Goal: Task Accomplishment & Management: Manage account settings

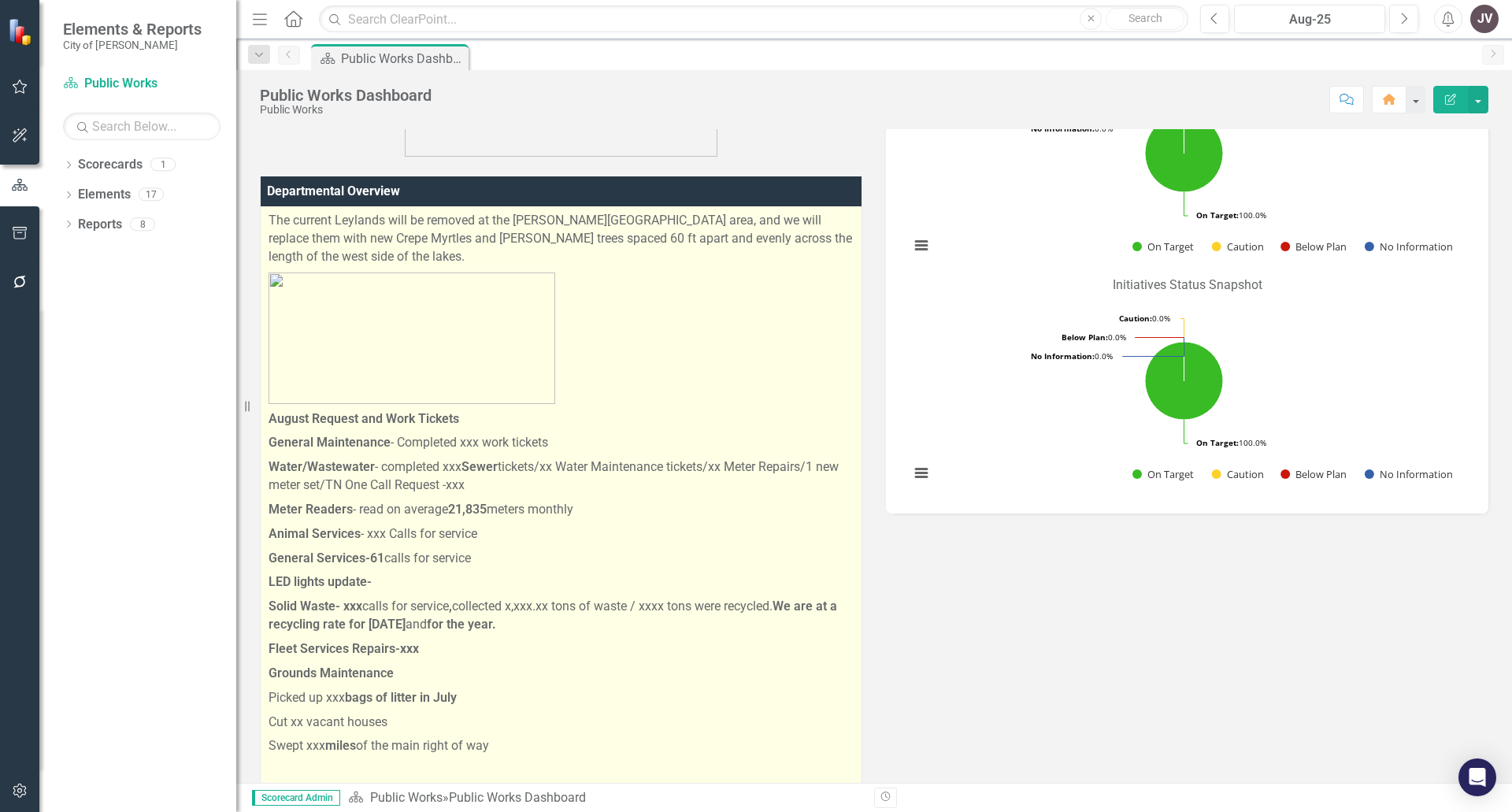
scroll to position [551, 0]
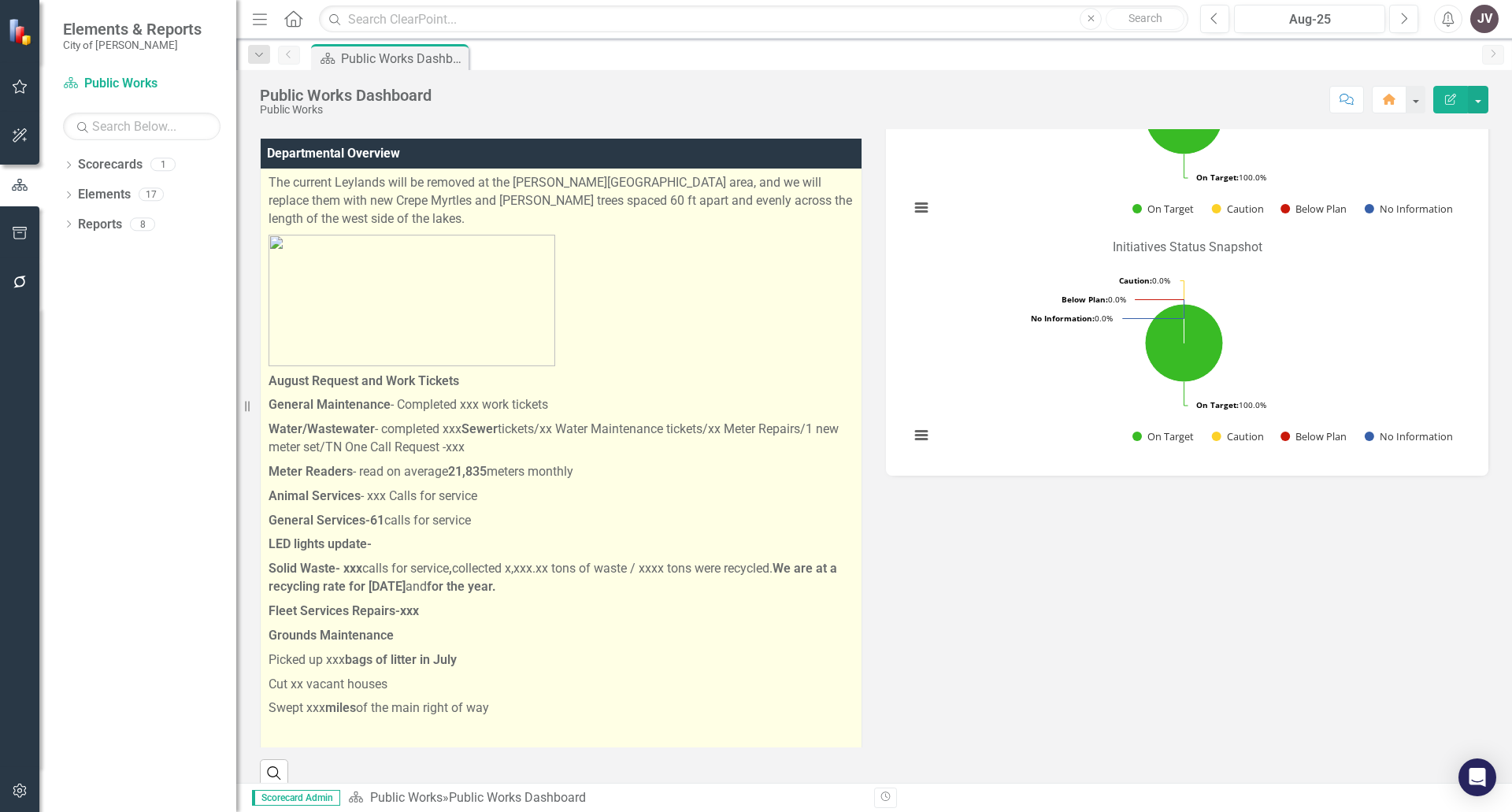
click at [628, 673] on p "Cut xx vacant houses" at bounding box center [561, 685] width 585 height 24
click at [415, 560] on p "Solid Waste- xxx calls for service , collected x,xxx.xx tons of waste / xxxx to…" at bounding box center [561, 577] width 585 height 42
click at [450, 600] on p "Fleet Services Repairs-xxx" at bounding box center [561, 612] width 585 height 24
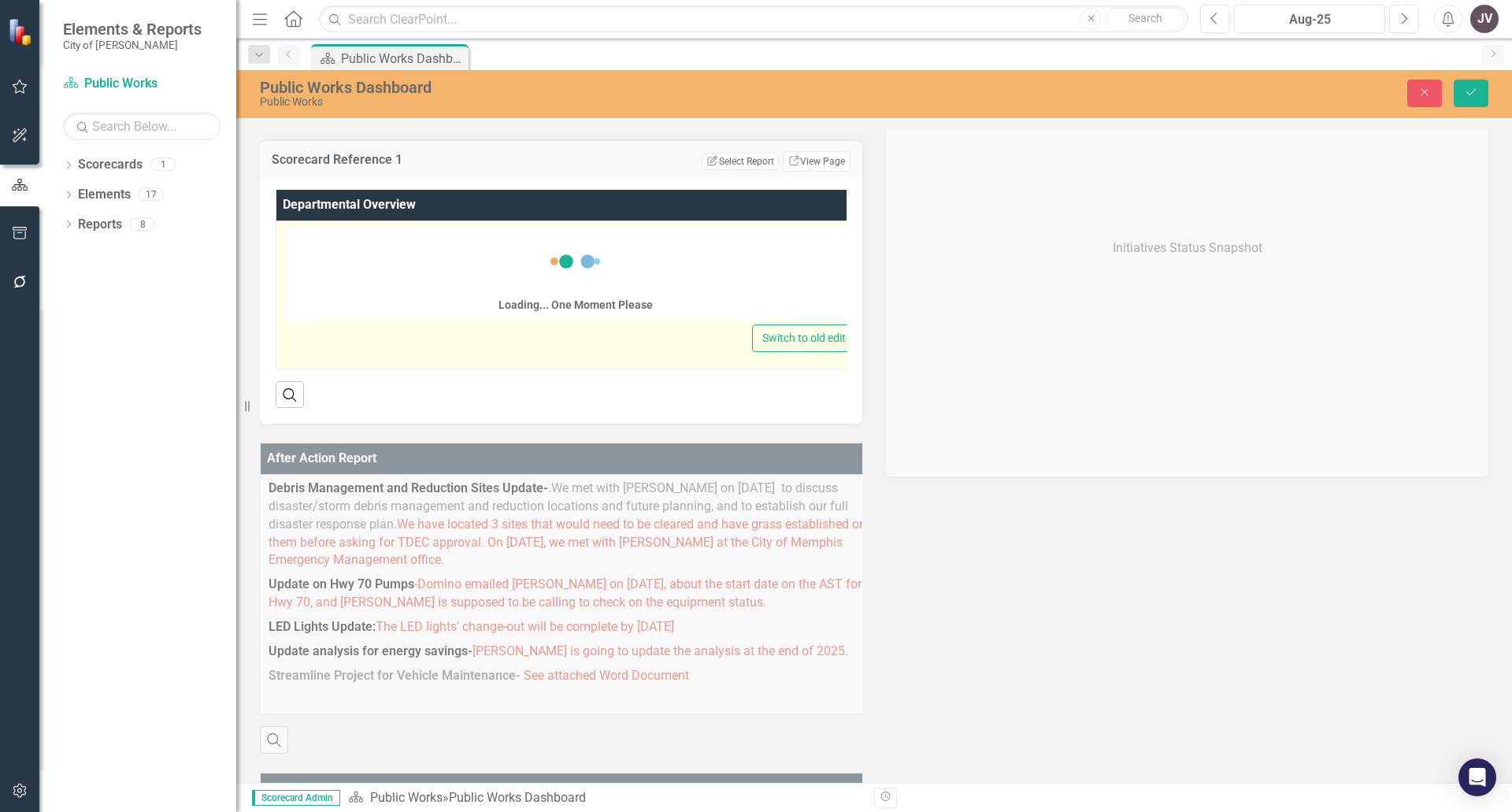
scroll to position [0, 0]
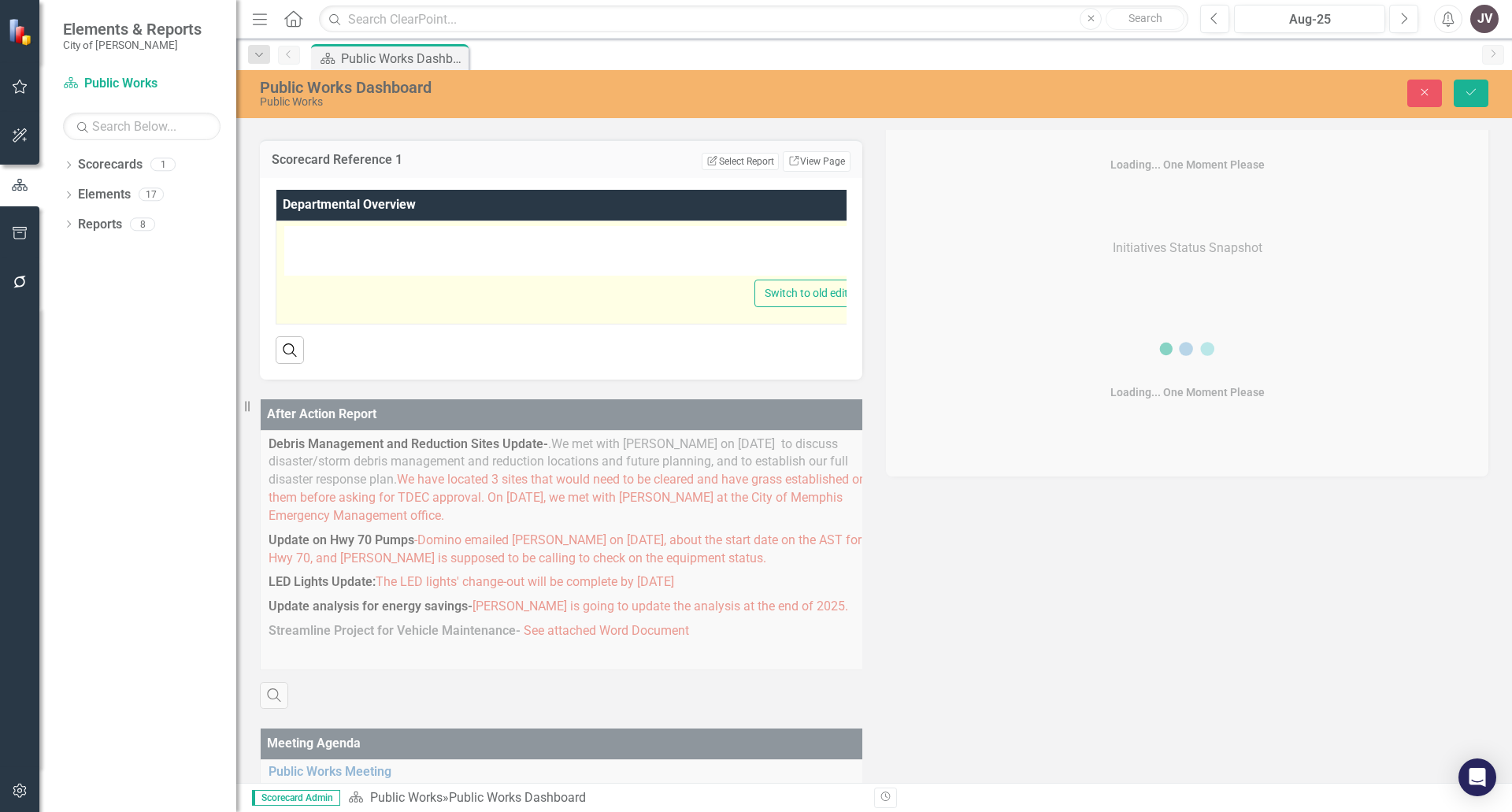
type textarea "<p>We are currently in the process of completing a lockout/tag-out training pro…"
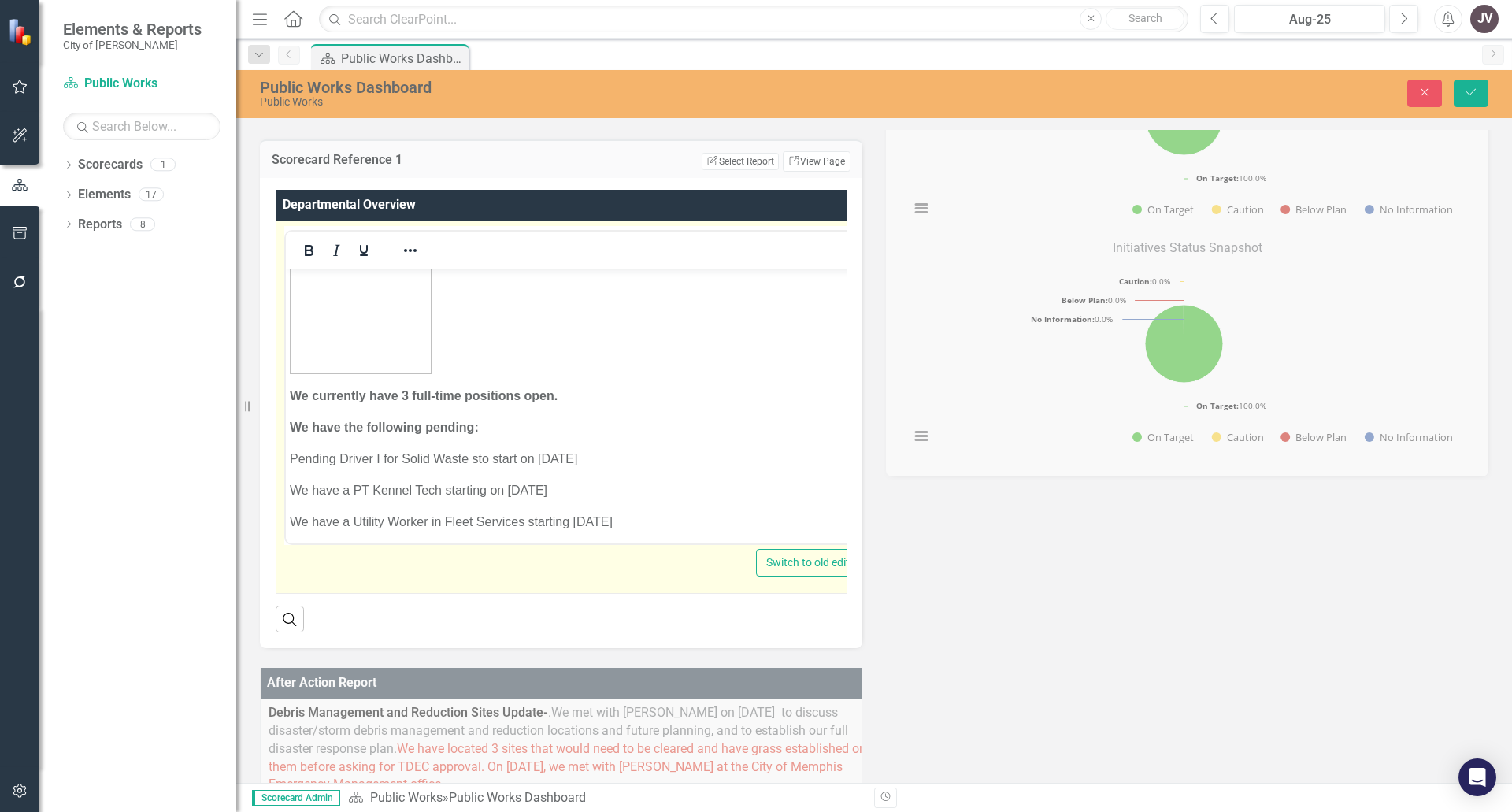
scroll to position [945, 0]
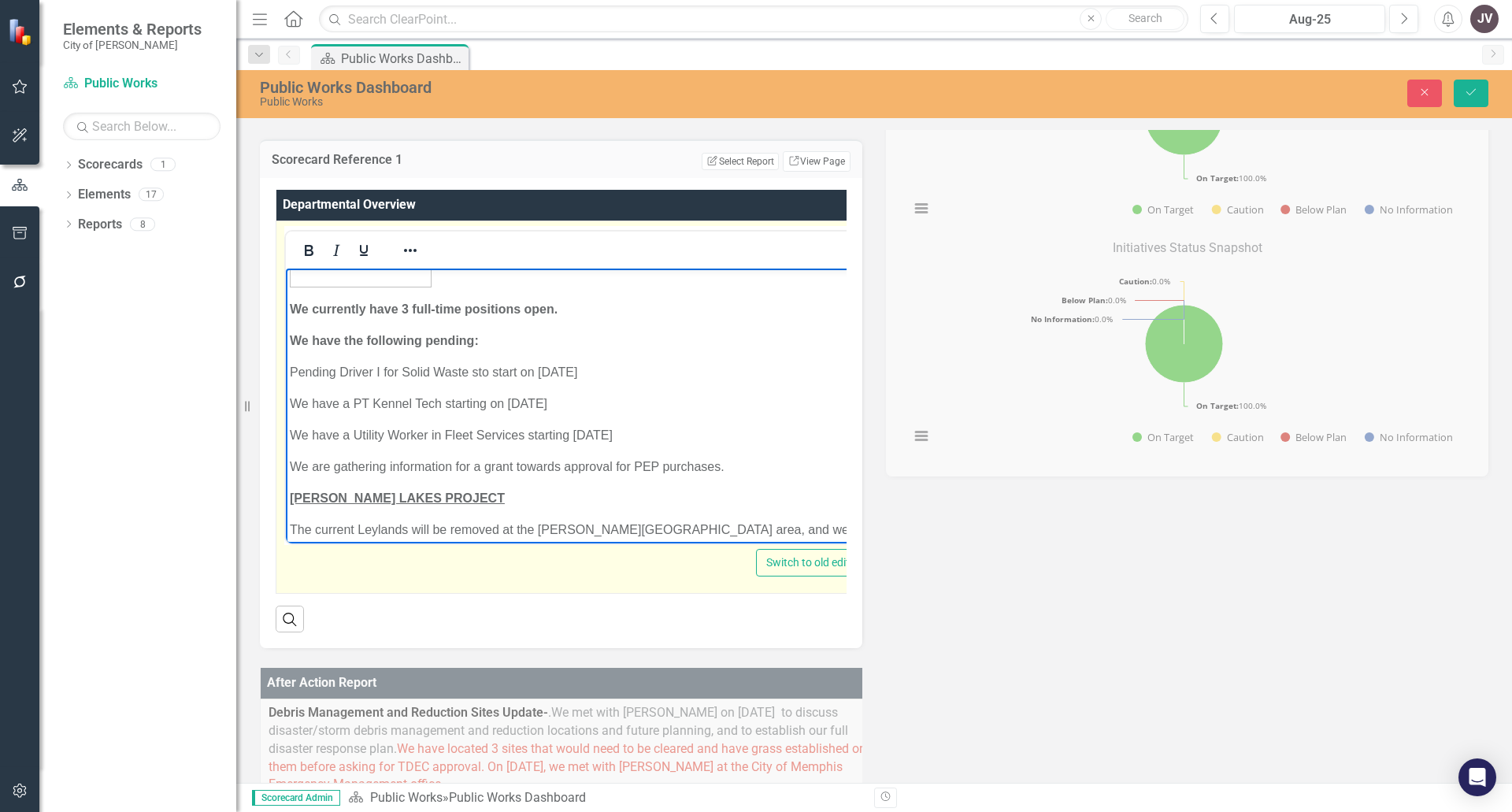
click at [716, 371] on body "We are currently in the process of completing a lockout/tag-out training progra…" at bounding box center [576, 285] width 582 height 1925
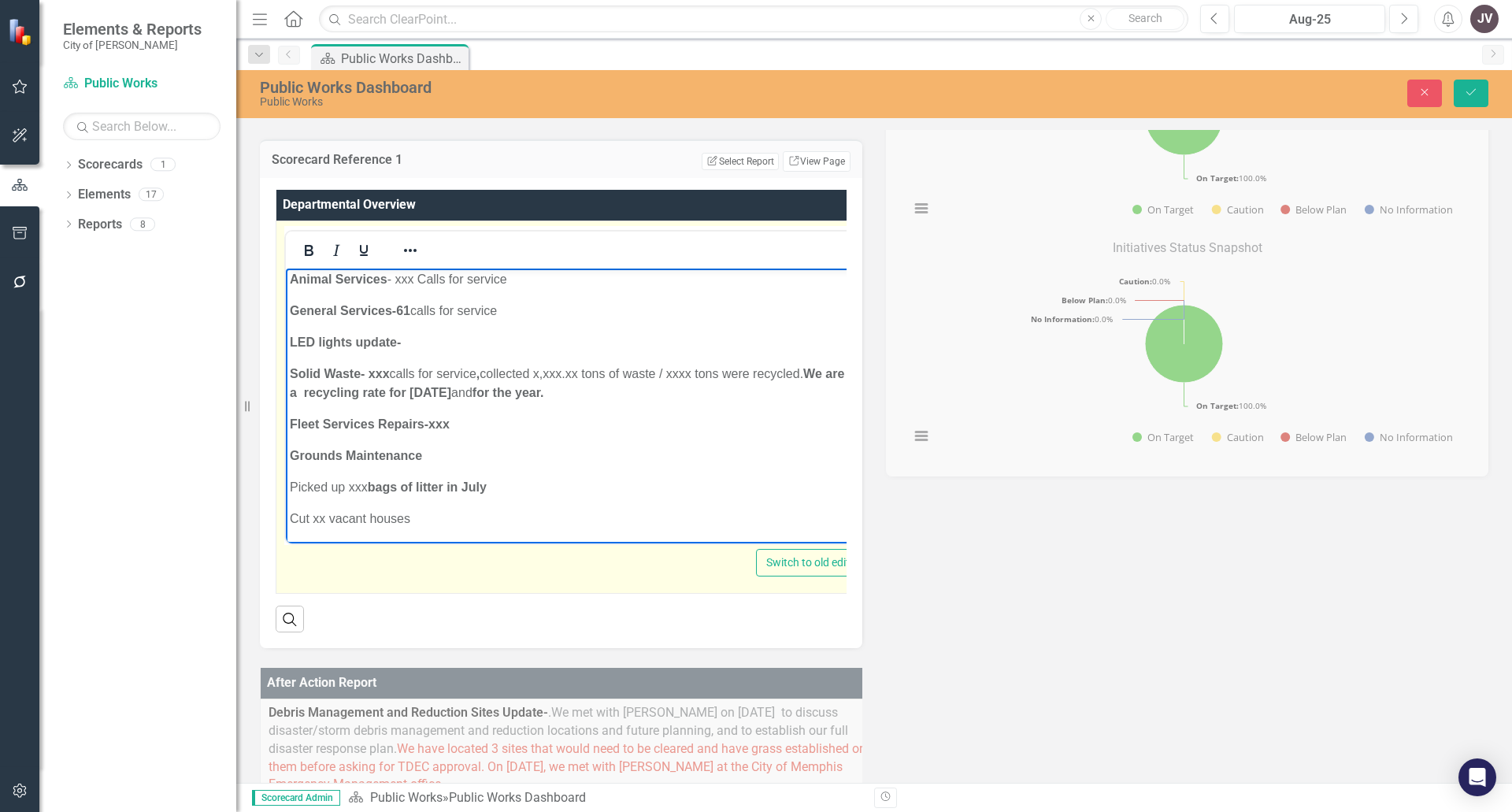
scroll to position [1576, 0]
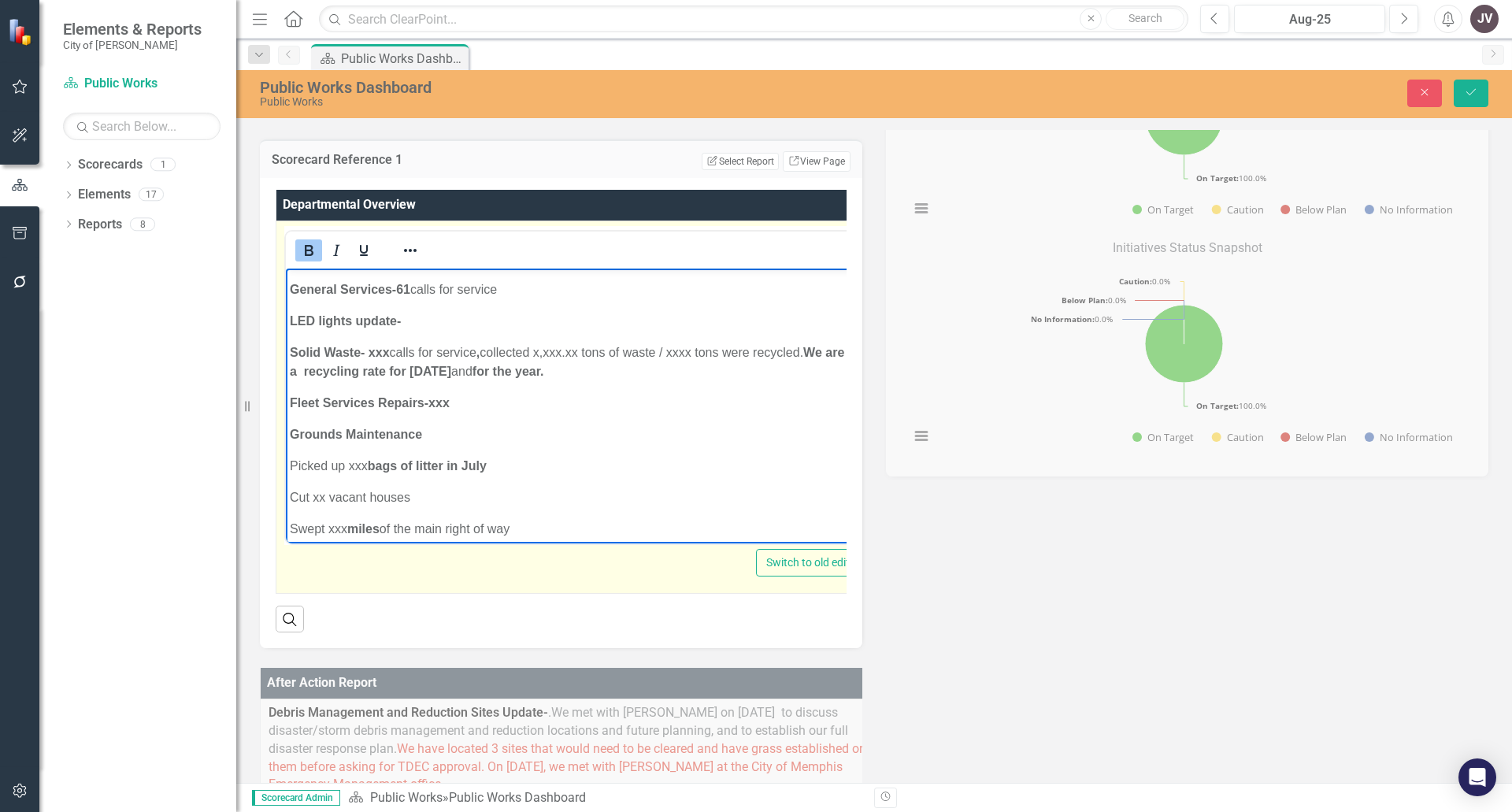
click at [450, 393] on p "Fleet Services Repairs-xxx" at bounding box center [577, 403] width 575 height 19
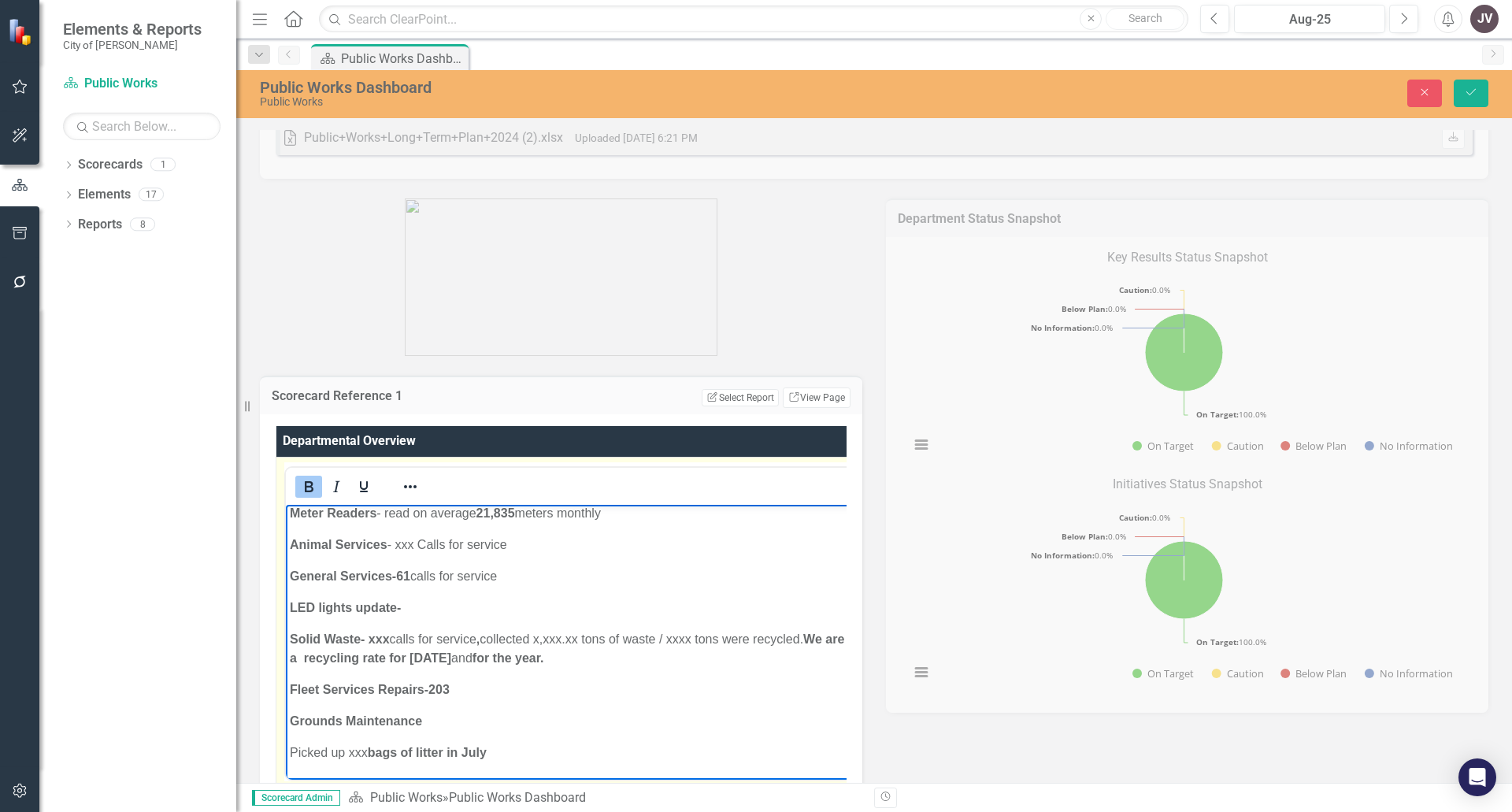
scroll to position [1553, 0]
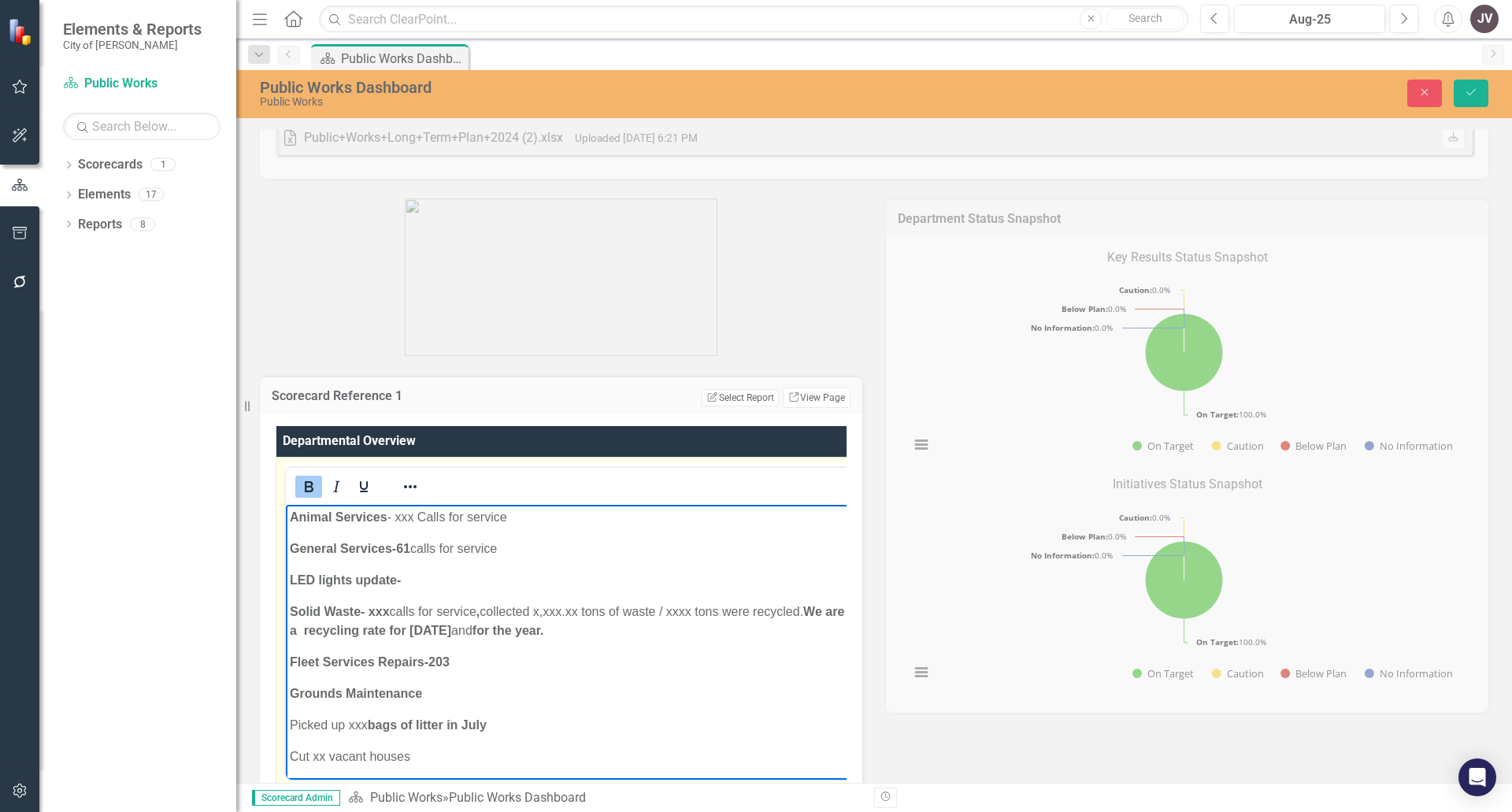
click at [586, 602] on p "Solid Waste- xxx calls for service , collected x,xxx.xx tons of waste / xxxx to…" at bounding box center [580, 621] width 580 height 38
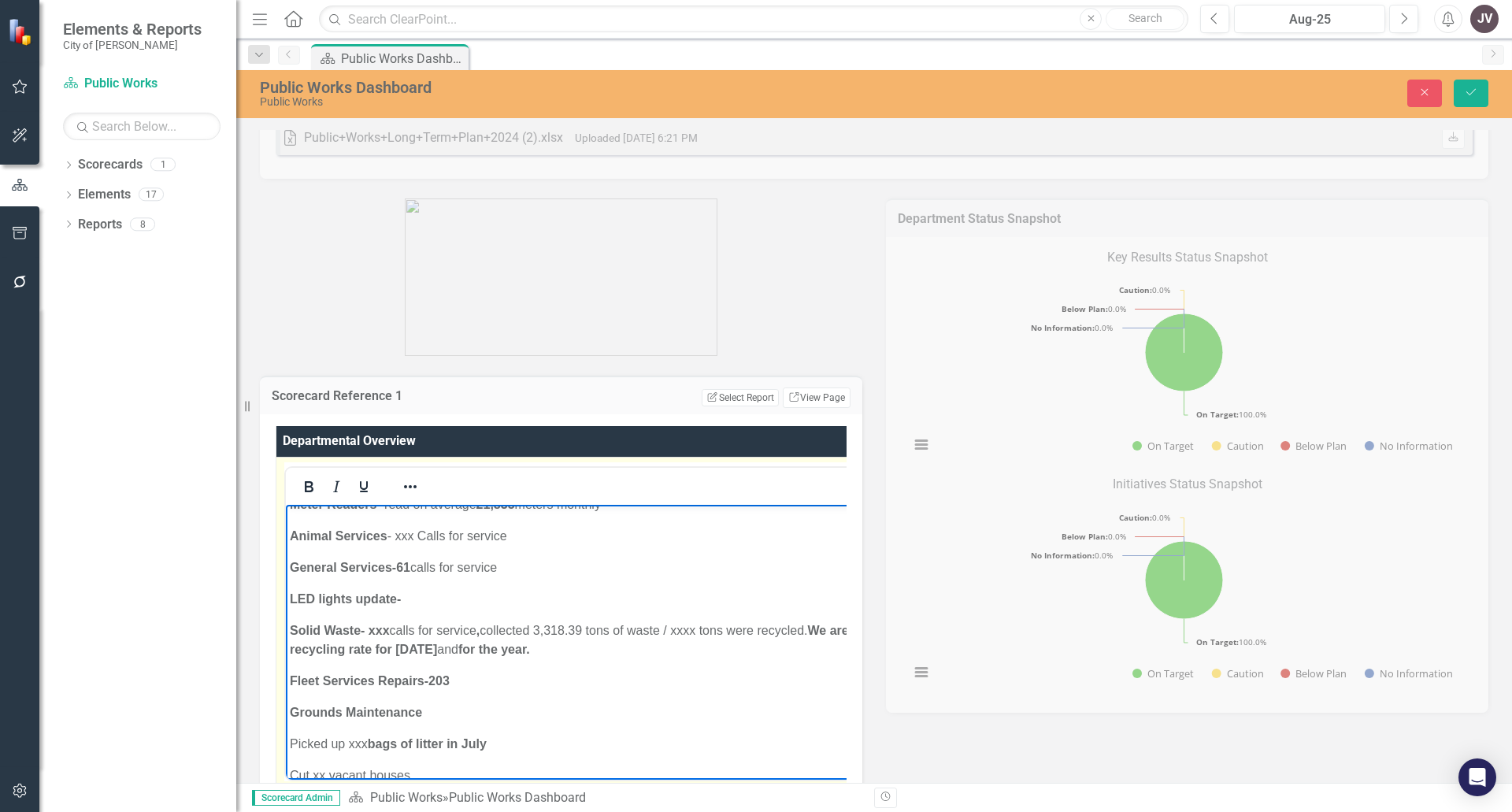
click at [702, 621] on p "Solid Waste- xxx calls for service , collected 3,318.39 tons of waste / xxxx to…" at bounding box center [586, 640] width 592 height 38
drag, startPoint x: 672, startPoint y: 591, endPoint x: 810, endPoint y: 599, distance: 138.2
click at [674, 621] on p "Solid Waste- xxx calls for service , collected 3,318.39 tons of waste / tons we…" at bounding box center [588, 640] width 596 height 38
click at [678, 621] on p "Solid Waste- xxx calls for service , collected 3,318.39 tons of waste / tons we…" at bounding box center [588, 640] width 596 height 38
click at [687, 621] on p "Solid Waste- xxx calls for service , collected 3,318.39 tons of waste / 1.001.1…" at bounding box center [591, 640] width 602 height 38
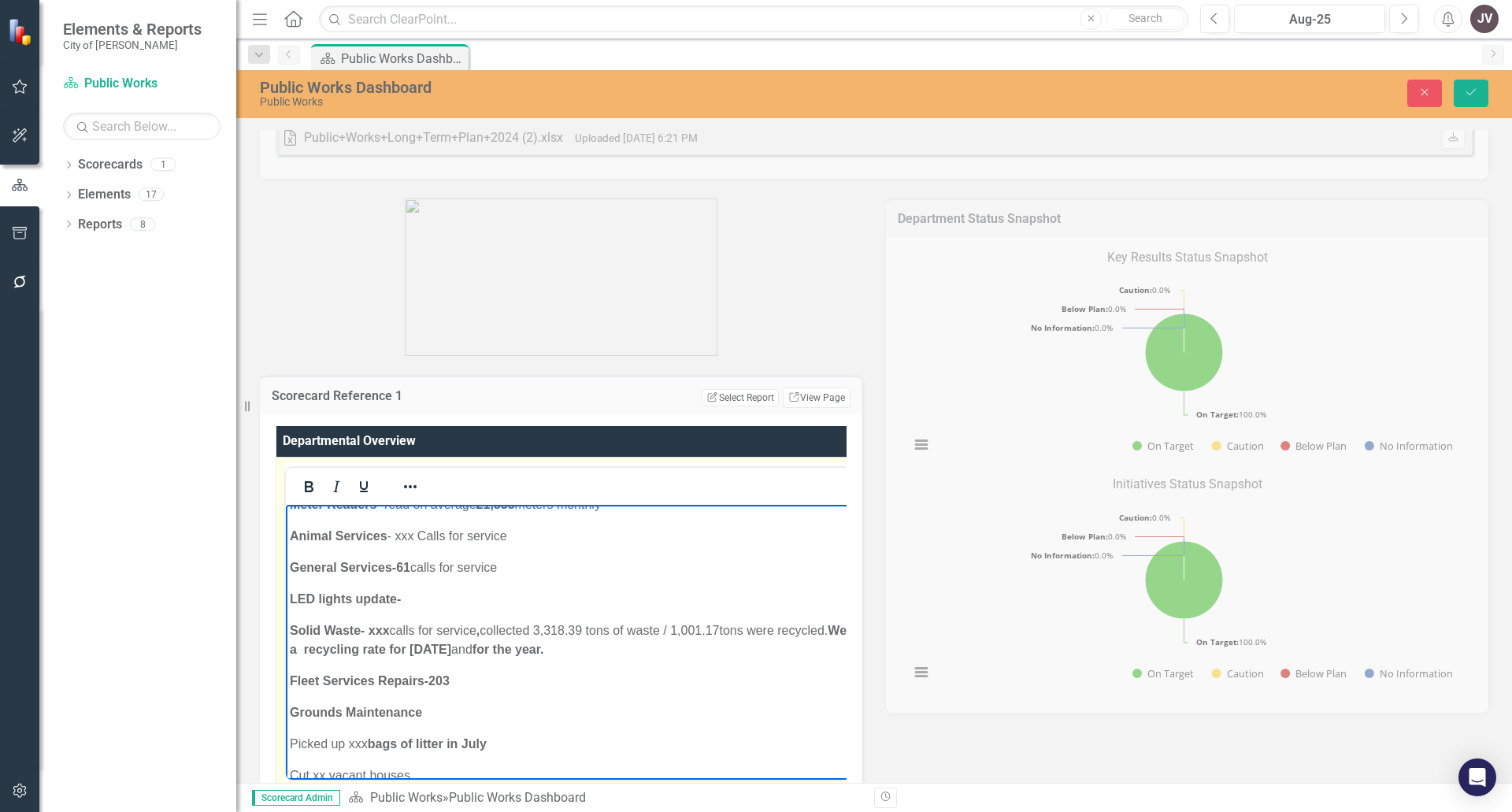
click at [728, 621] on p "Solid Waste- xxx calls for service , collected 3,318.39 tons of waste / 1,001.1…" at bounding box center [592, 640] width 604 height 38
click at [799, 621] on p "Solid Waste- xxx calls for service , collected 3,318.39 tons of waste / 1,001.1…" at bounding box center [592, 640] width 605 height 38
click at [322, 623] on strong "We are at a recycling rate for [DATE]" at bounding box center [575, 639] width 598 height 32
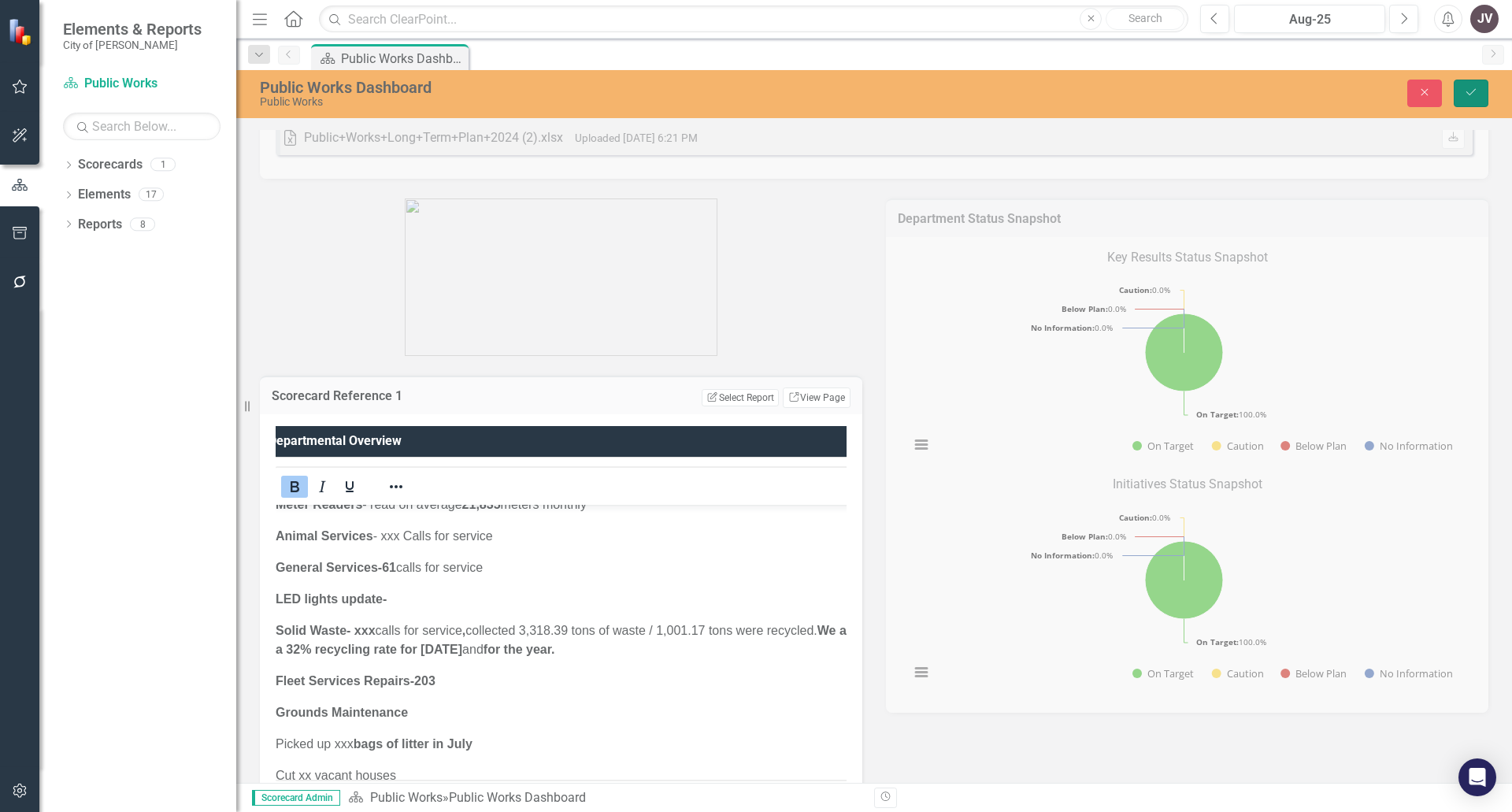
click at [1463, 94] on button "Save" at bounding box center [1471, 93] width 35 height 28
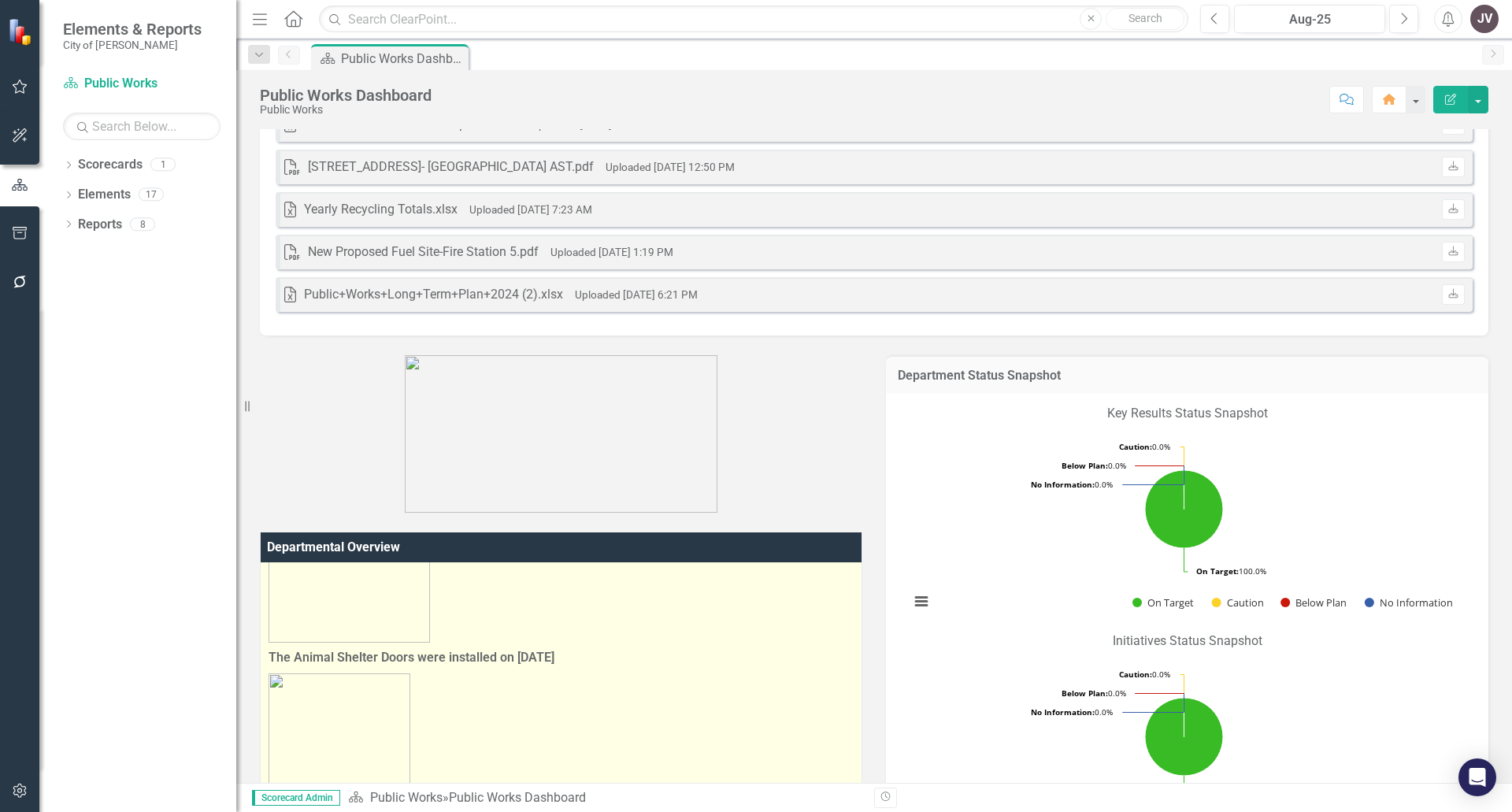
scroll to position [473, 0]
click at [638, 625] on p at bounding box center [561, 581] width 585 height 127
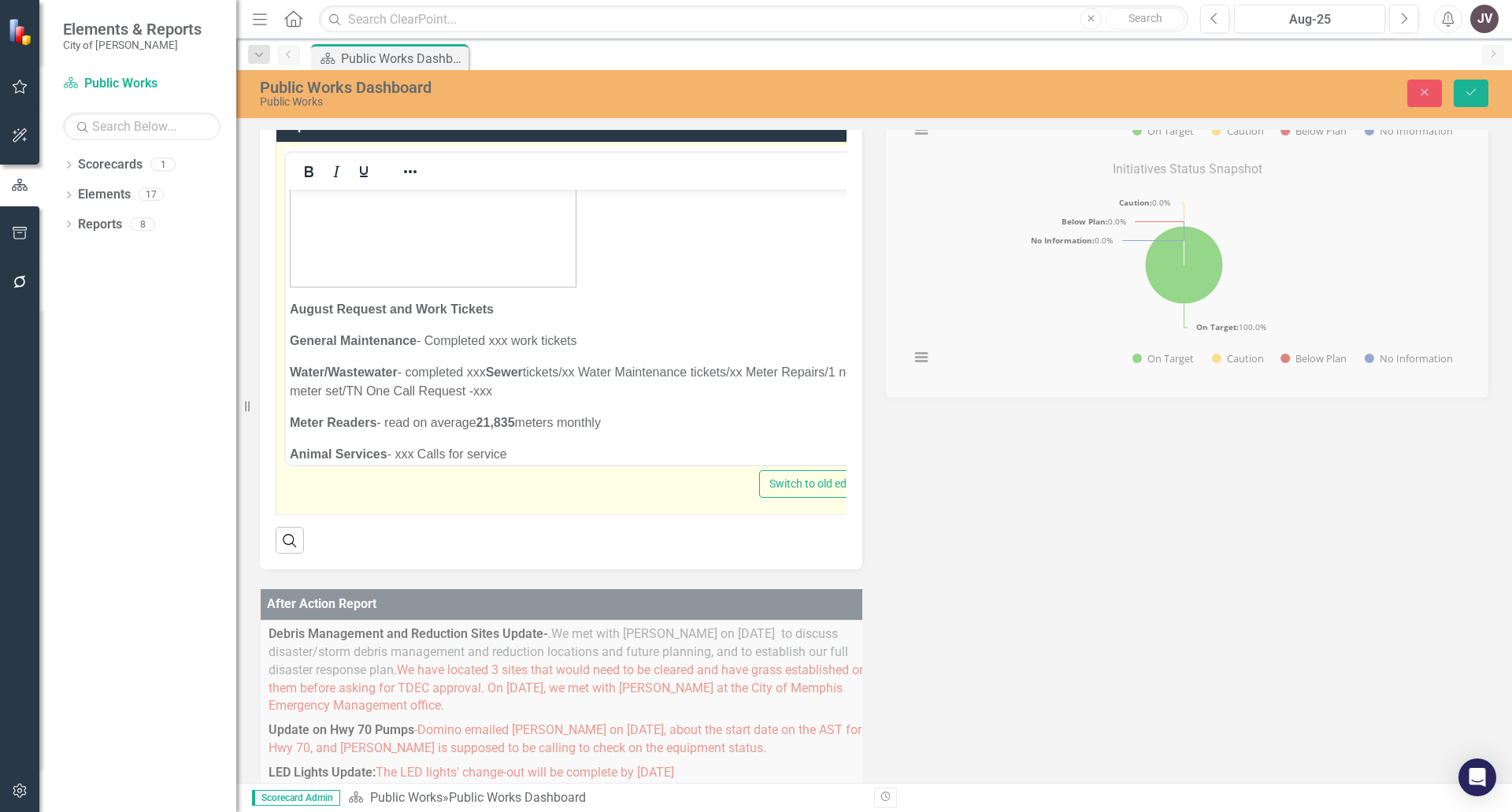
scroll to position [1339, 0]
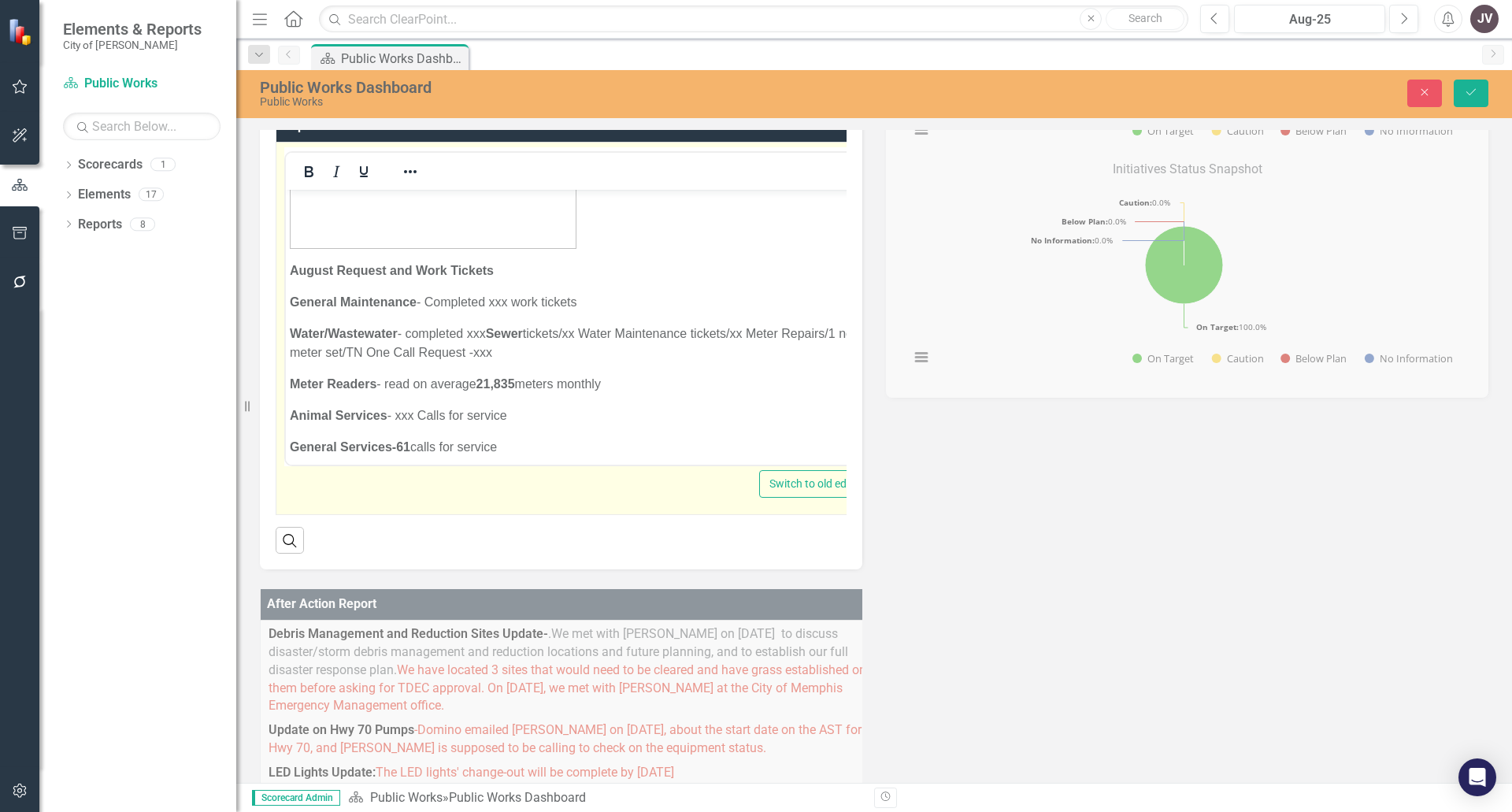
click at [589, 406] on p "Animal Services - xxx Calls for service" at bounding box center [579, 416] width 578 height 19
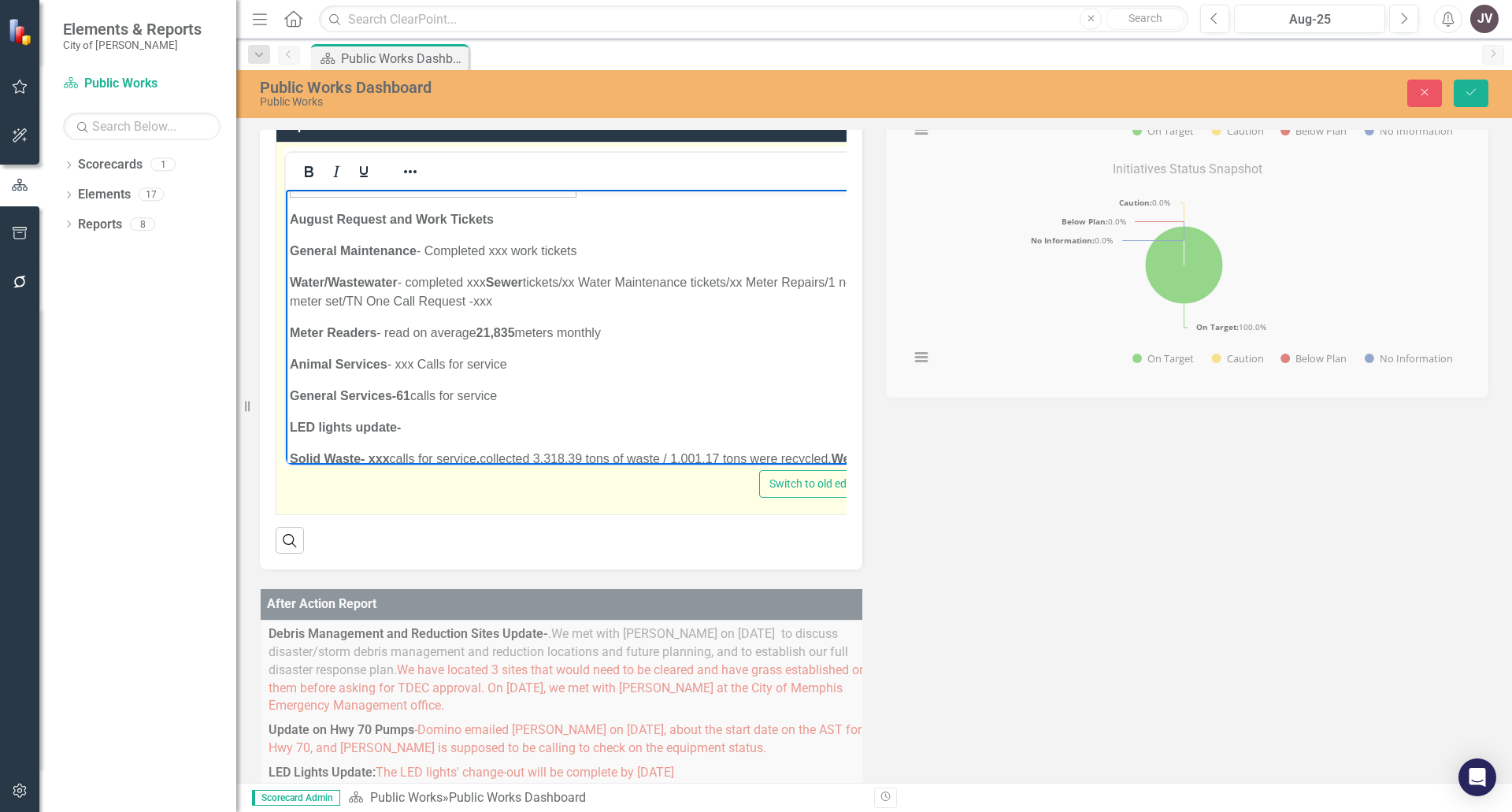
scroll to position [1418, 0]
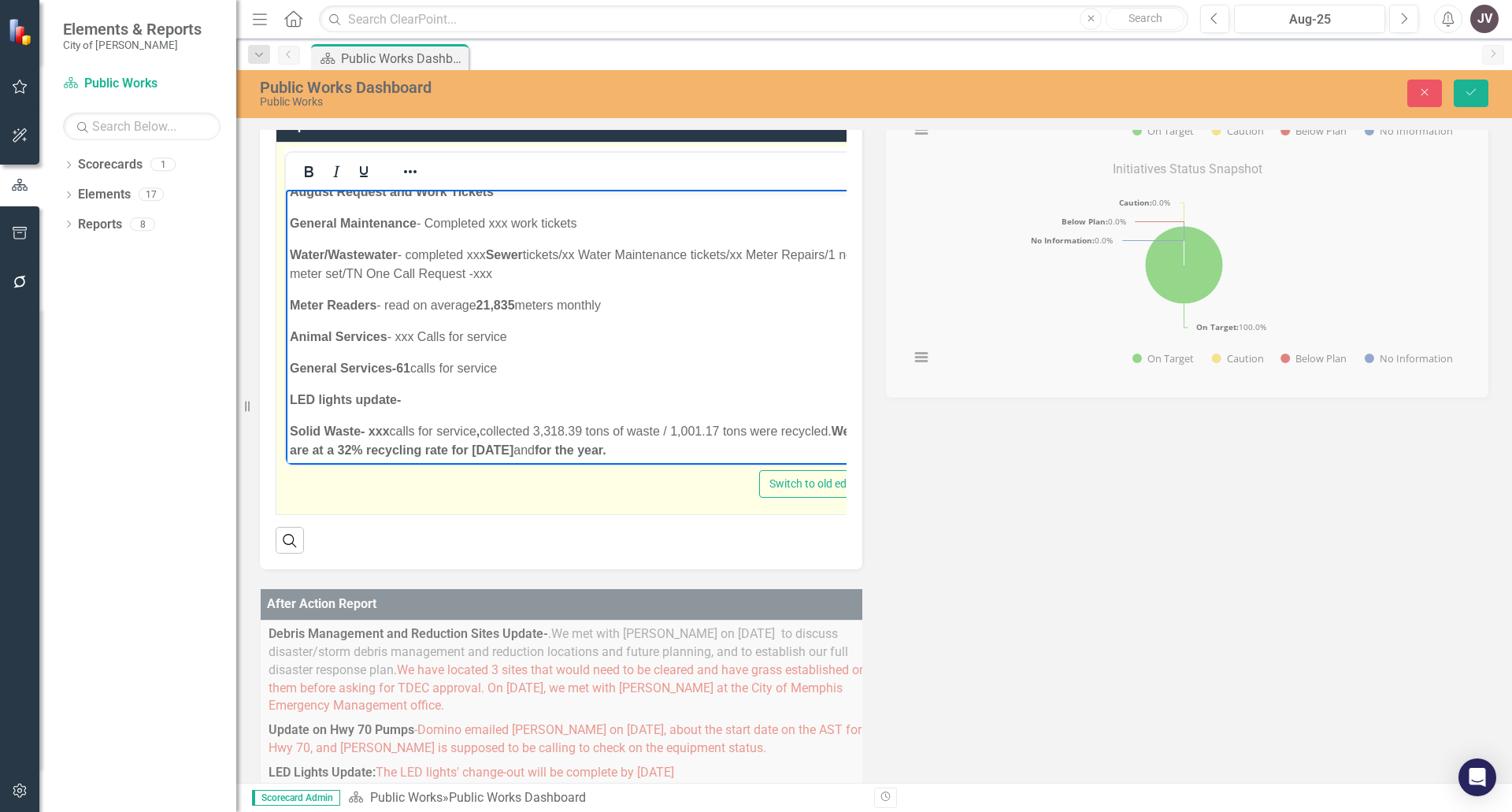
click at [390, 422] on p "Solid Waste- xxx calls for service , collected 3,318.39 tons of waste / 1,001.1…" at bounding box center [579, 441] width 578 height 38
click at [409, 327] on p "Animal Services - xxx Calls for service" at bounding box center [582, 337] width 583 height 19
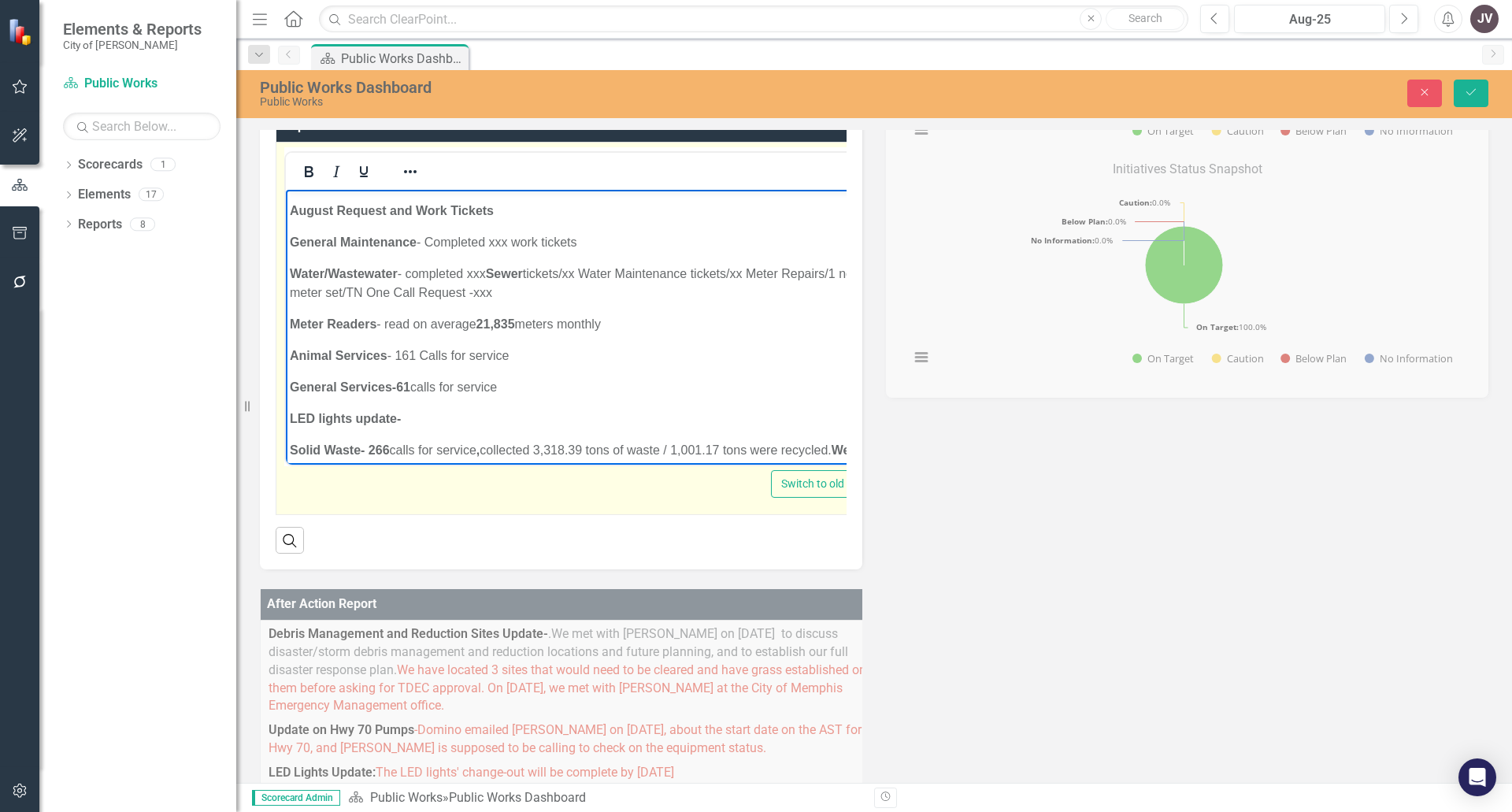
click at [489, 267] on strong "Sewer" at bounding box center [505, 273] width 37 height 13
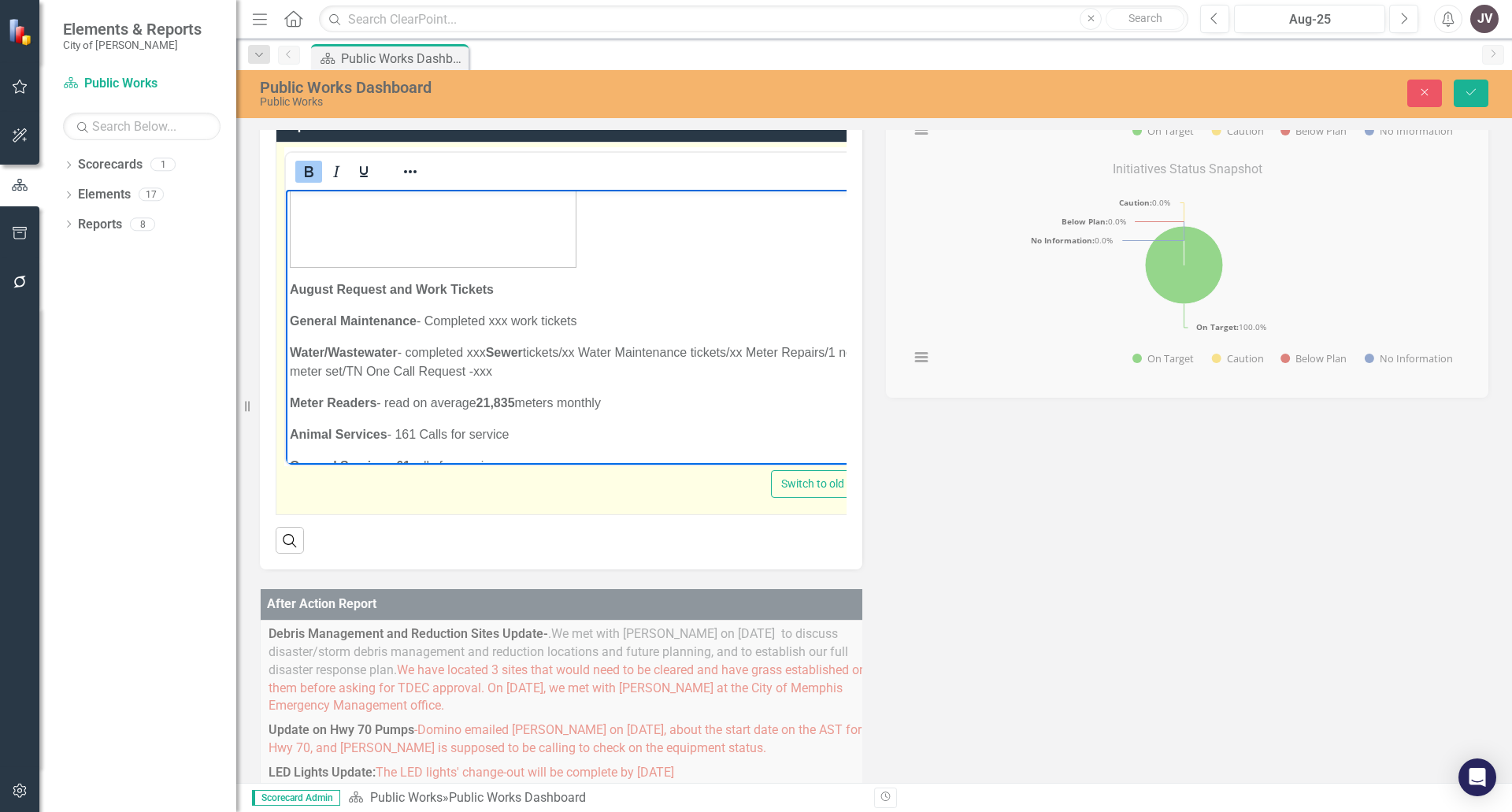
drag, startPoint x: 506, startPoint y: 284, endPoint x: 623, endPoint y: 313, distance: 120.5
click at [506, 311] on p "General Maintenance - Completed xxx work tickets" at bounding box center [585, 320] width 590 height 19
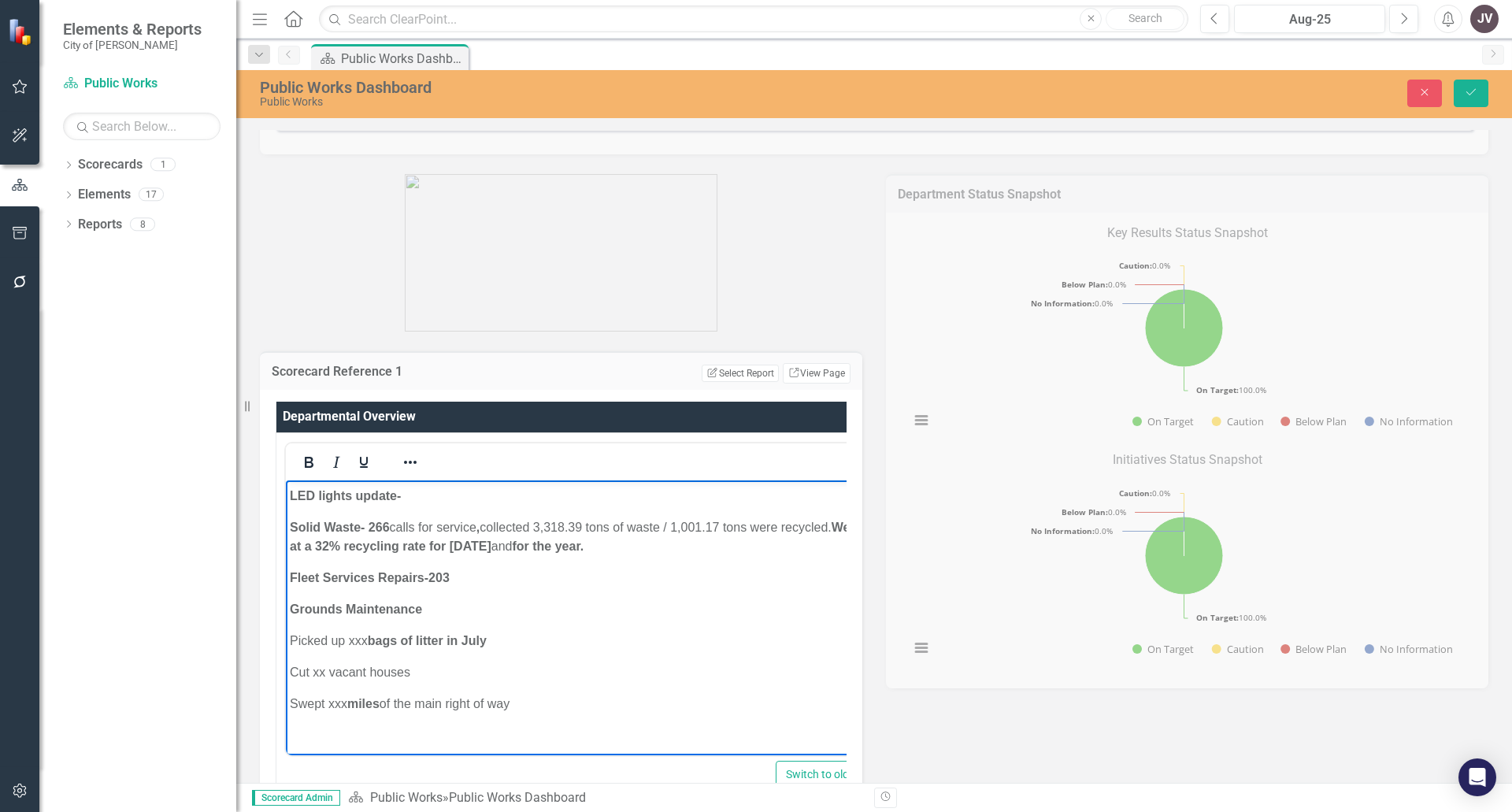
scroll to position [315, 0]
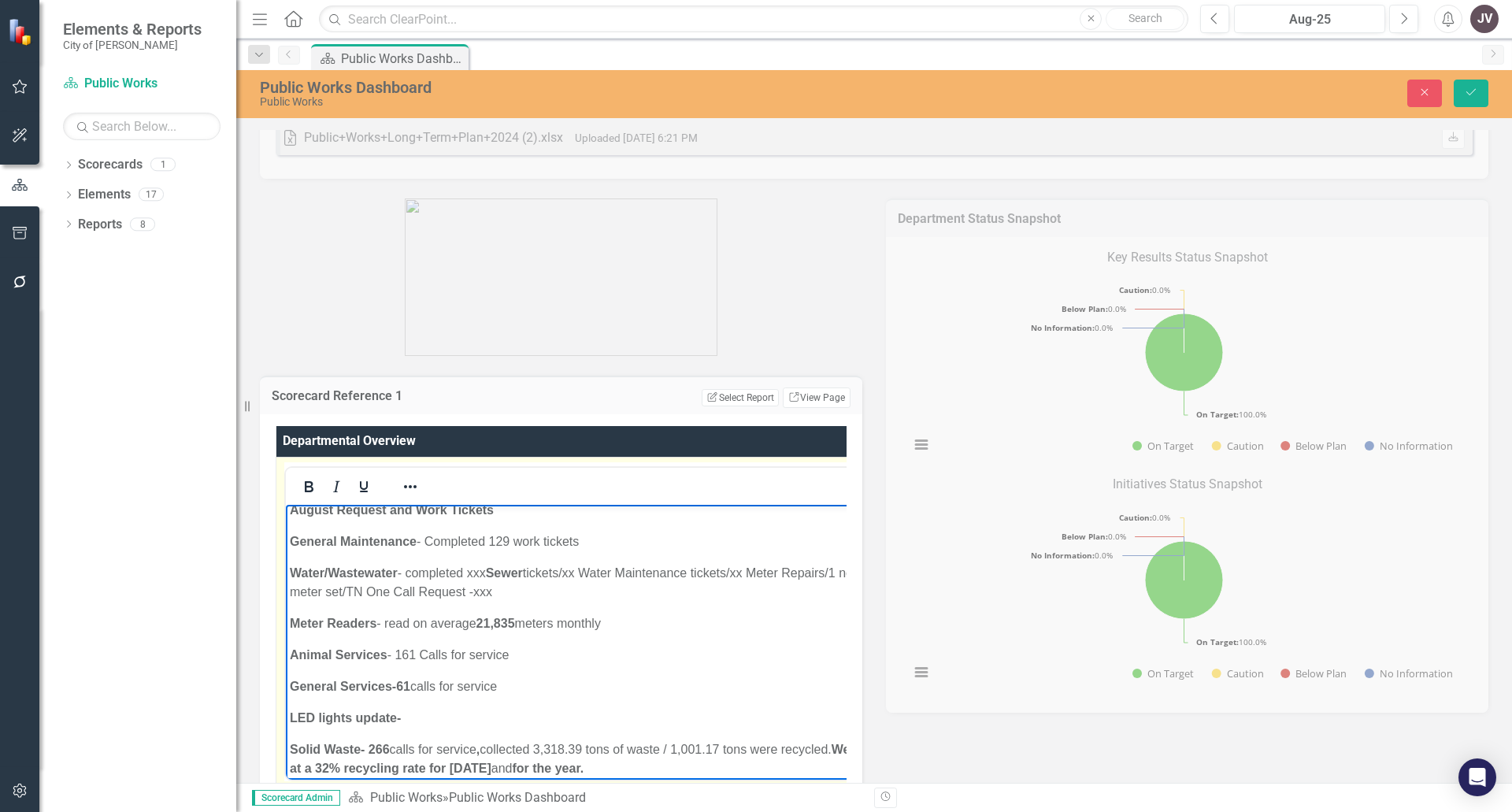
scroll to position [1376, 0]
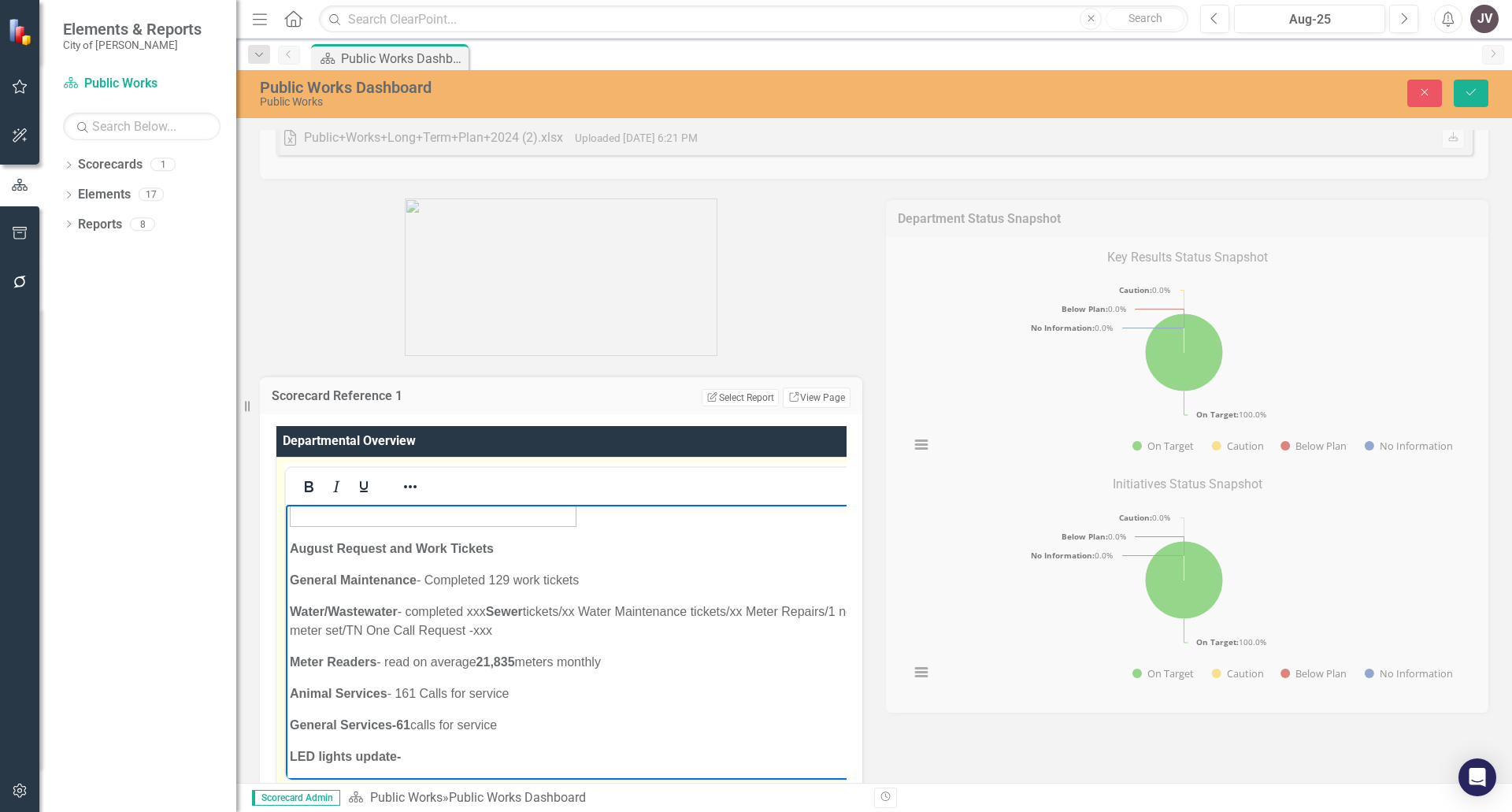
click at [486, 604] on strong "Sewer" at bounding box center [505, 610] width 37 height 13
click at [585, 602] on p "Water/[GEOGRAPHIC_DATA] - completed 121 Sewer tickets/xx Water Maintenance tick…" at bounding box center [589, 621] width 600 height 38
click at [757, 602] on p "Water/[GEOGRAPHIC_DATA] - completed 121 Sewer tickets/ 76 Water Maintenance tic…" at bounding box center [592, 621] width 604 height 38
click at [809, 602] on p "Water/[GEOGRAPHIC_DATA] - completed 121 Sewer tickets/ 76 Water Maintenance tic…" at bounding box center [594, 621] width 608 height 38
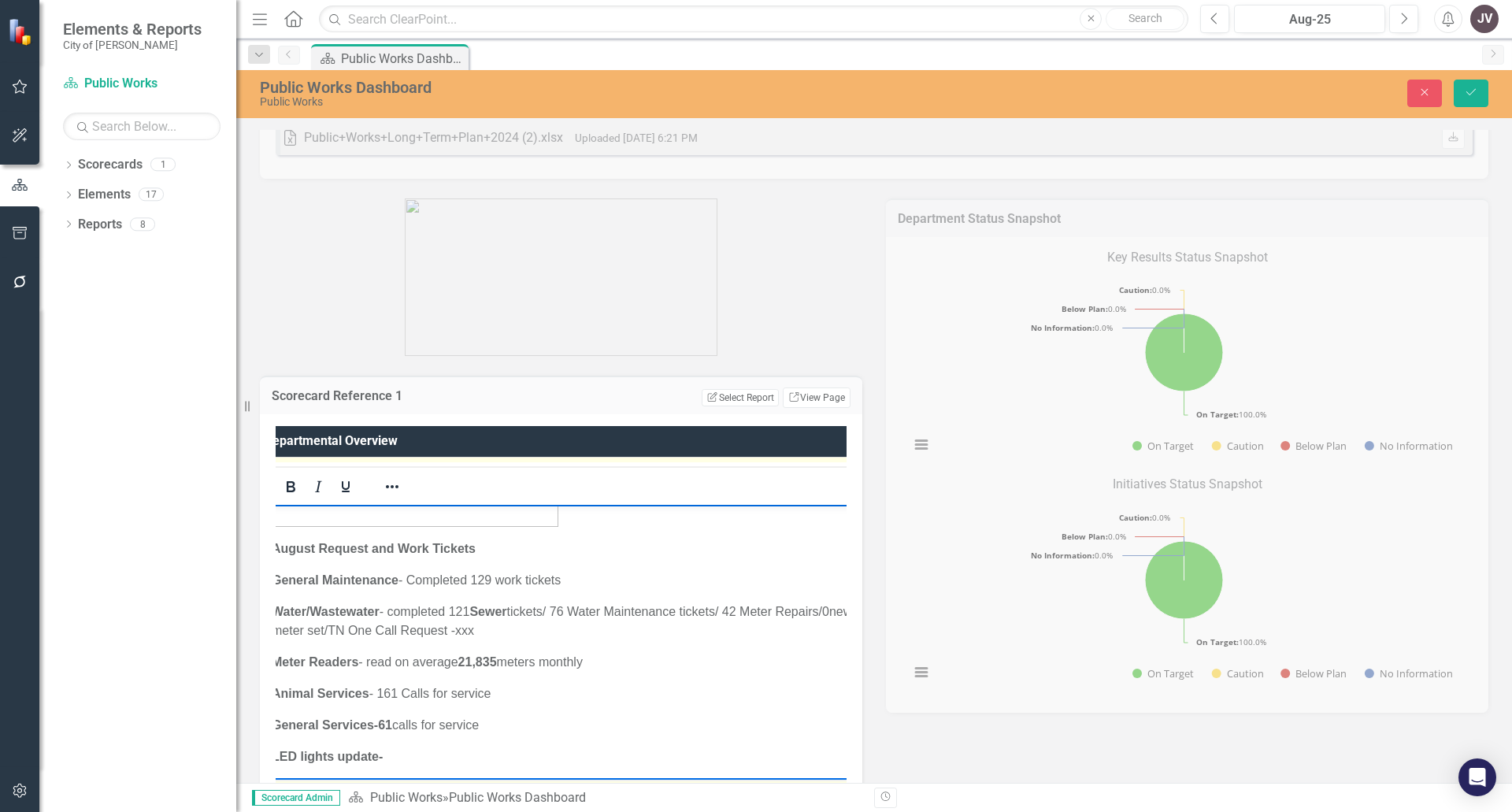
click at [478, 602] on p "Water/[GEOGRAPHIC_DATA] - completed 121 Sewer tickets/ 76 Water Maintenance tic…" at bounding box center [576, 621] width 610 height 38
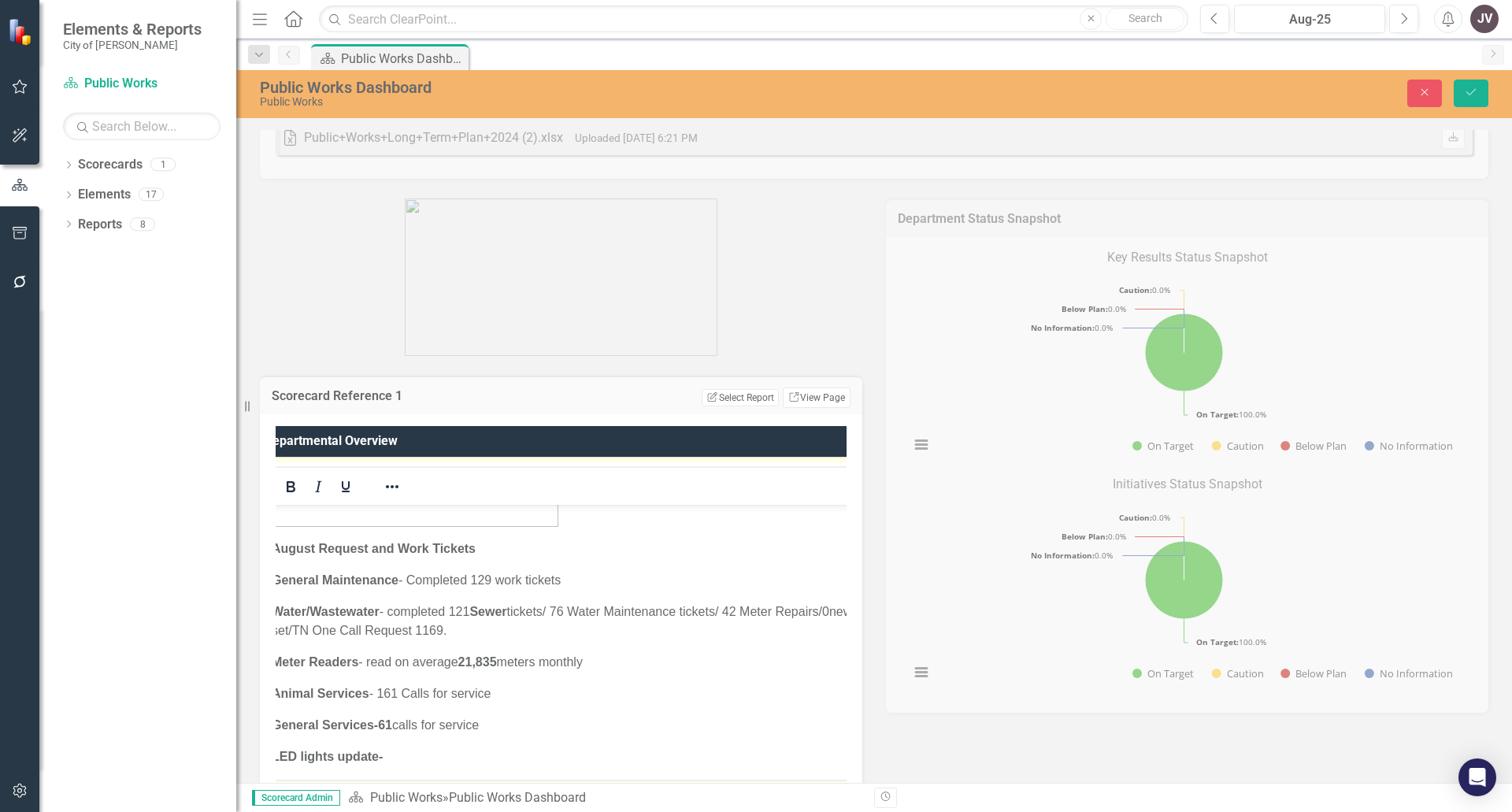
drag, startPoint x: 897, startPoint y: 1285, endPoint x: 555, endPoint y: 771, distance: 617.4
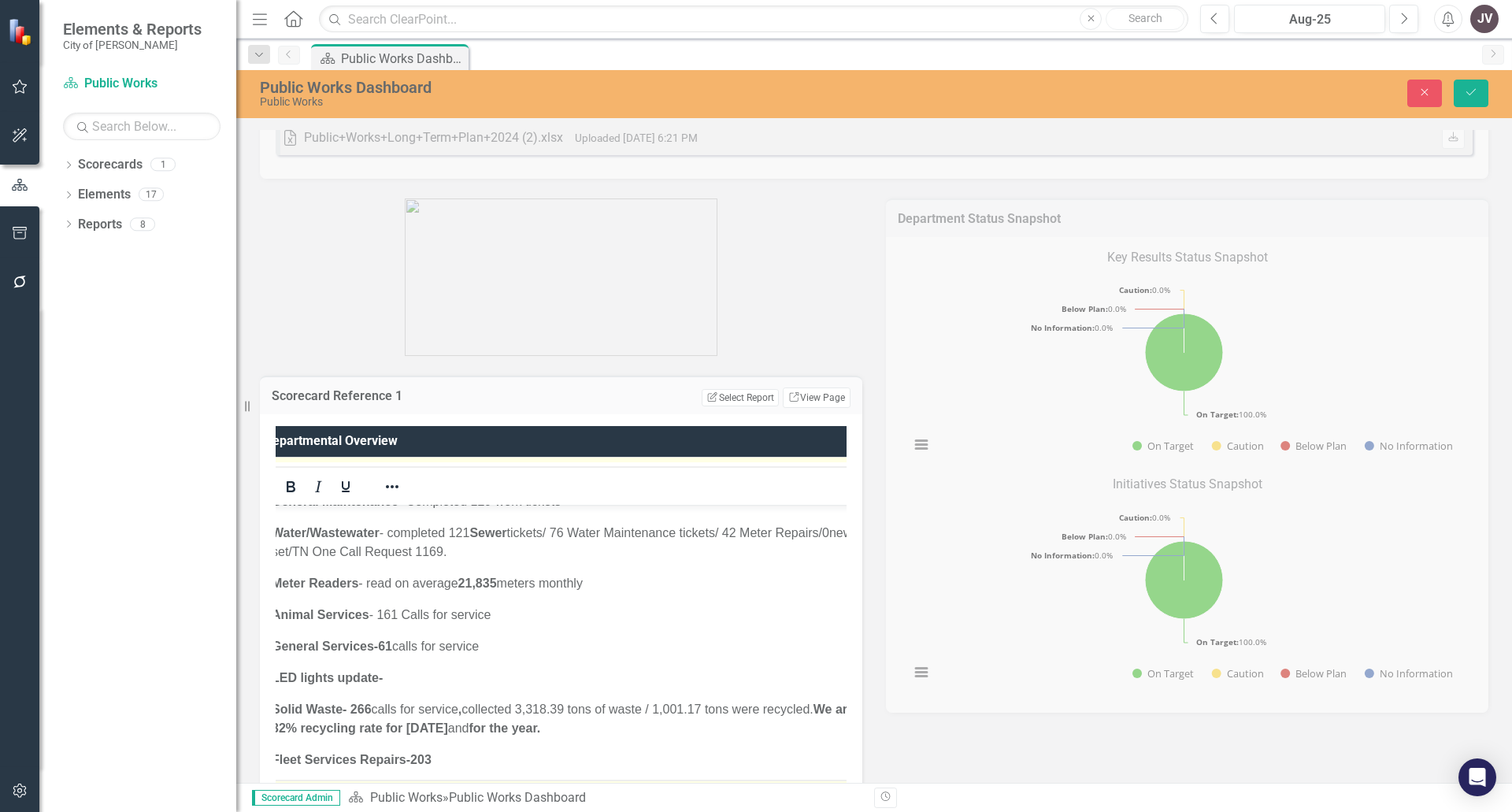
scroll to position [1534, 0]
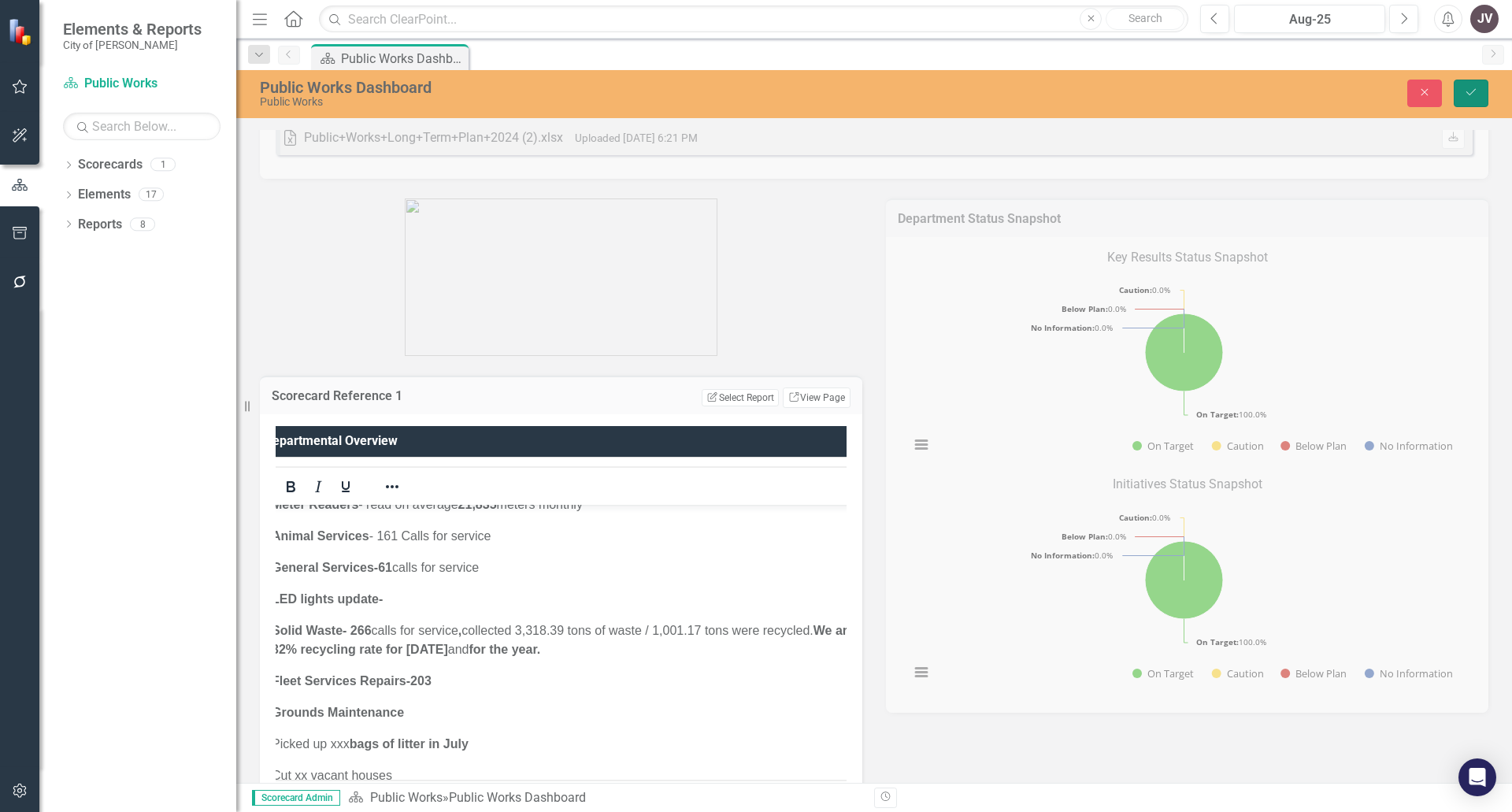
click at [1480, 98] on button "Save" at bounding box center [1471, 93] width 35 height 28
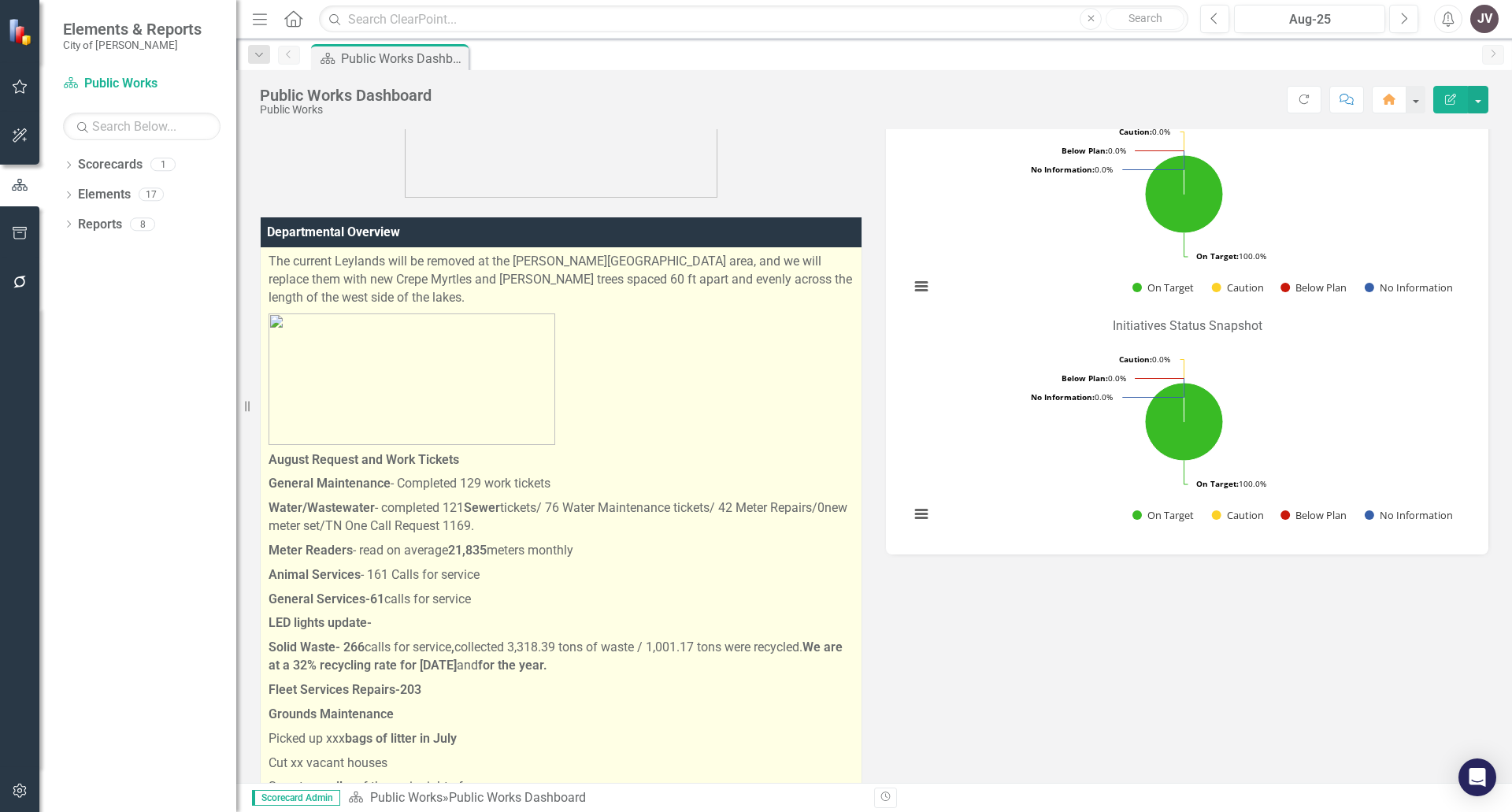
scroll to position [551, 0]
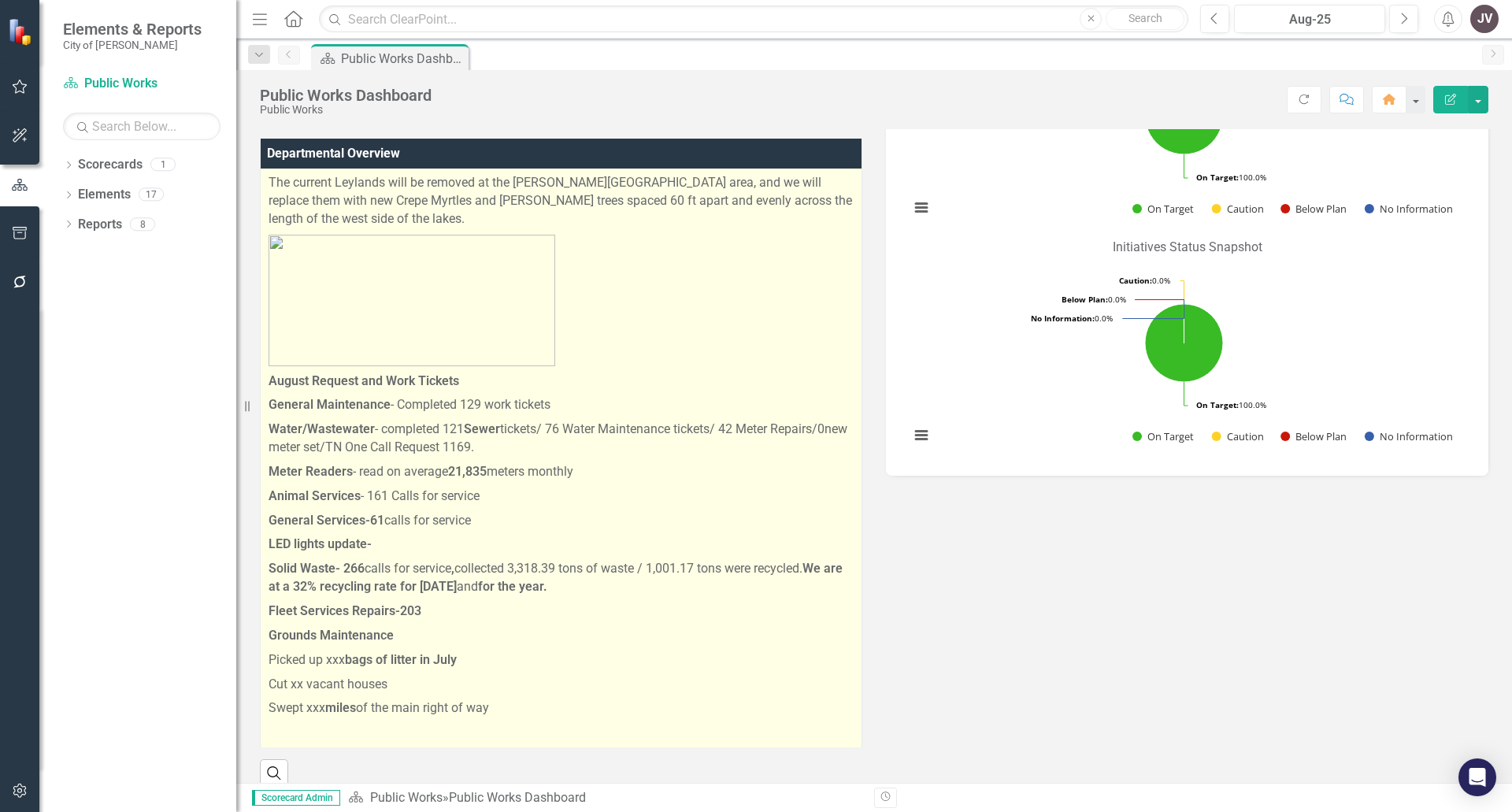
click at [713, 509] on p "General Services-61 calls for service" at bounding box center [561, 521] width 585 height 24
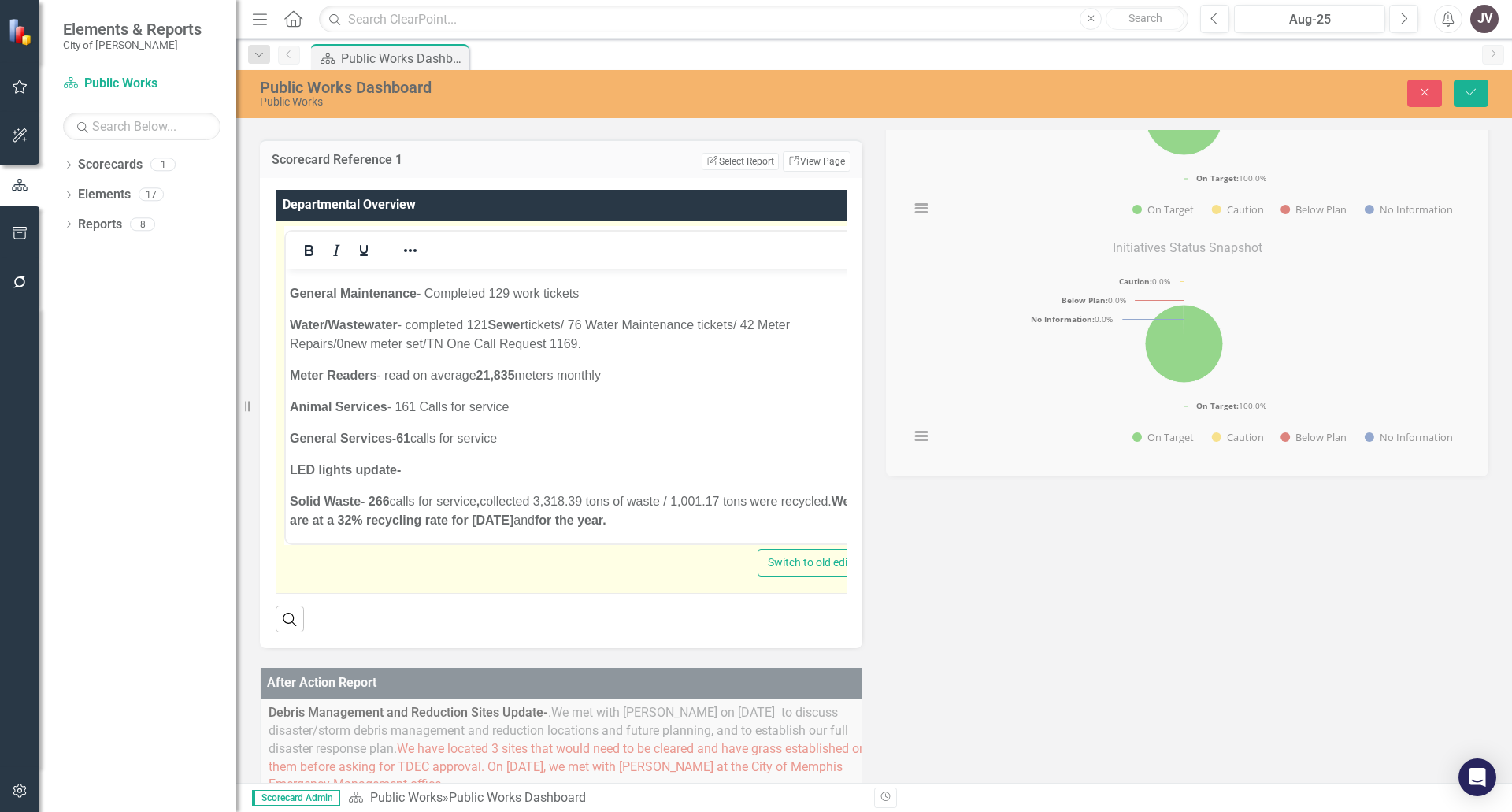
scroll to position [1576, 0]
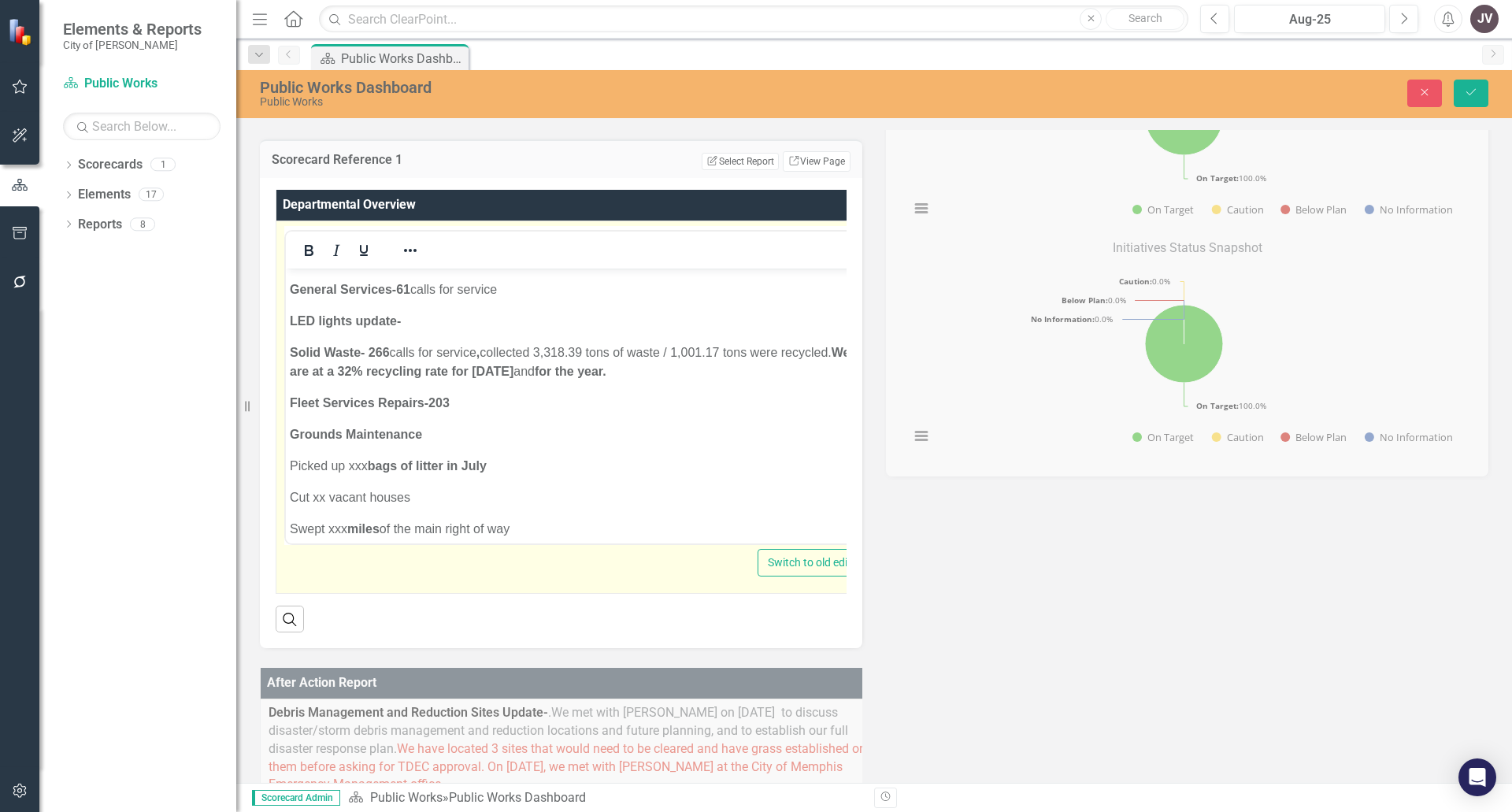
click at [366, 456] on p "Picked up xxx bags of litter in July" at bounding box center [578, 466] width 576 height 19
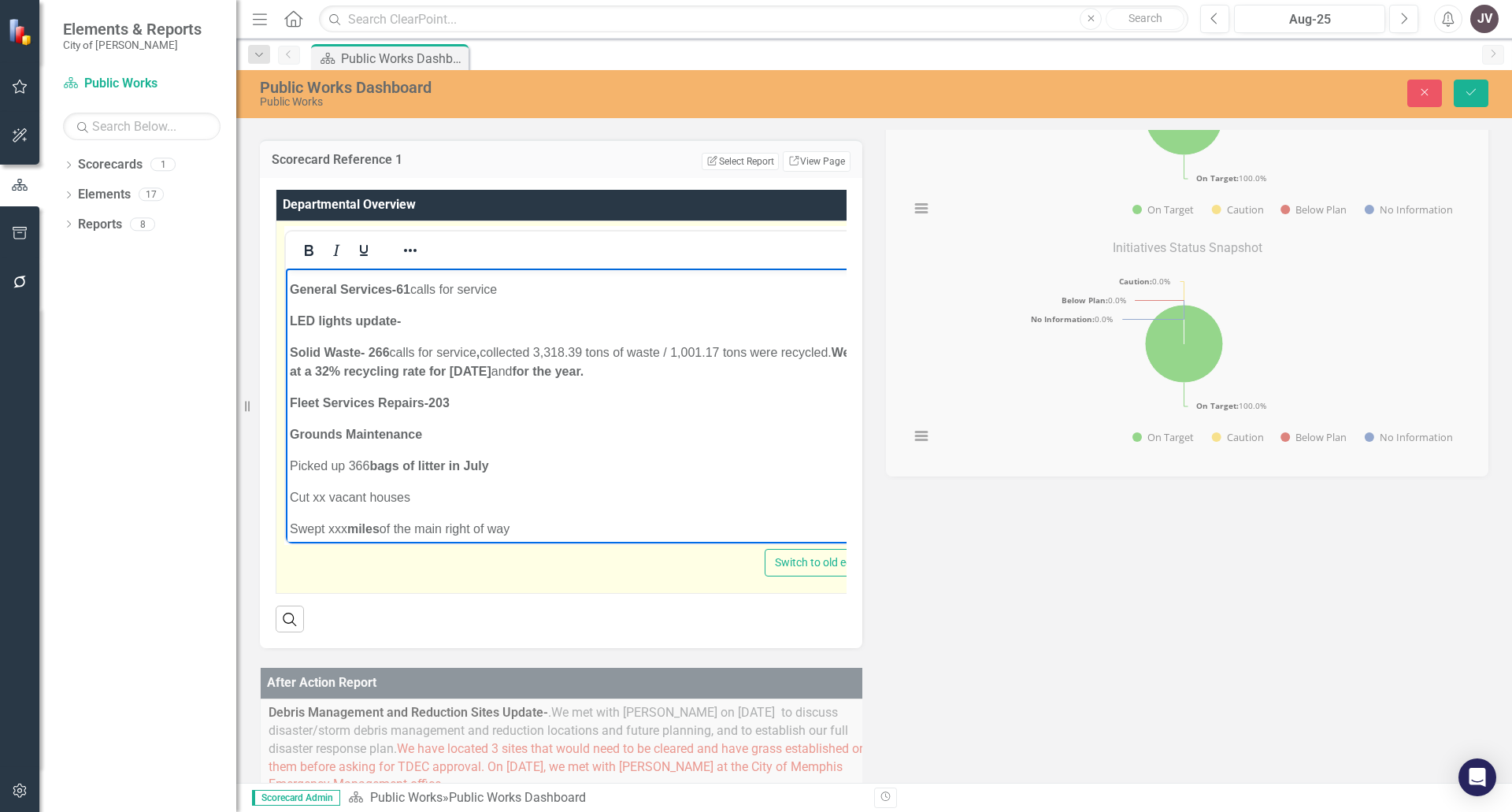
click at [329, 490] on strong "Rich Text Area. Press ALT-0 for help." at bounding box center [327, 496] width 3 height 13
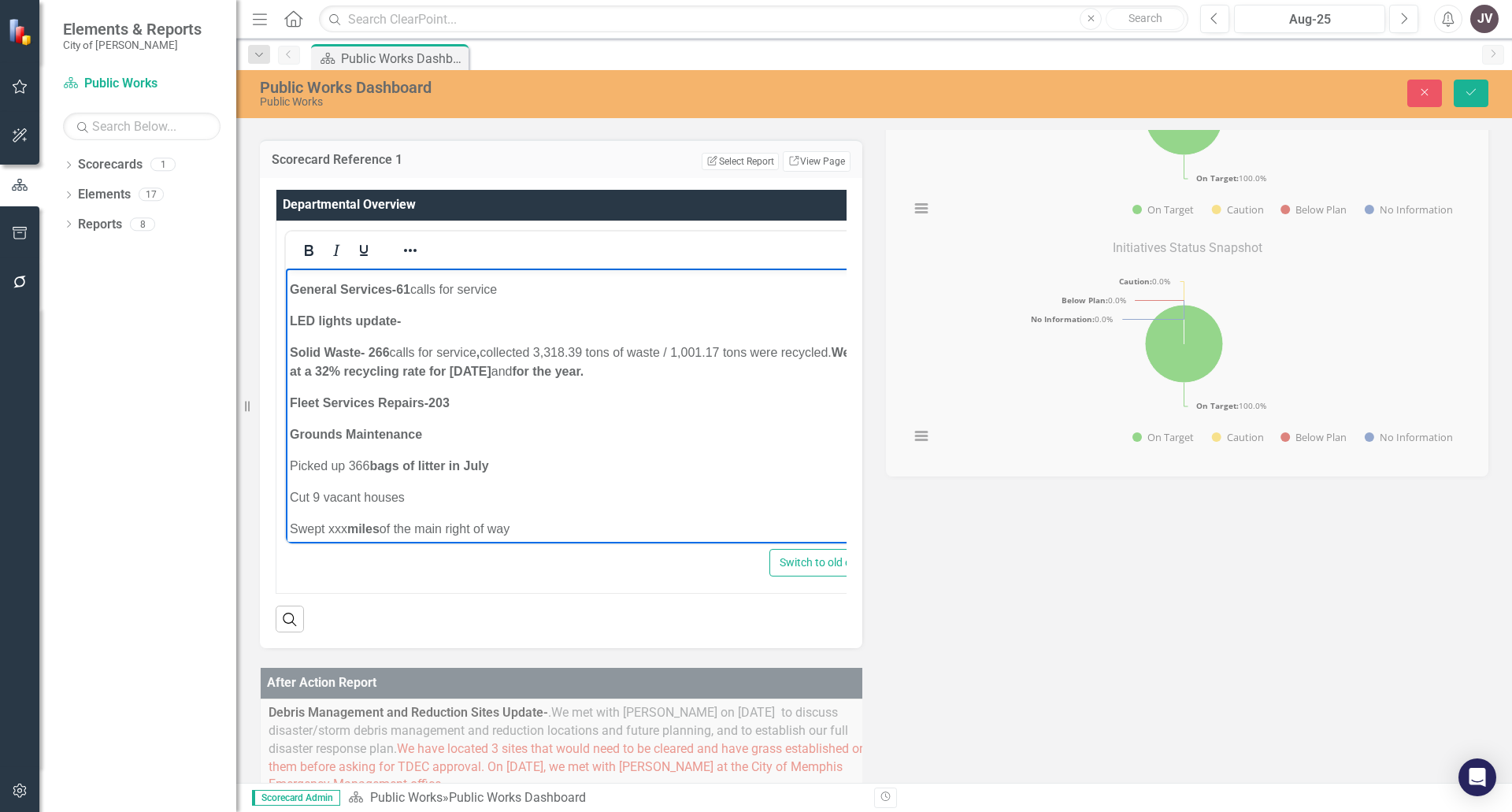
click at [346, 519] on p "Swept xxx miles of the main right of way" at bounding box center [584, 529] width 589 height 19
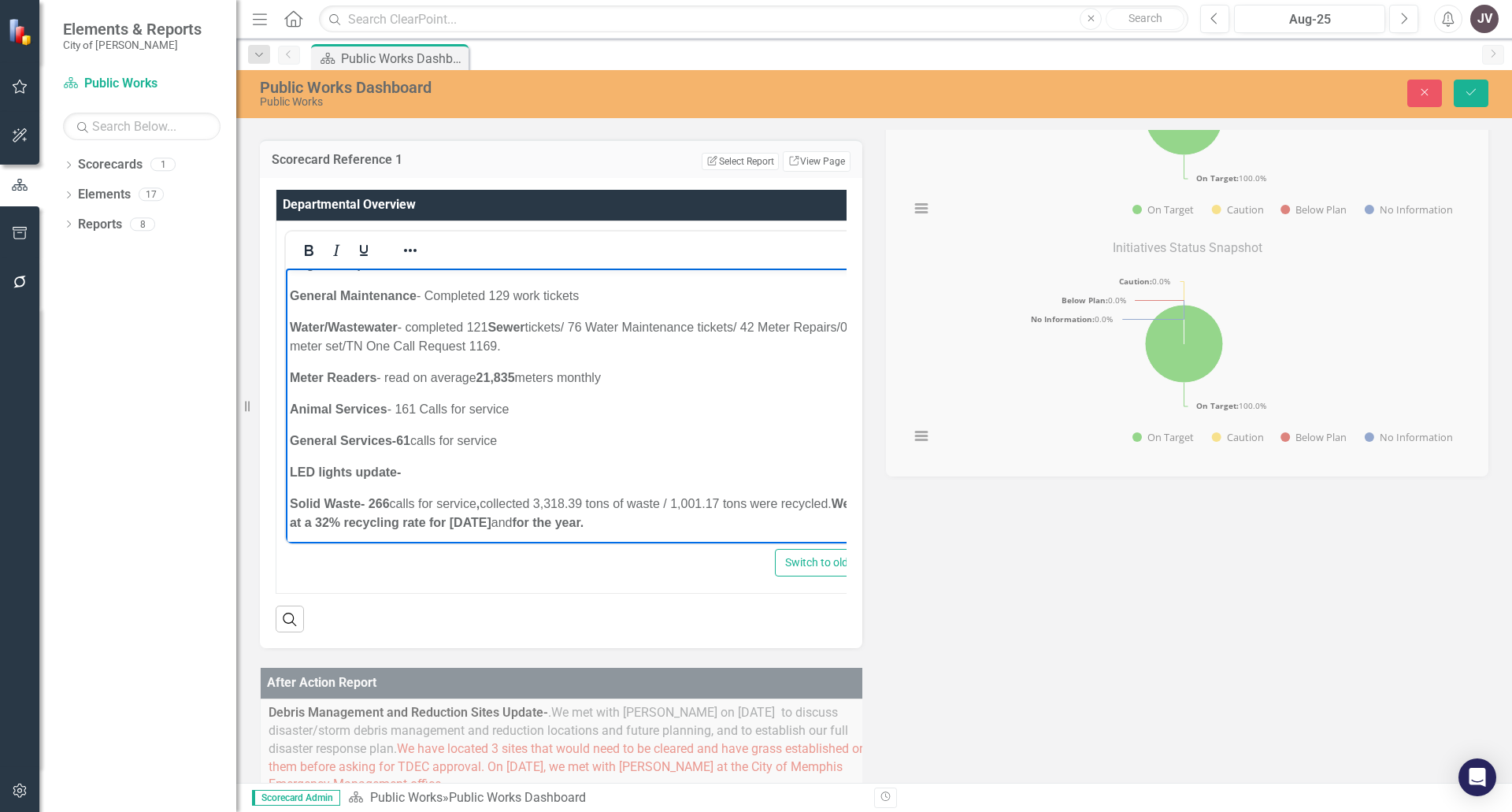
scroll to position [1478, 0]
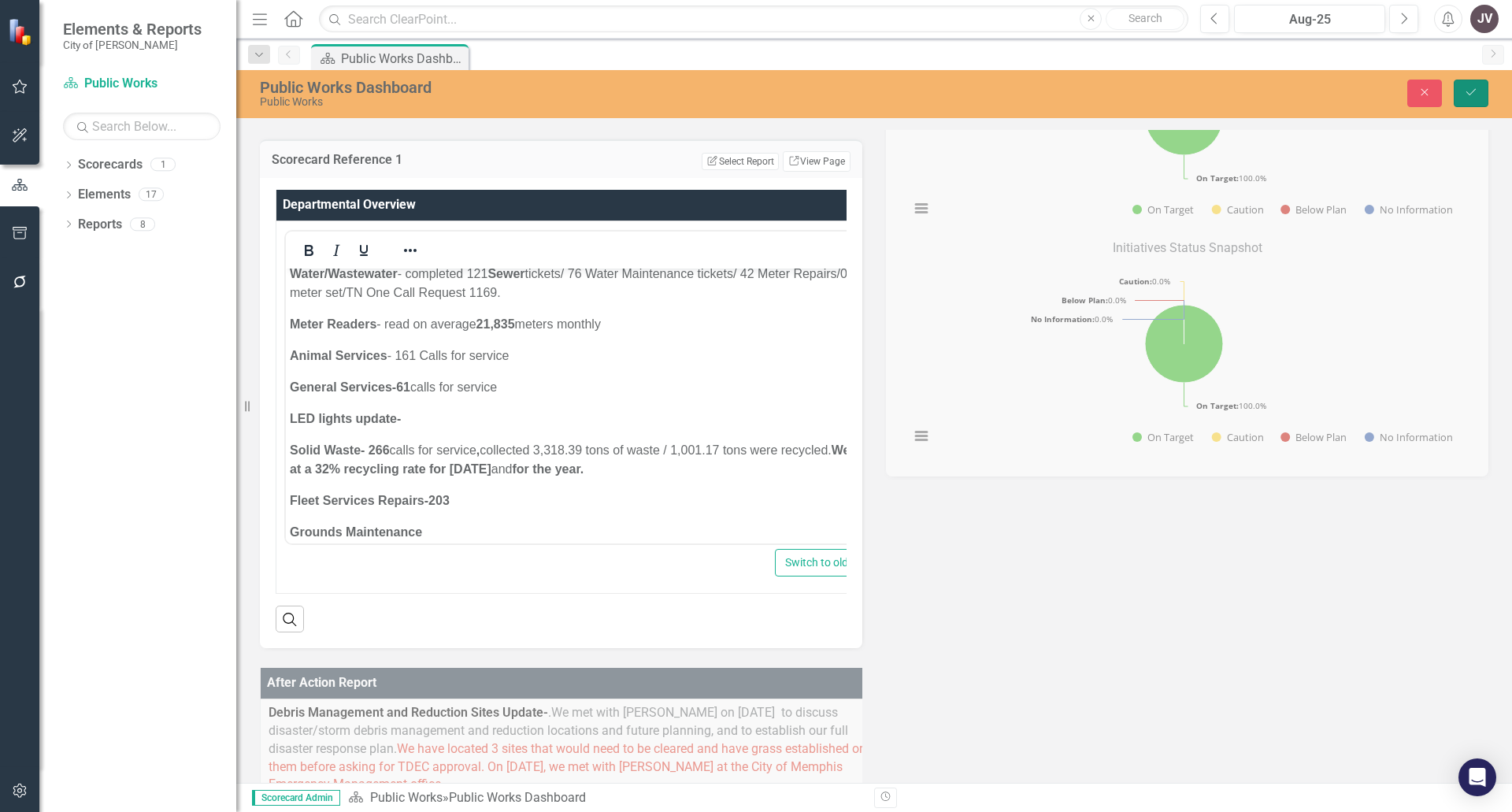
click at [1484, 95] on button "Save" at bounding box center [1471, 93] width 35 height 28
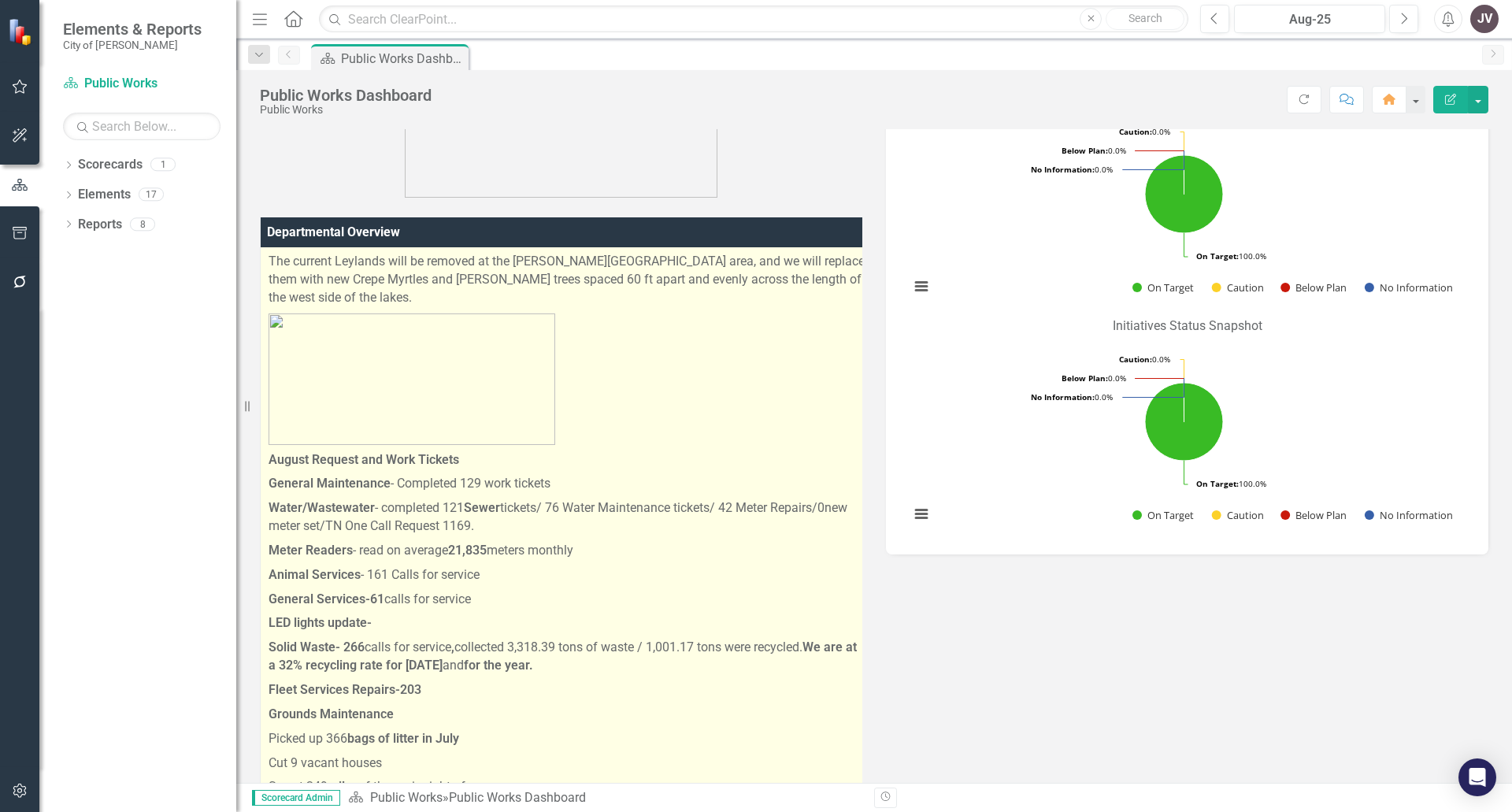
scroll to position [551, 0]
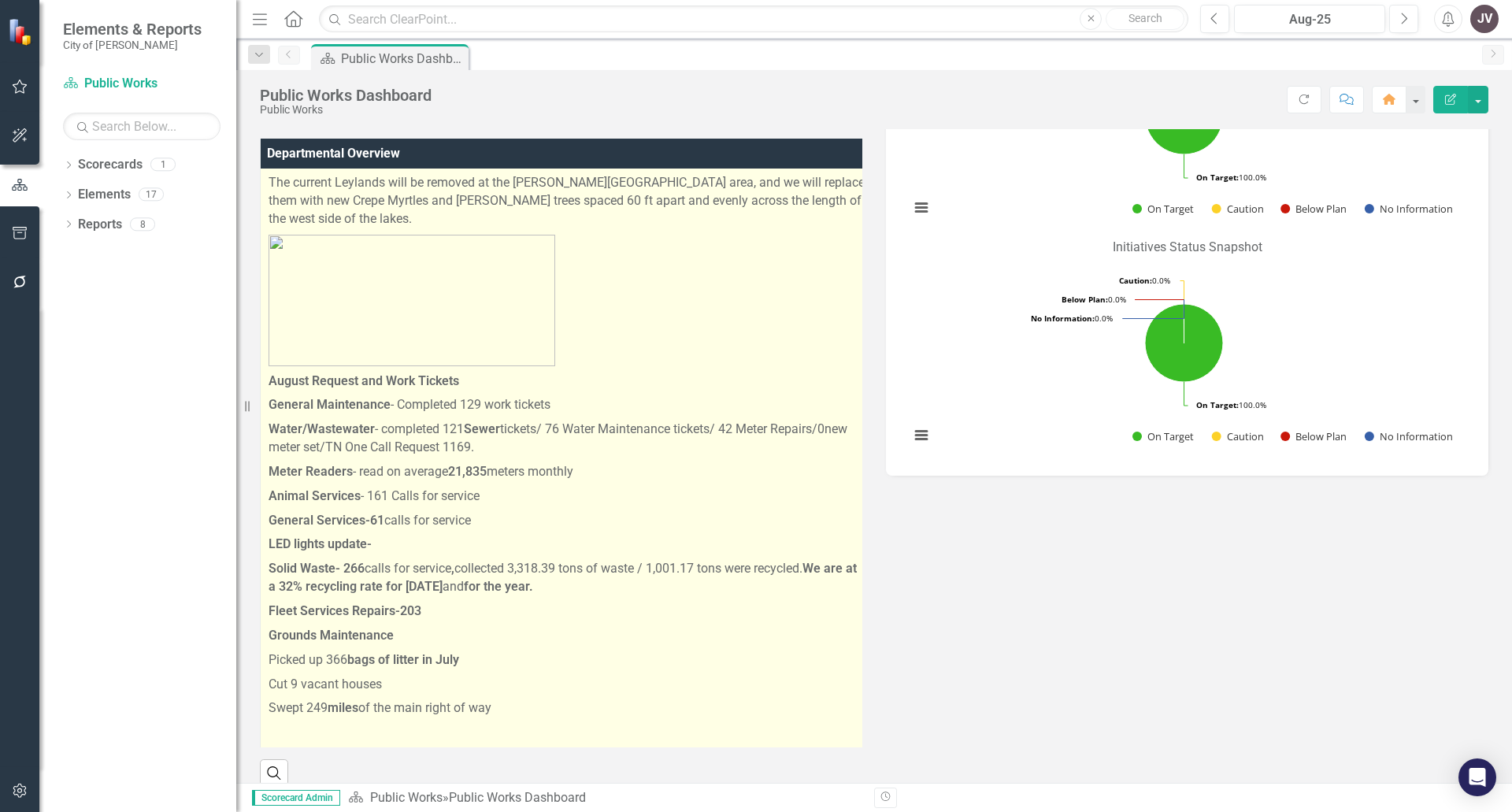
click at [470, 648] on p "Picked up 366 bags of litter in July" at bounding box center [566, 661] width 596 height 24
click at [460, 653] on strong "bags of litter in July" at bounding box center [402, 660] width 112 height 15
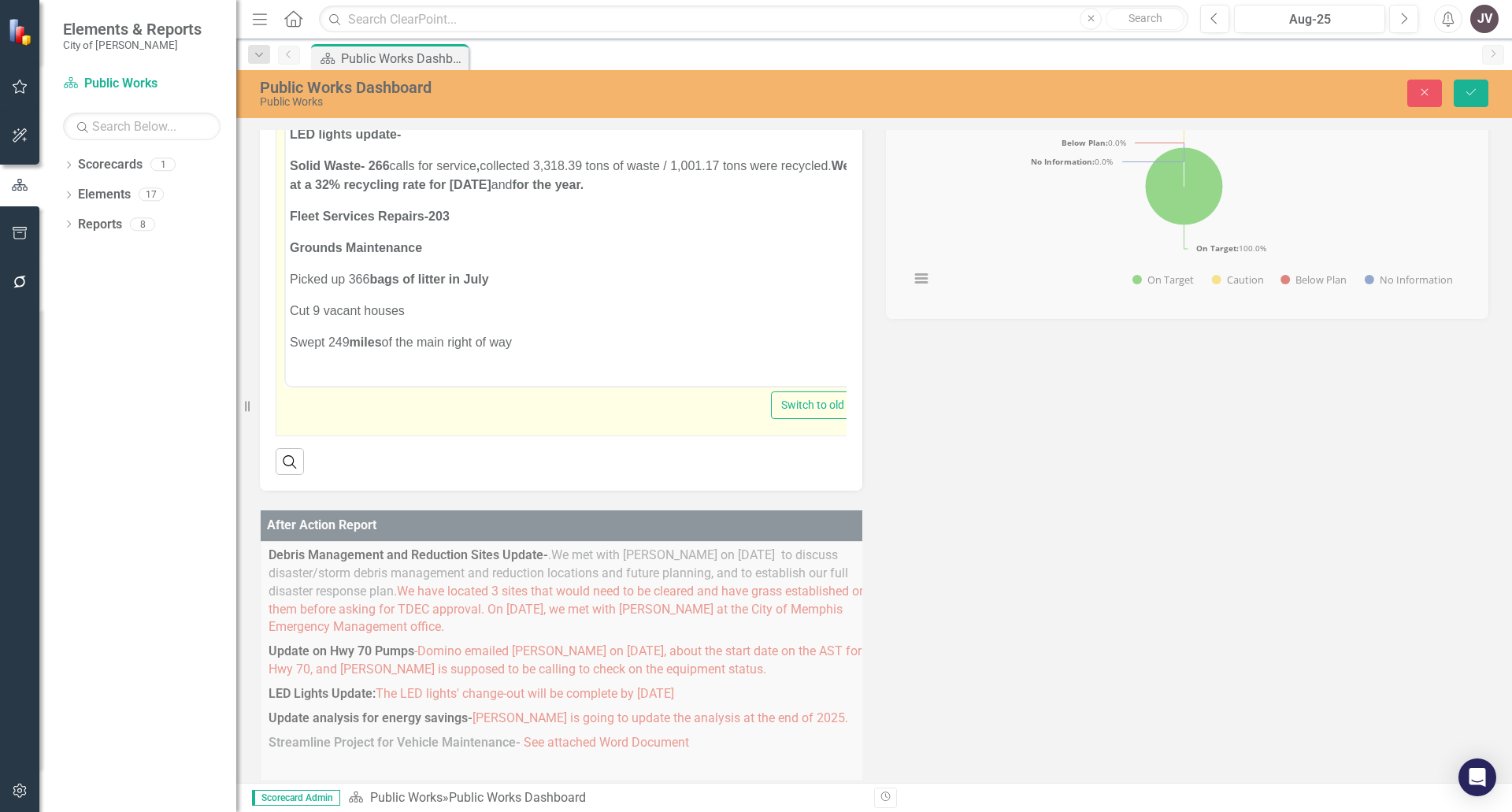
scroll to position [1613, 0]
click at [496, 261] on p "Picked up 366 bags of litter in July" at bounding box center [585, 271] width 590 height 19
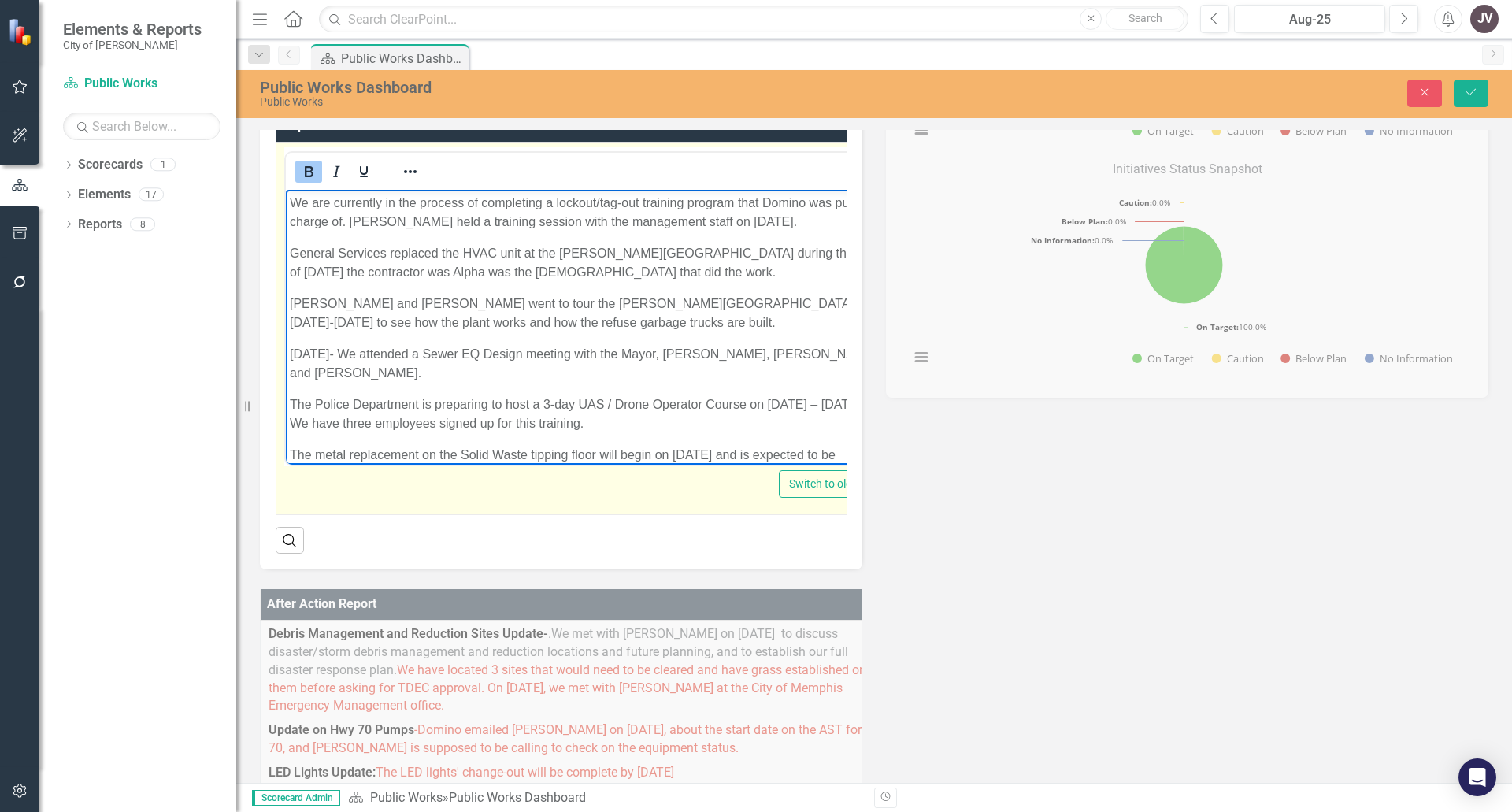
scroll to position [236, 0]
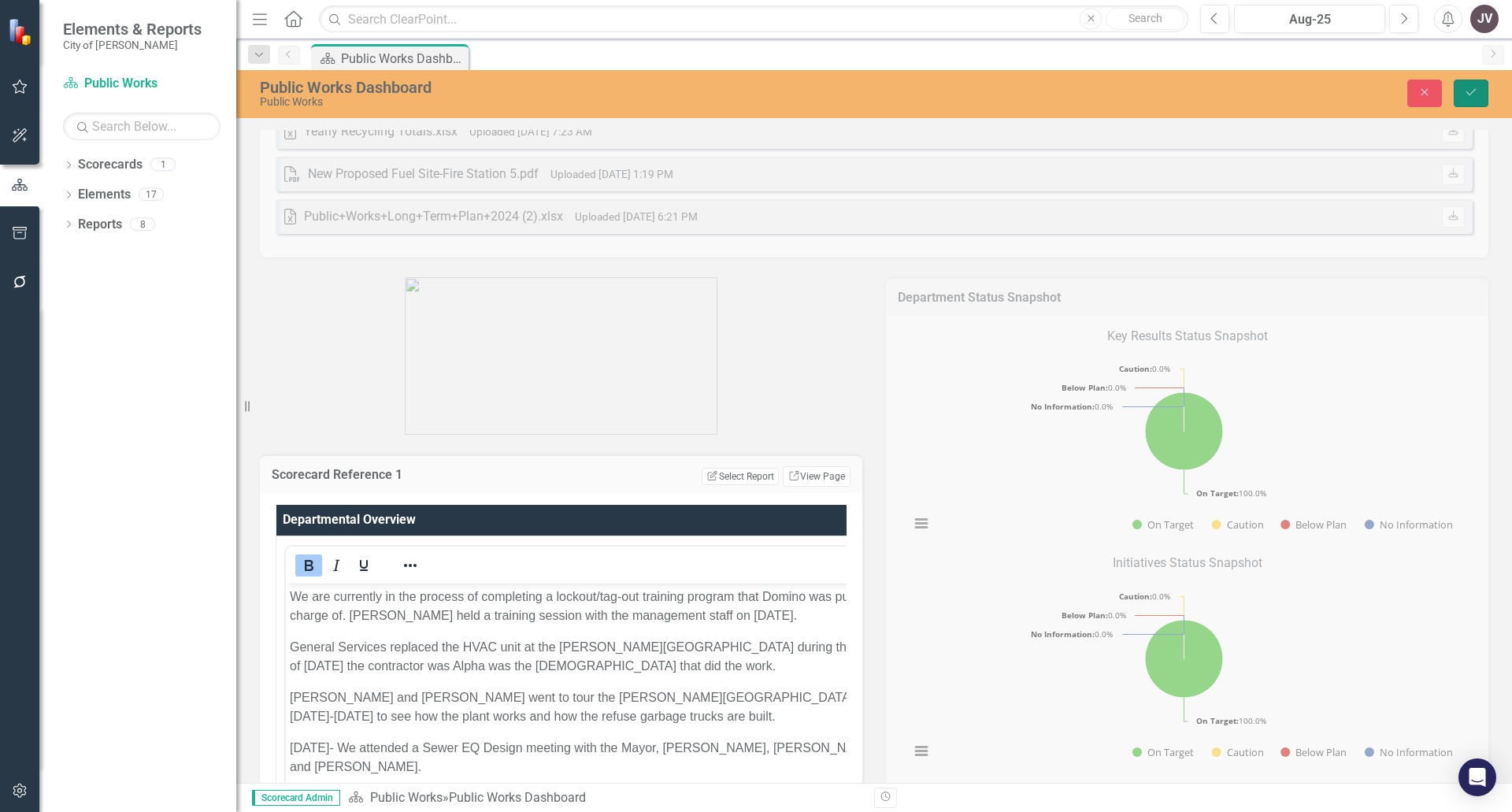
click at [1469, 86] on button "Save" at bounding box center [1471, 93] width 35 height 28
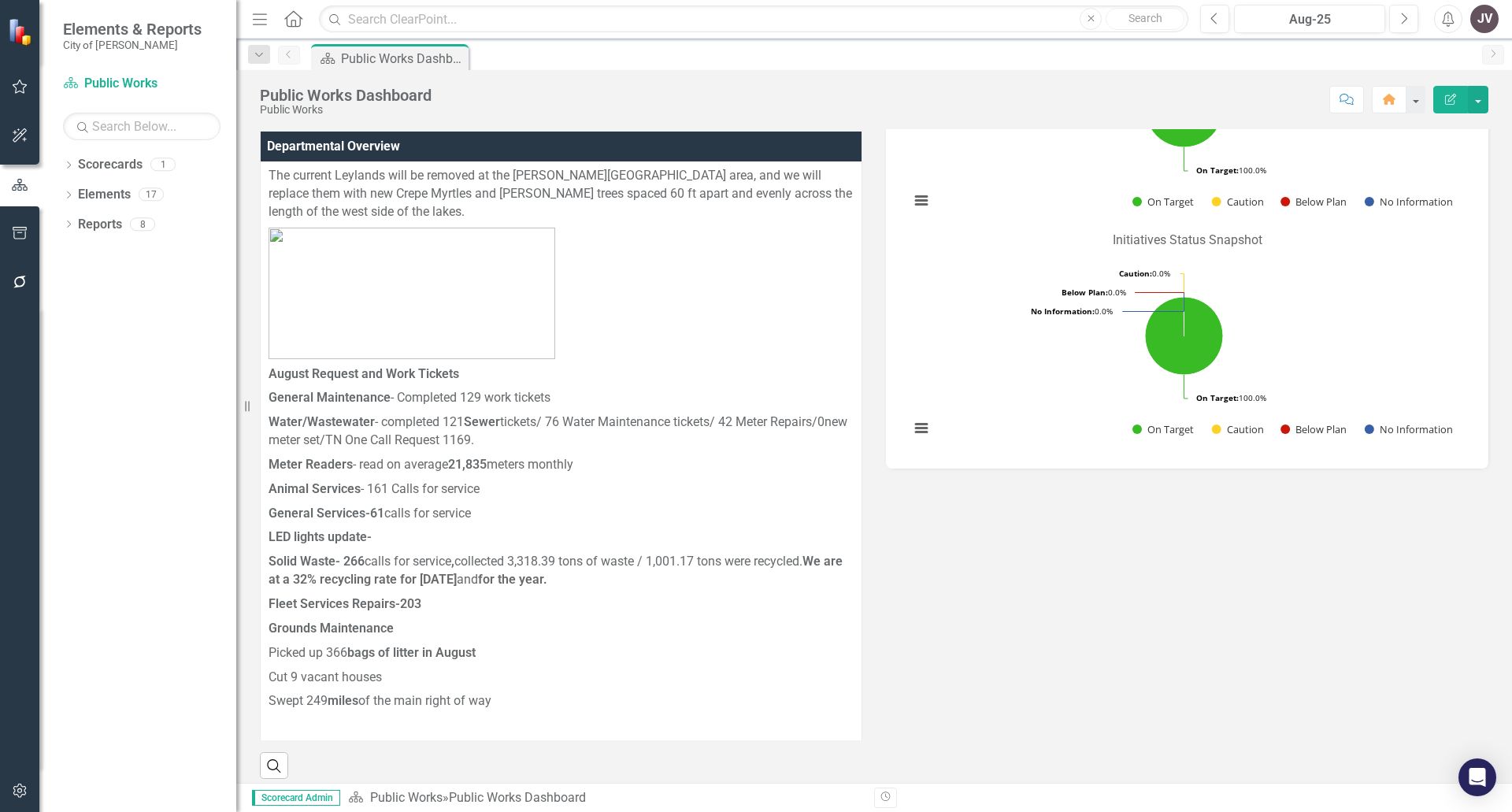
scroll to position [709, 0]
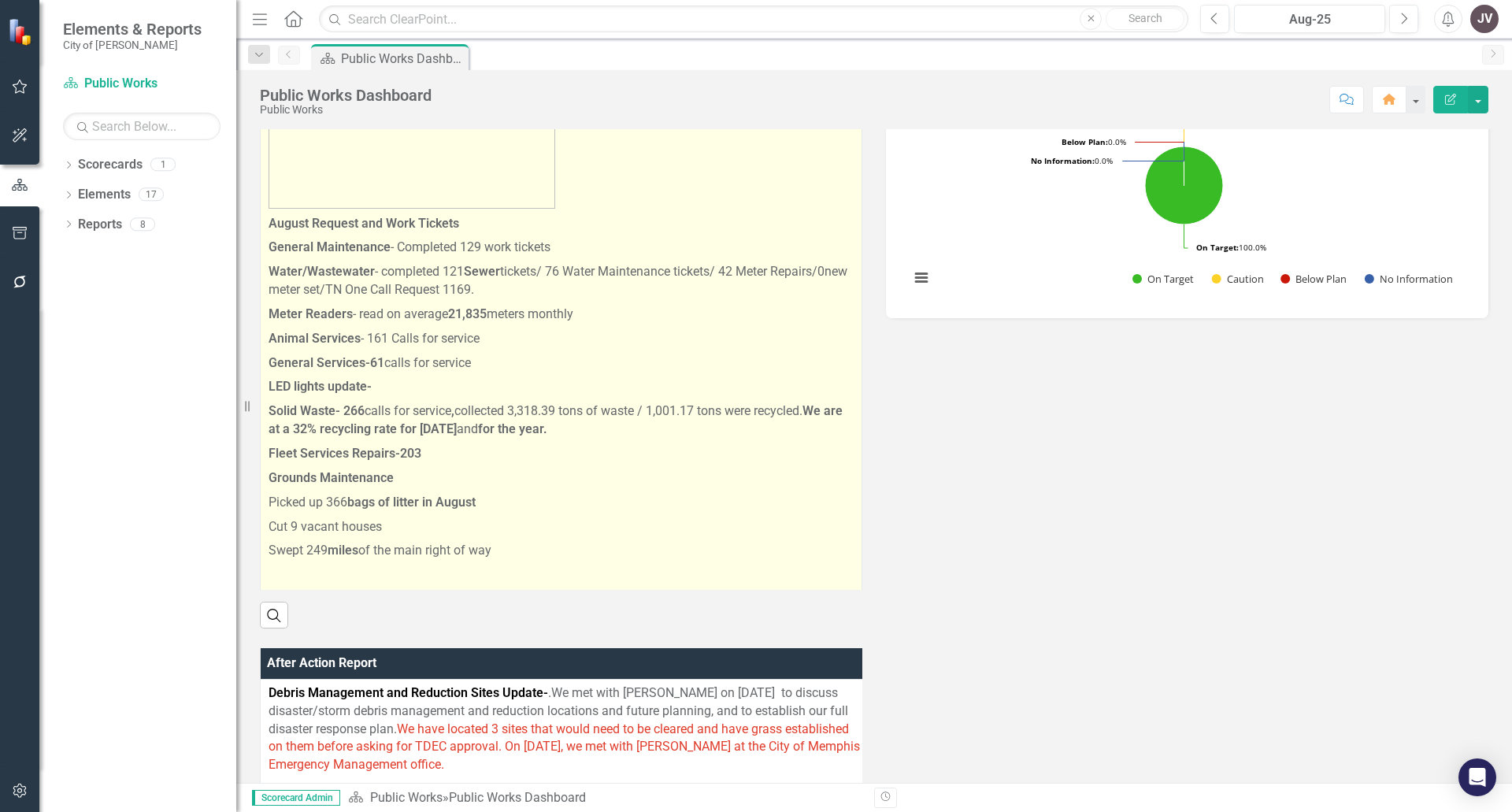
drag, startPoint x: 522, startPoint y: 511, endPoint x: 264, endPoint y: 332, distance: 314.0
click at [601, 515] on p "Cut 9 vacant houses" at bounding box center [561, 527] width 585 height 24
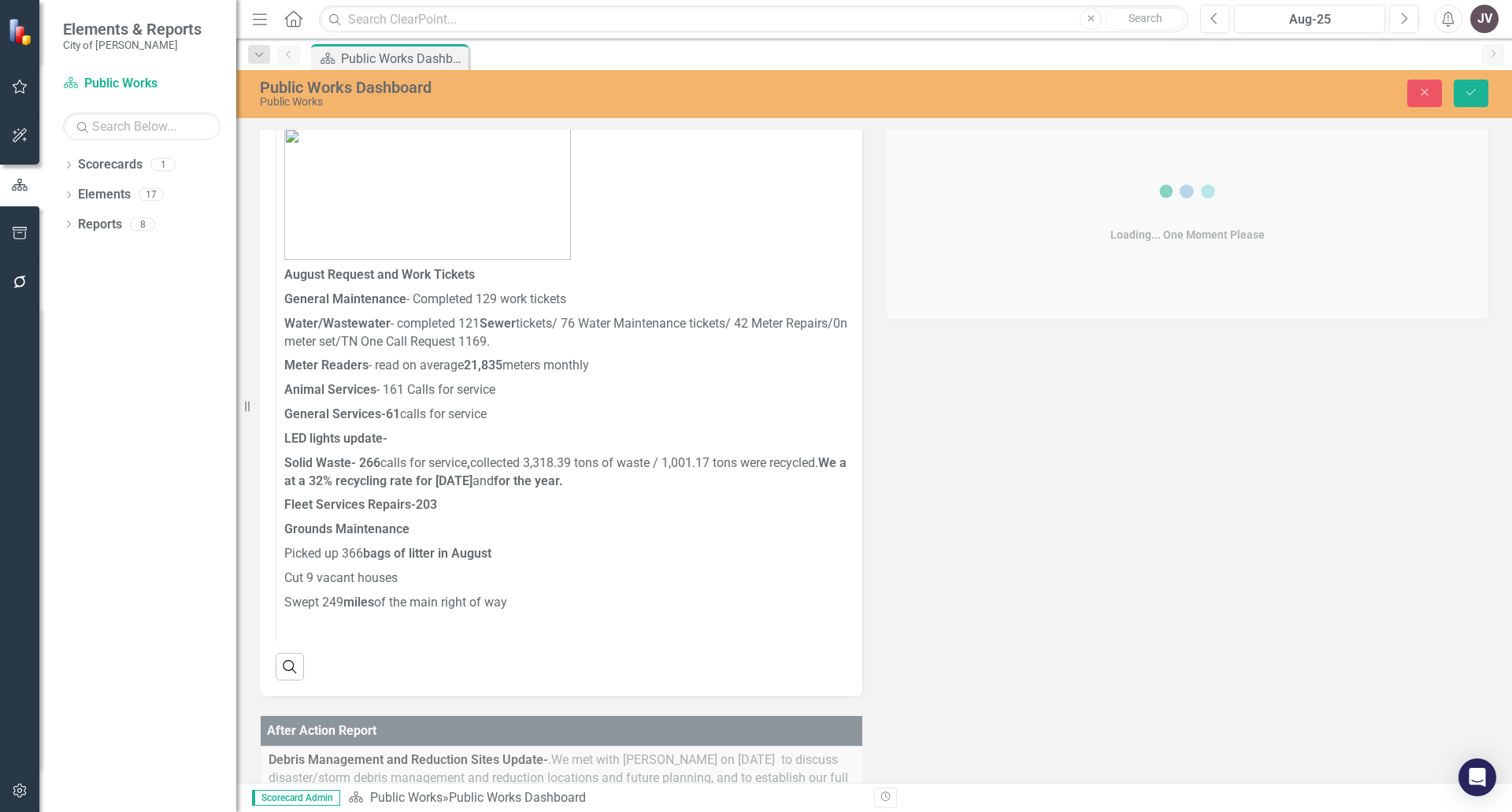
scroll to position [0, 0]
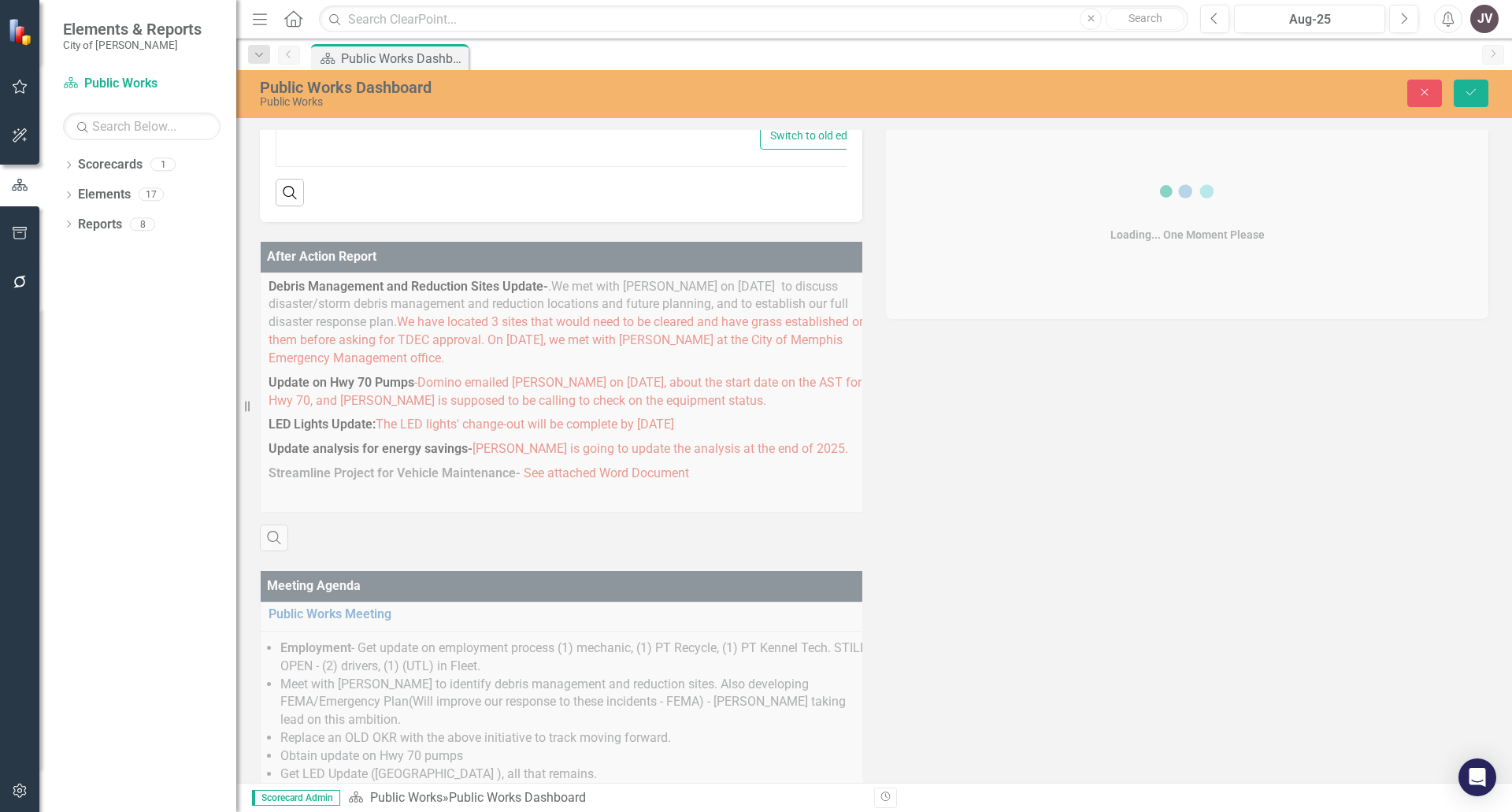
type textarea "<p>We are currently in the process of completing a lockout/tag-out training pro…"
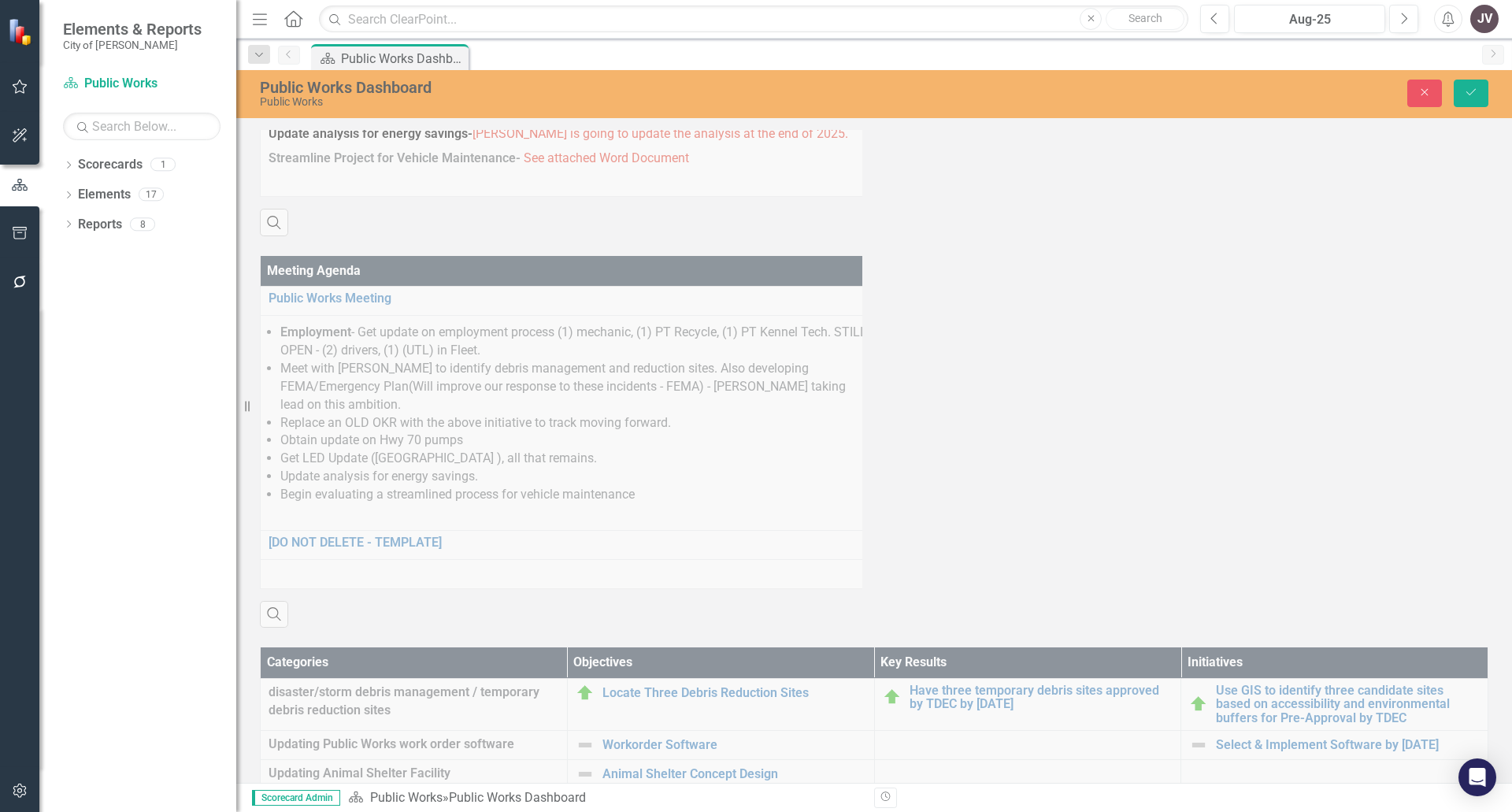
click at [707, 512] on div "Meeting Agenda Public Works Meeting Edit Edit Action Item Link Open Element Emp…" at bounding box center [562, 432] width 627 height 391
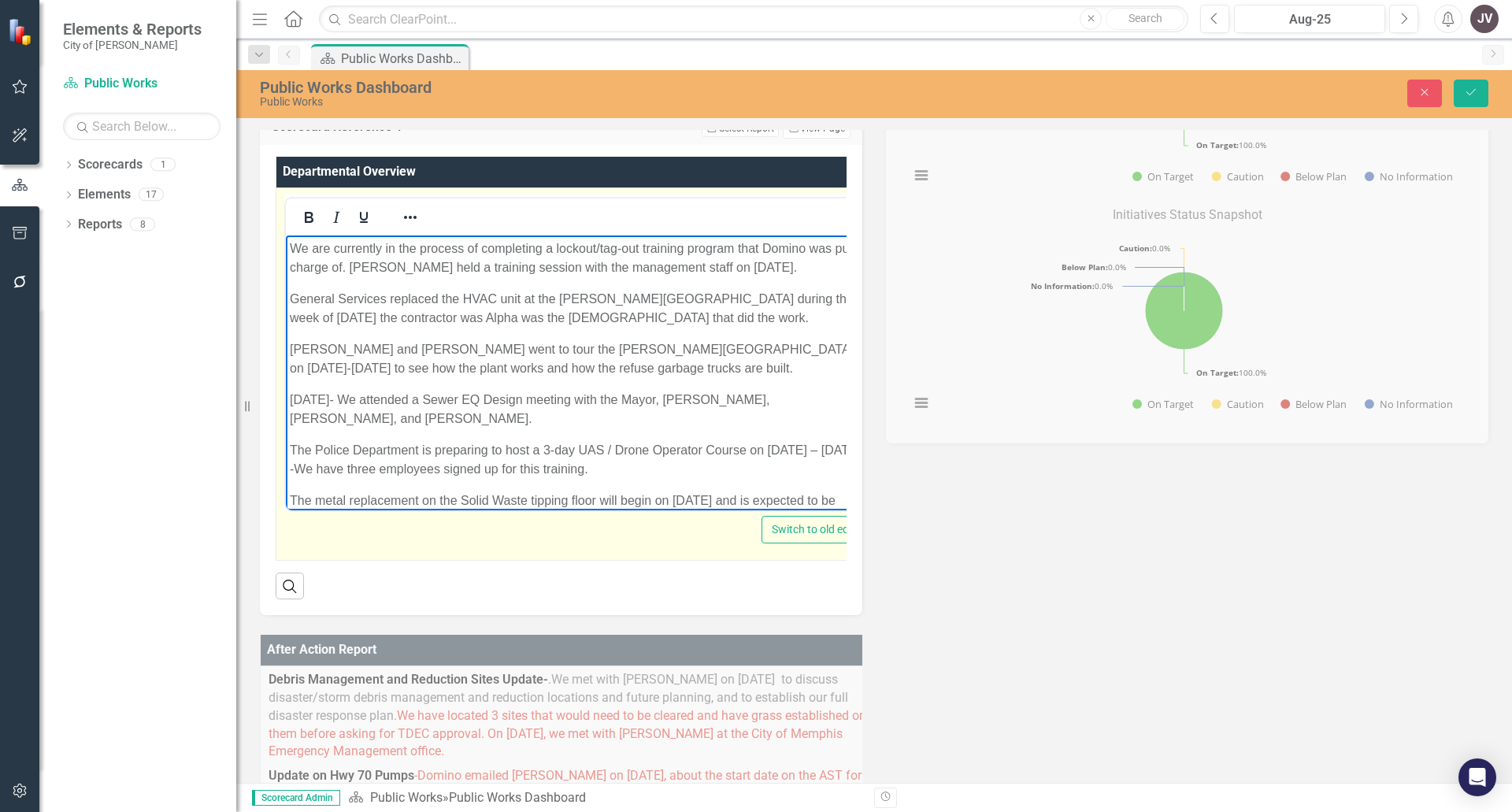
drag, startPoint x: 544, startPoint y: 424, endPoint x: 245, endPoint y: 189, distance: 380.3
copy body "We are currently in the process of completing a lockout/tag-out training progra…"
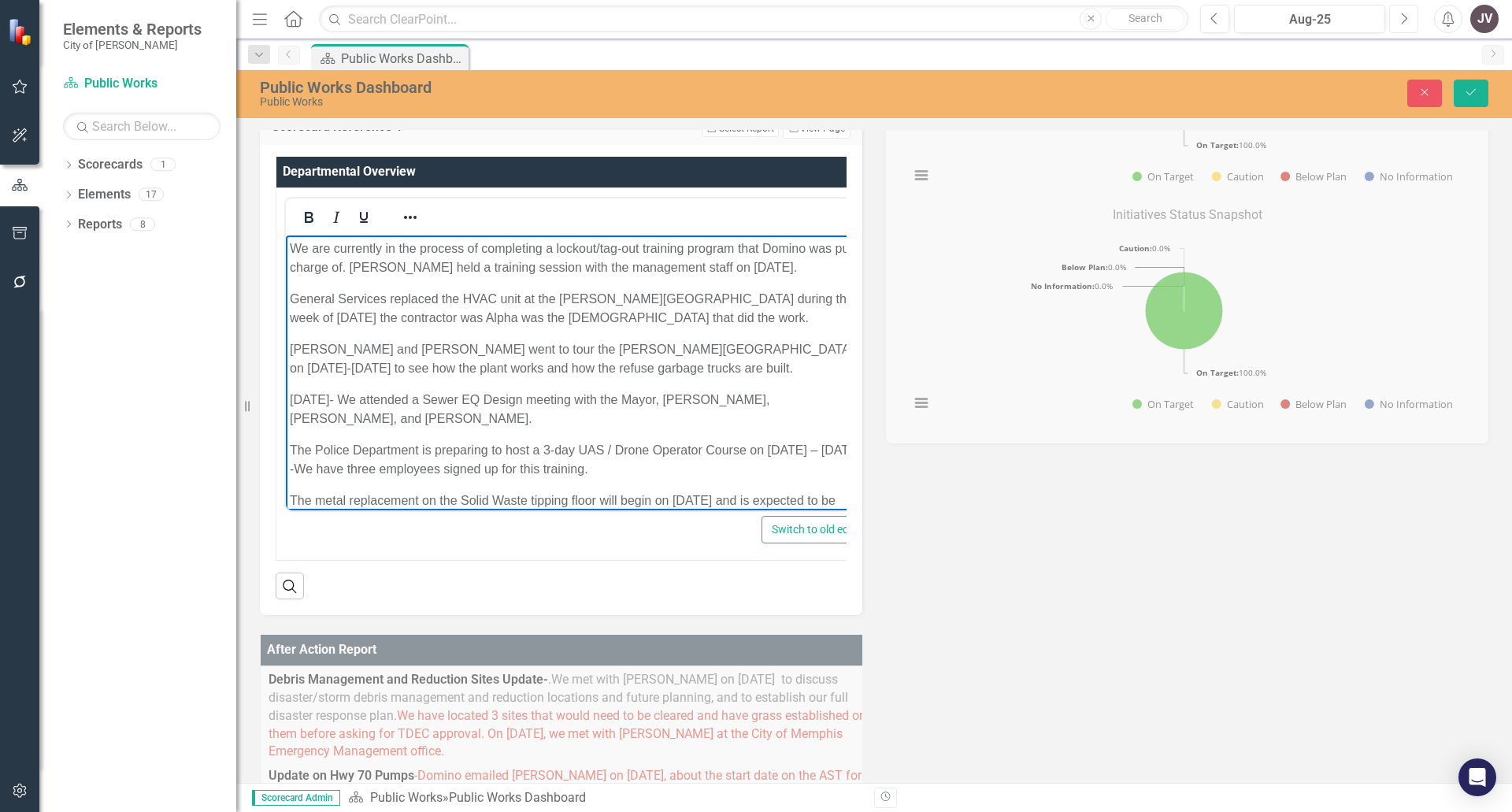
click at [1405, 21] on icon "Next" at bounding box center [1404, 19] width 9 height 14
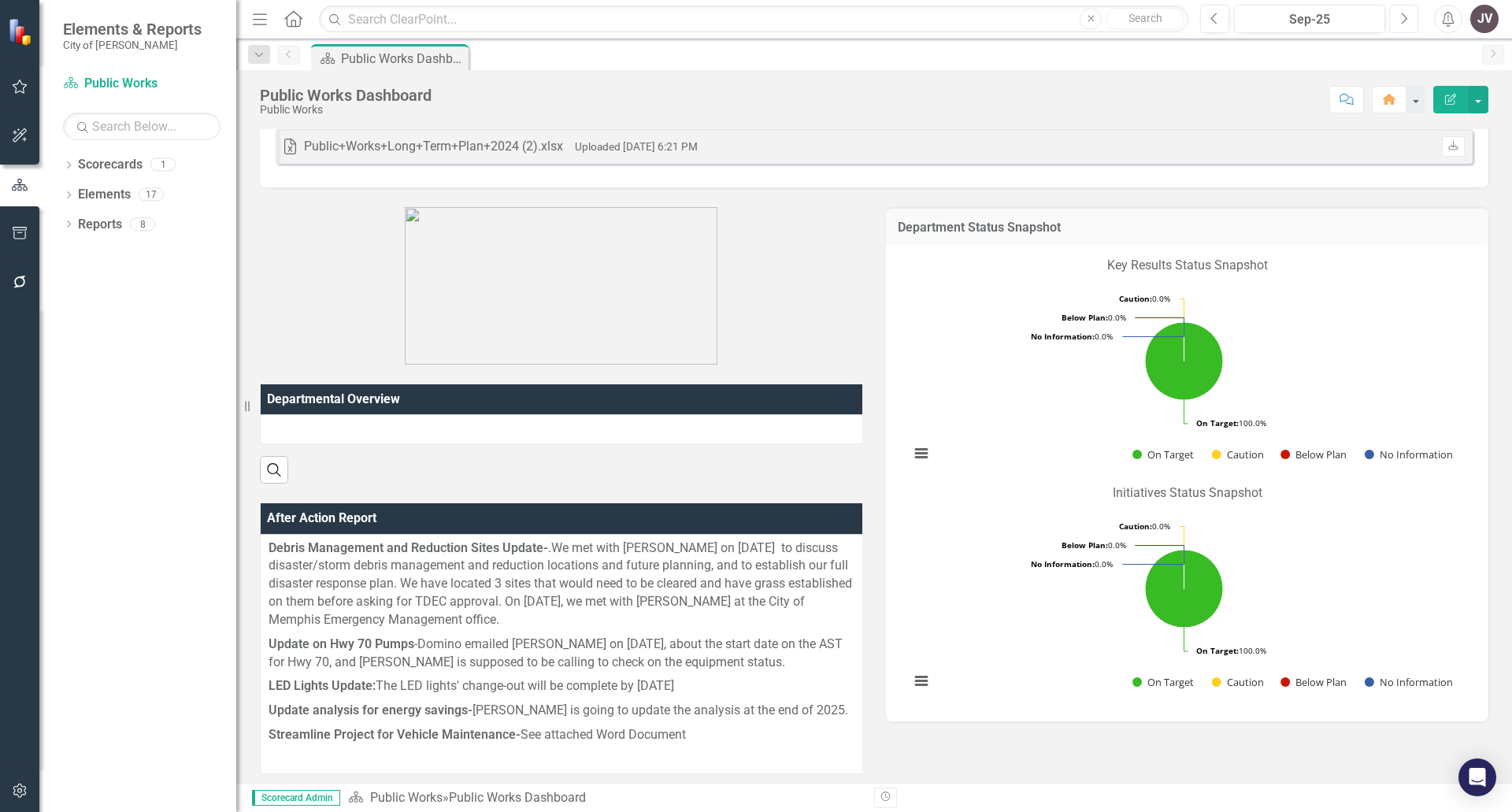
scroll to position [473, 0]
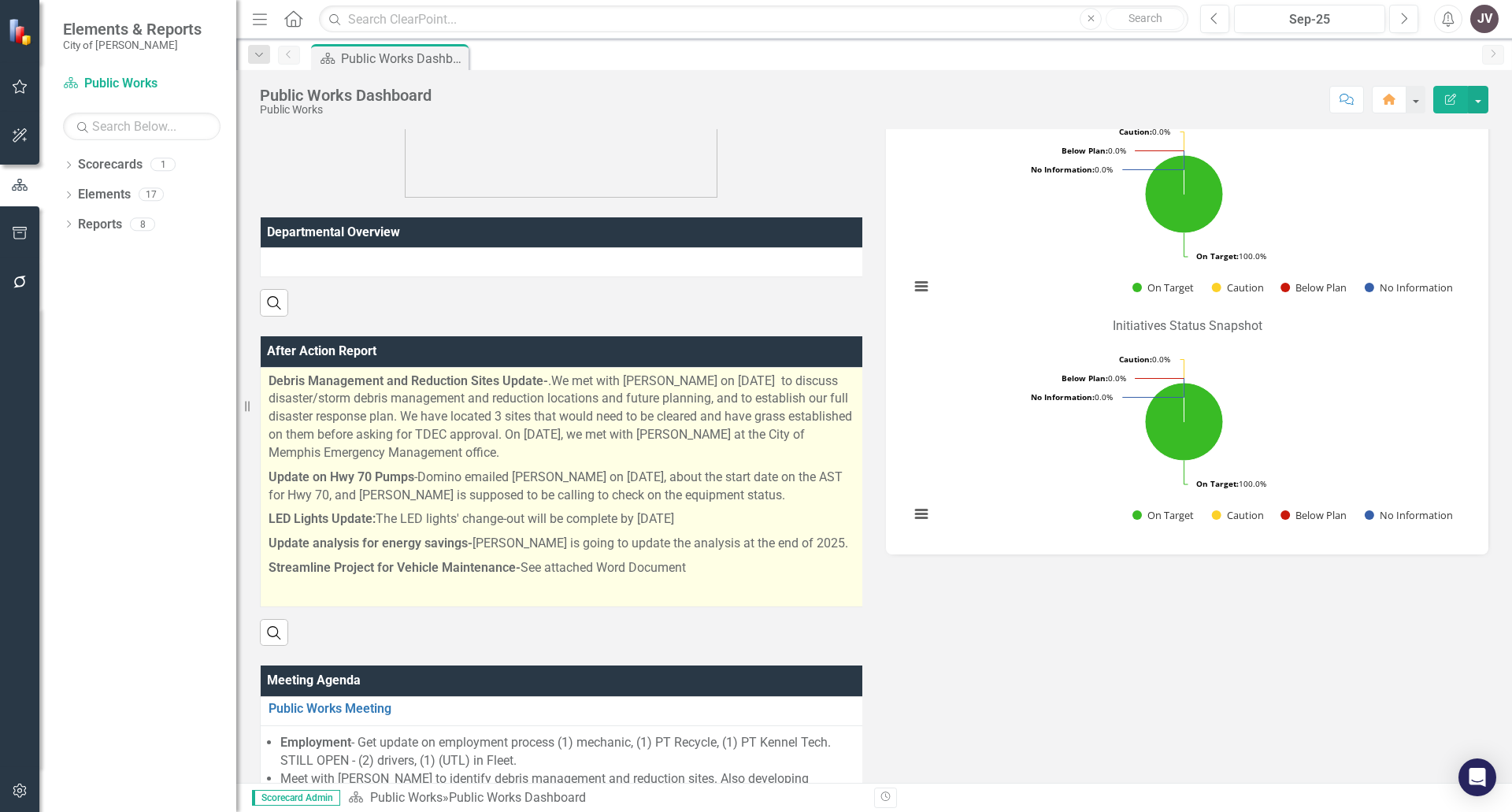
click at [711, 572] on p "Streamline Project for Vehicle Maintenance- See attached Word Document" at bounding box center [563, 569] width 589 height 24
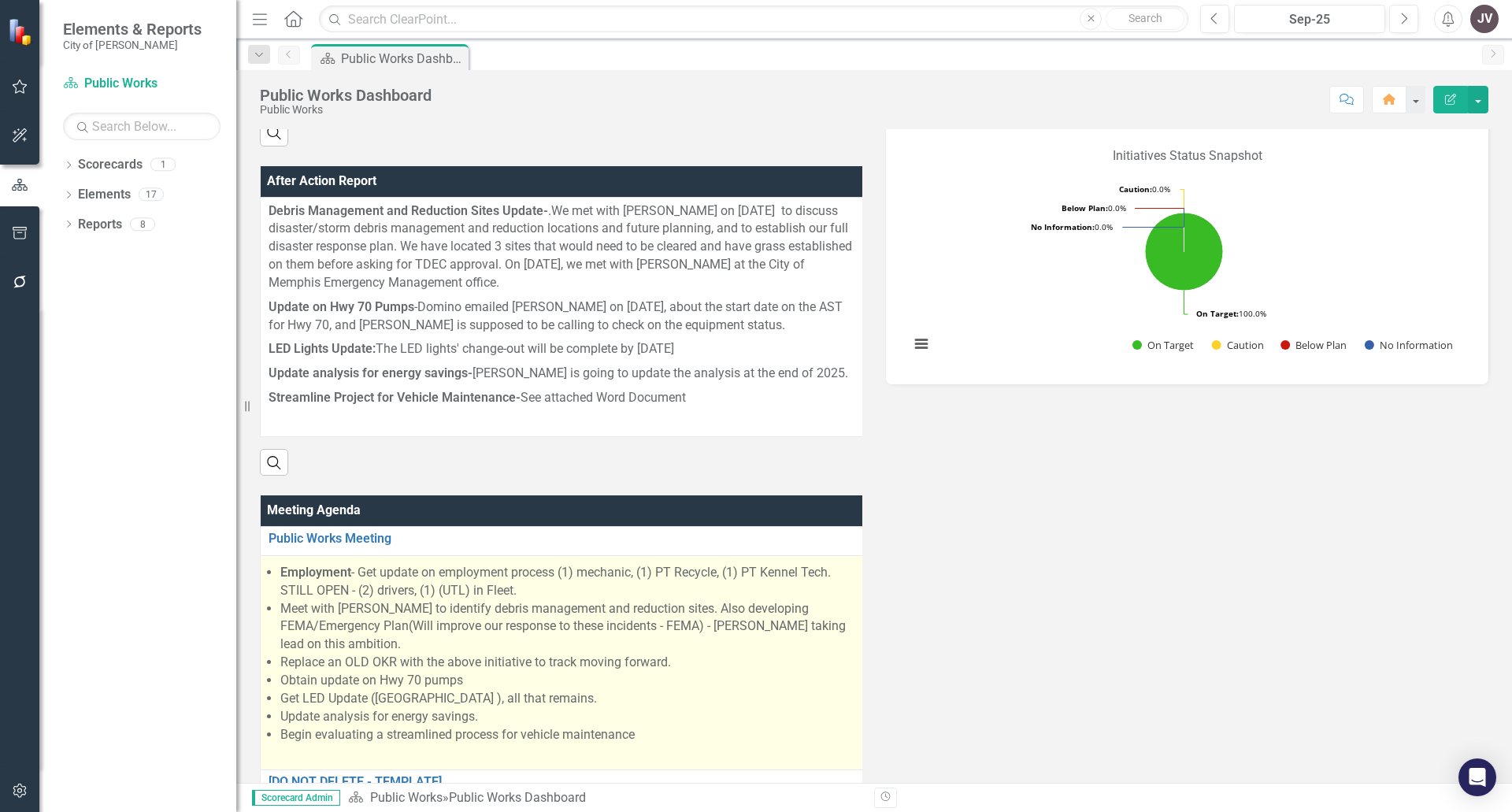
scroll to position [709, 0]
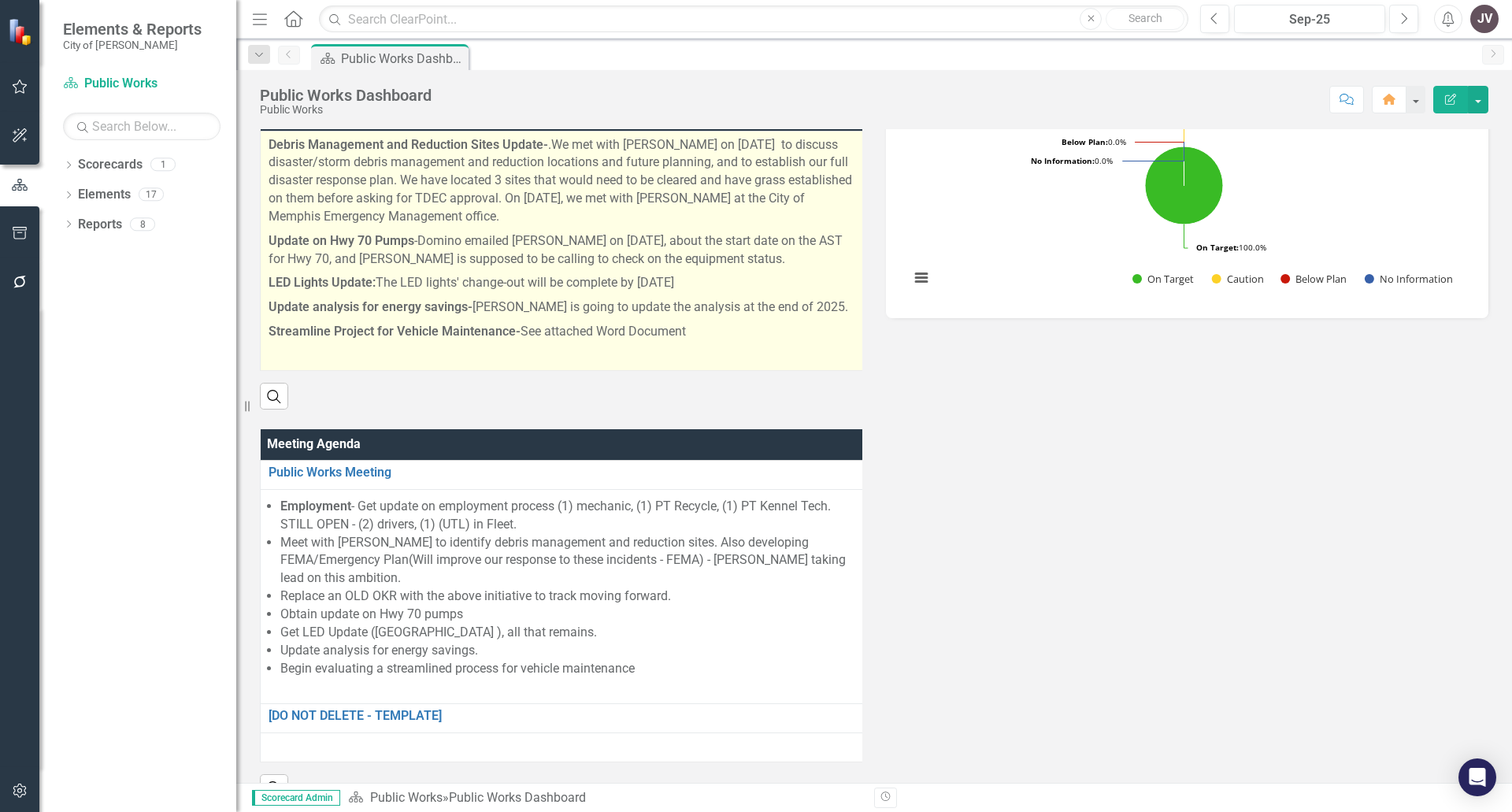
click at [722, 360] on p at bounding box center [563, 355] width 589 height 22
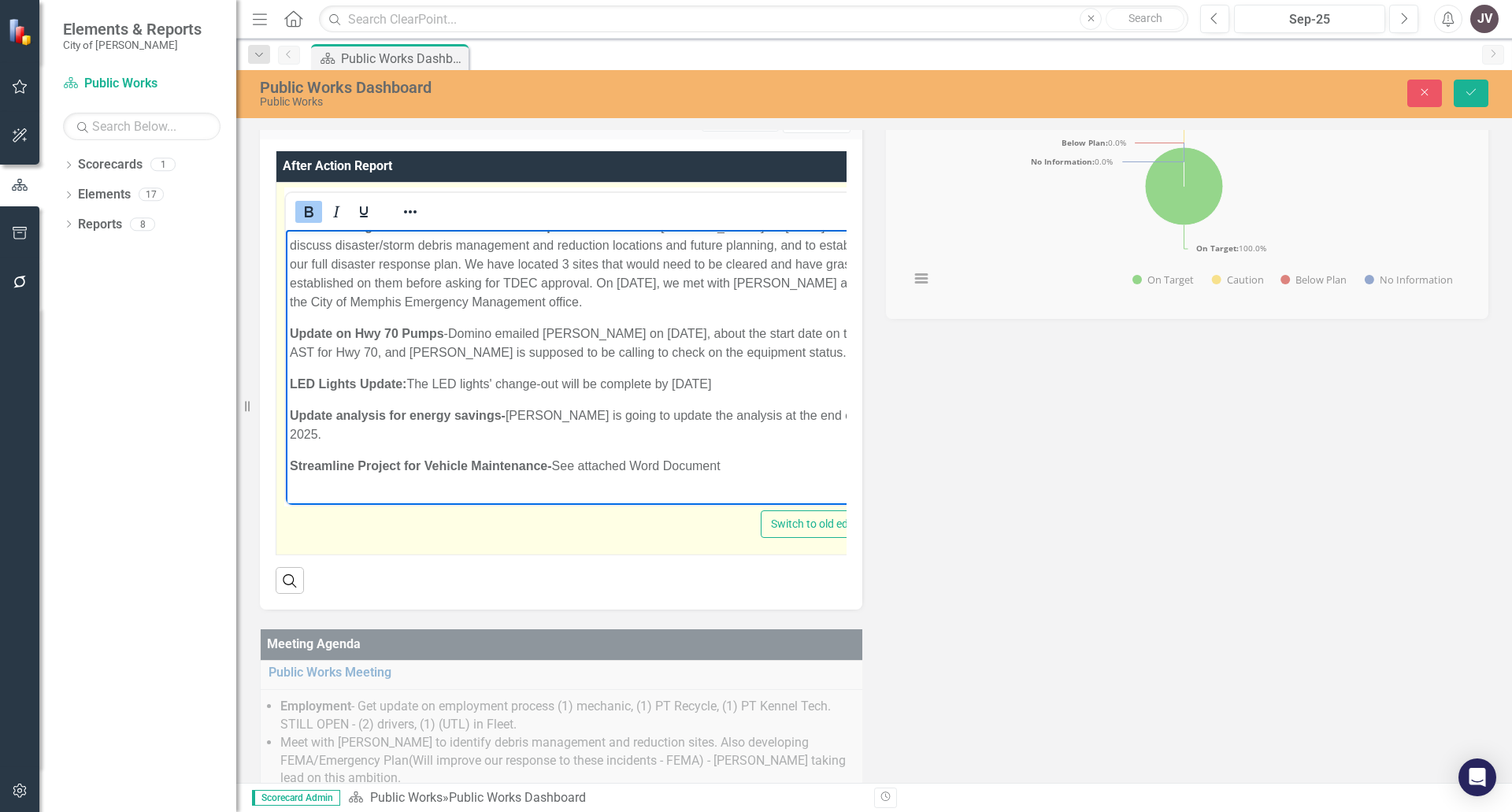
scroll to position [0, 0]
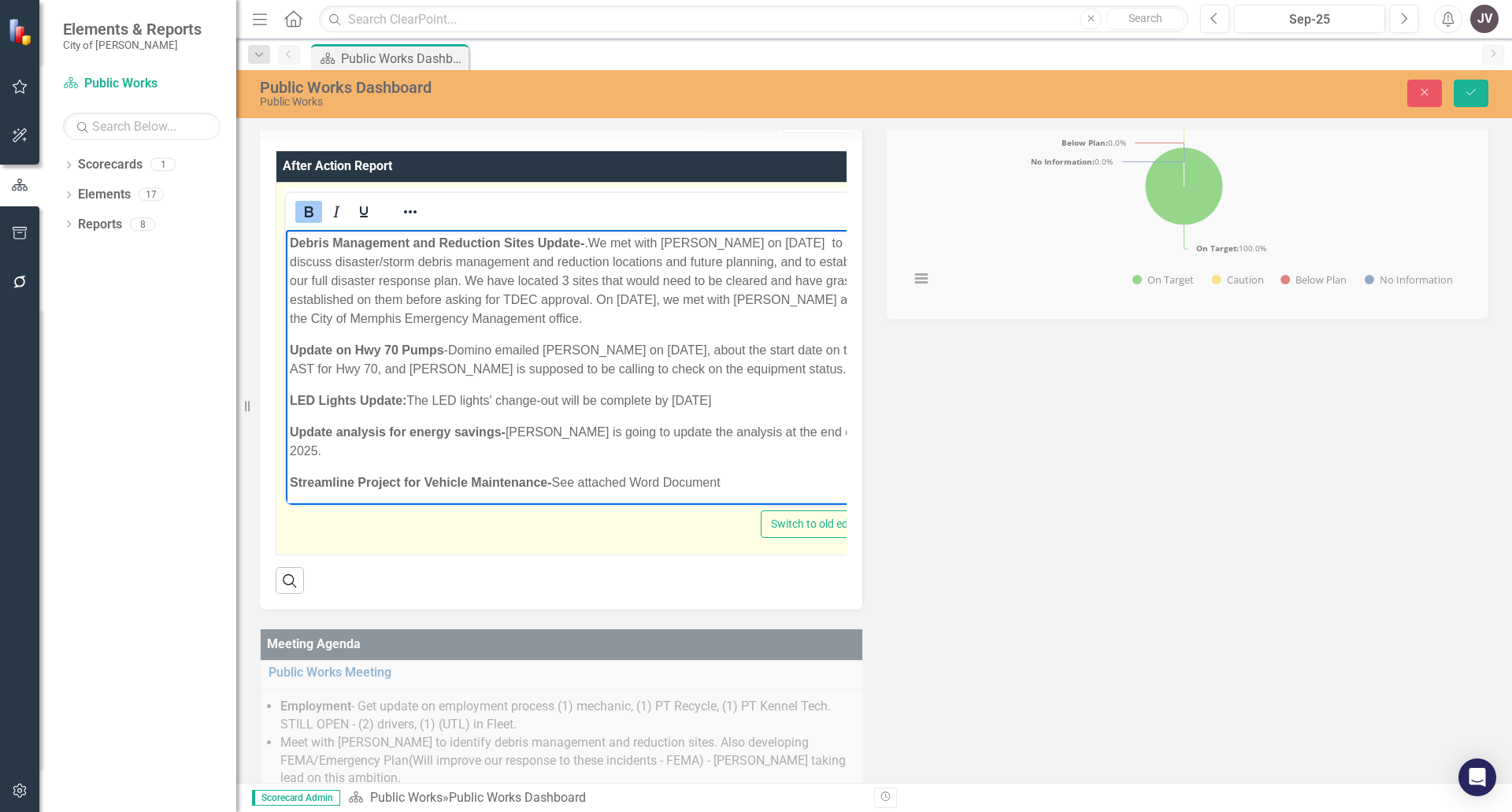
drag, startPoint x: 713, startPoint y: 443, endPoint x: 535, endPoint y: 451, distance: 178.2
click at [286, 229] on html "Debris Management and Reduction Sites Update- .We met with Michael Pots on 8-7-…" at bounding box center [579, 384] width 588 height 311
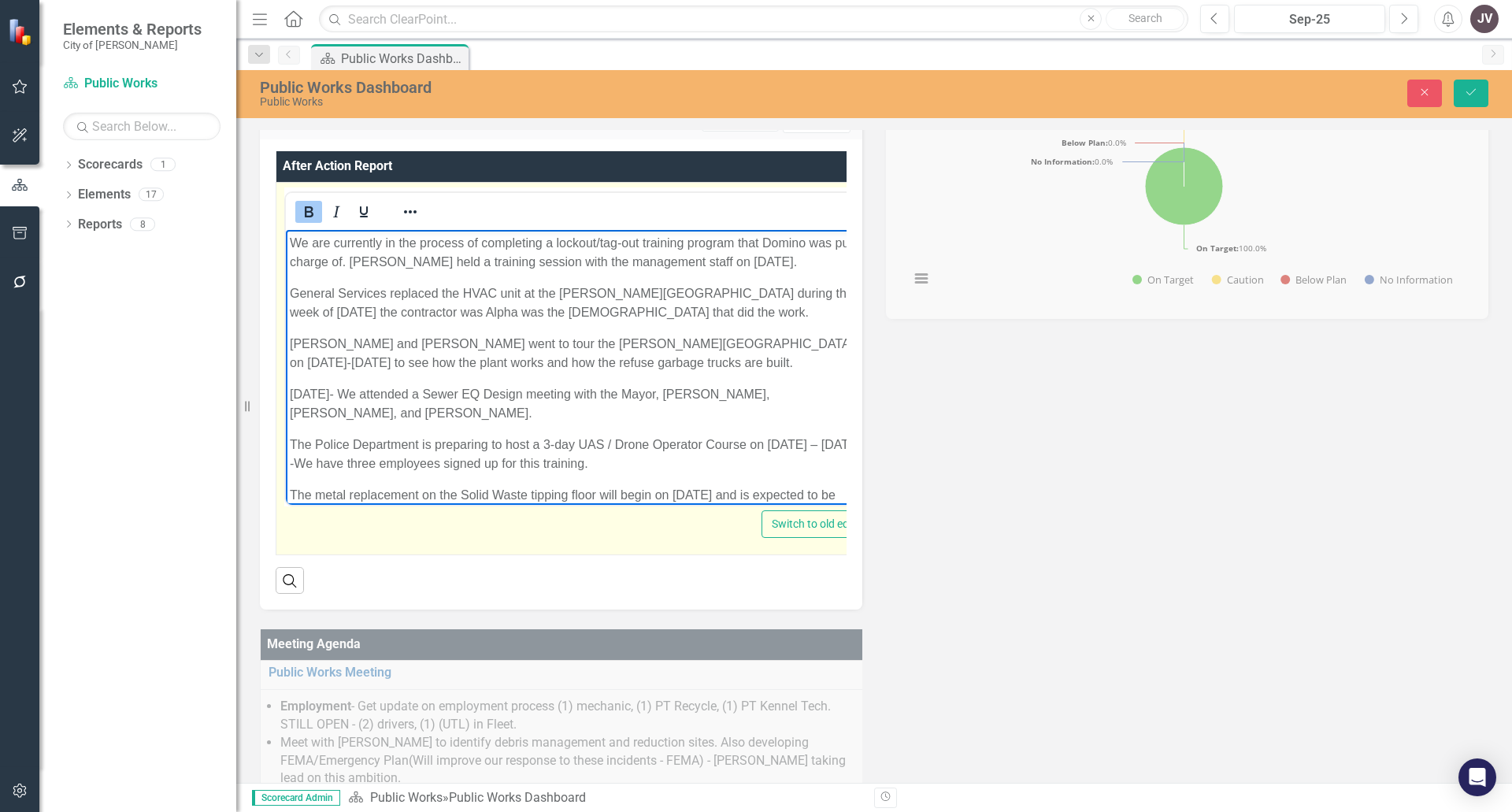
scroll to position [1549, 0]
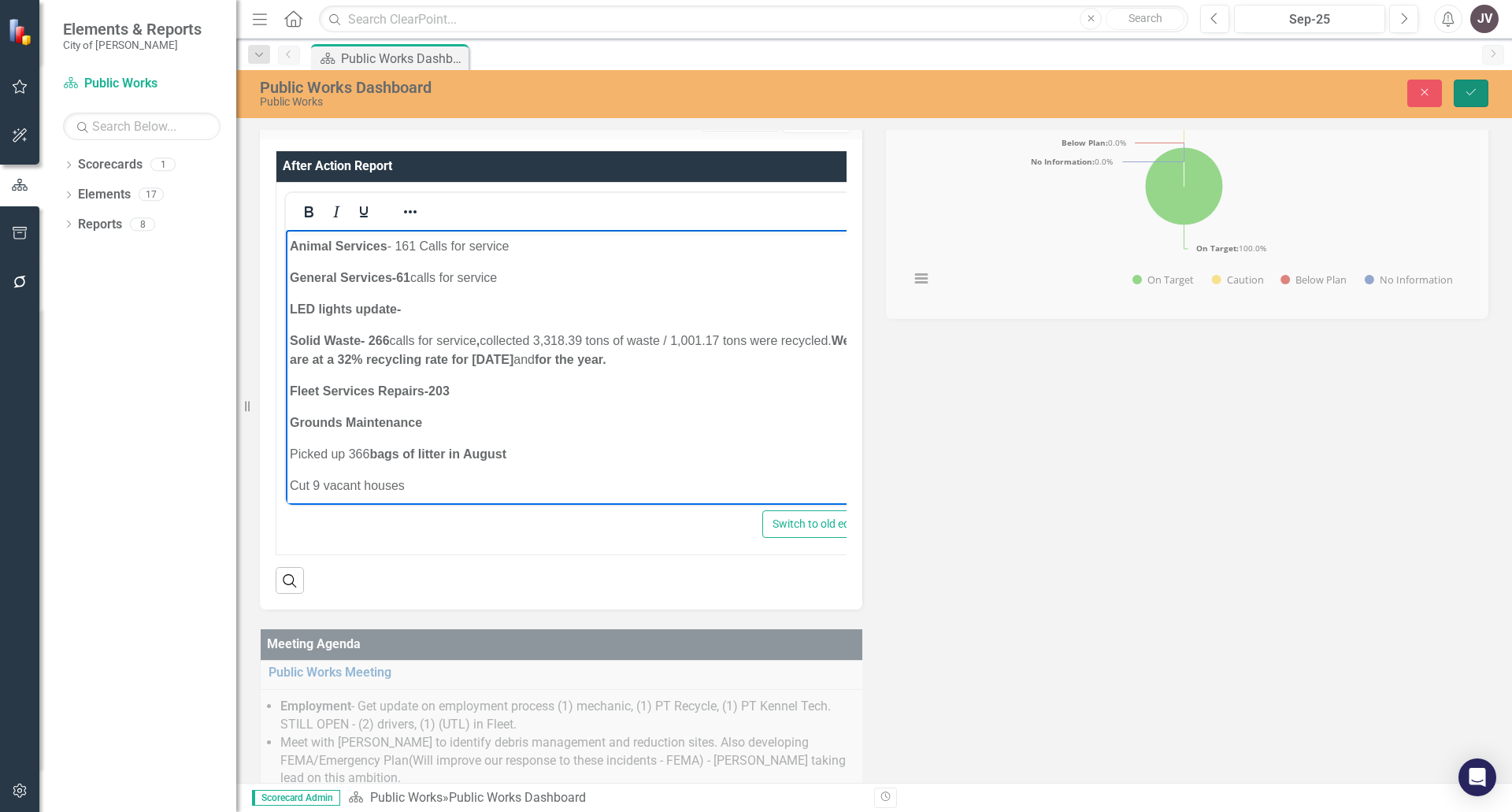
click at [1477, 91] on icon "Save" at bounding box center [1471, 92] width 14 height 11
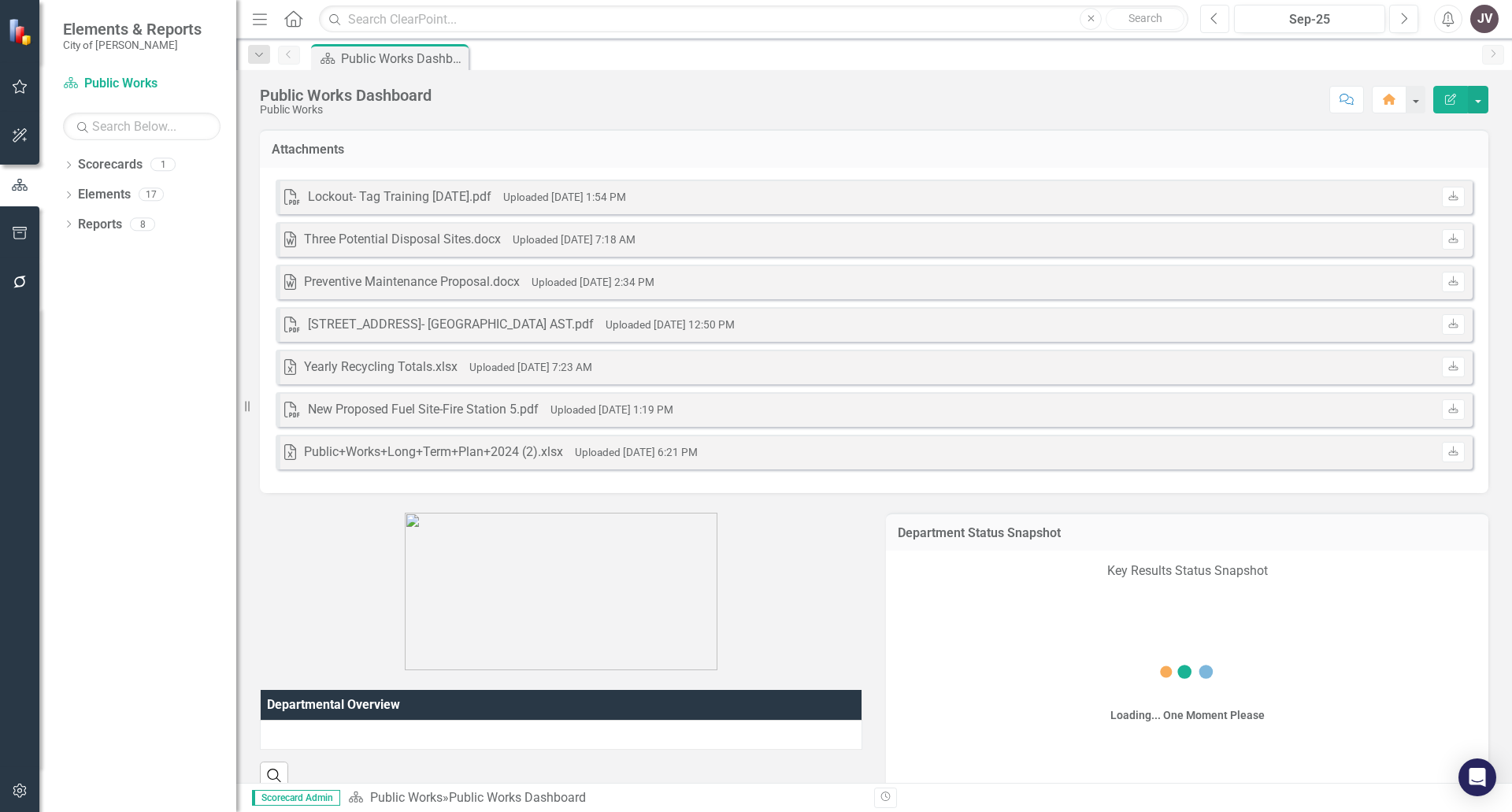
click at [1219, 21] on icon "Previous" at bounding box center [1215, 19] width 9 height 14
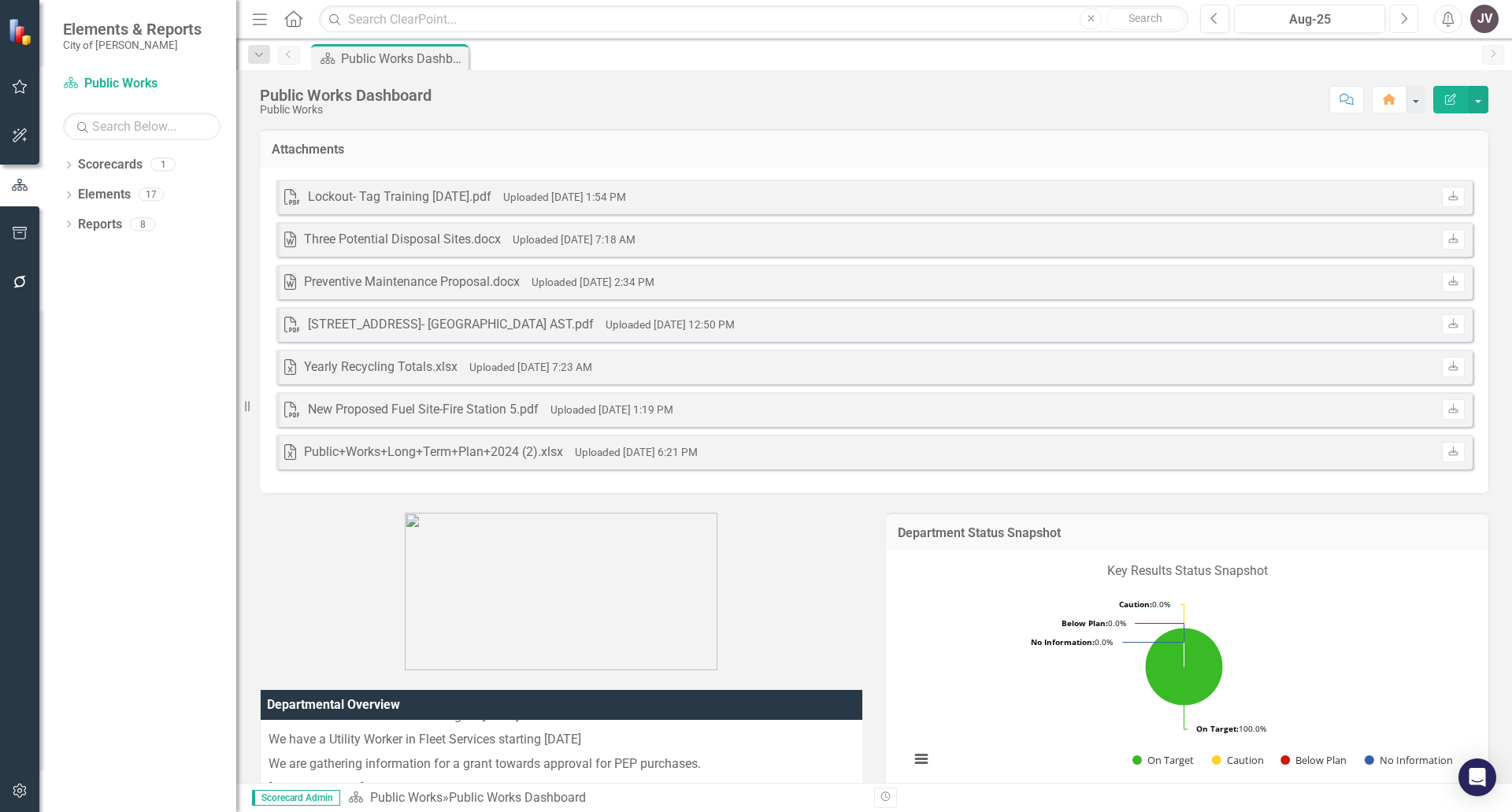
click at [1394, 15] on button "Next" at bounding box center [1404, 18] width 29 height 29
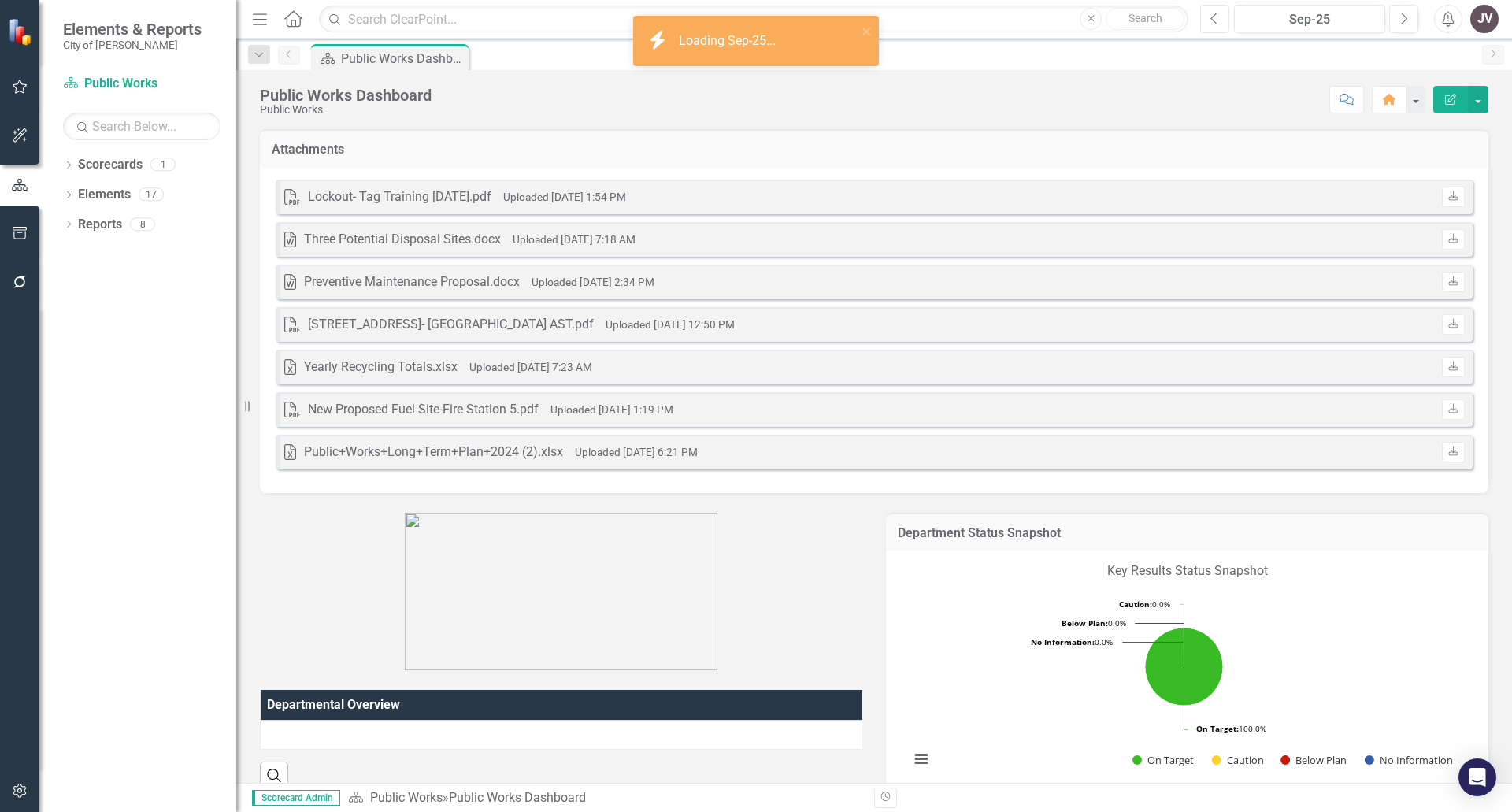
click at [1212, 22] on icon "Previous" at bounding box center [1215, 19] width 9 height 14
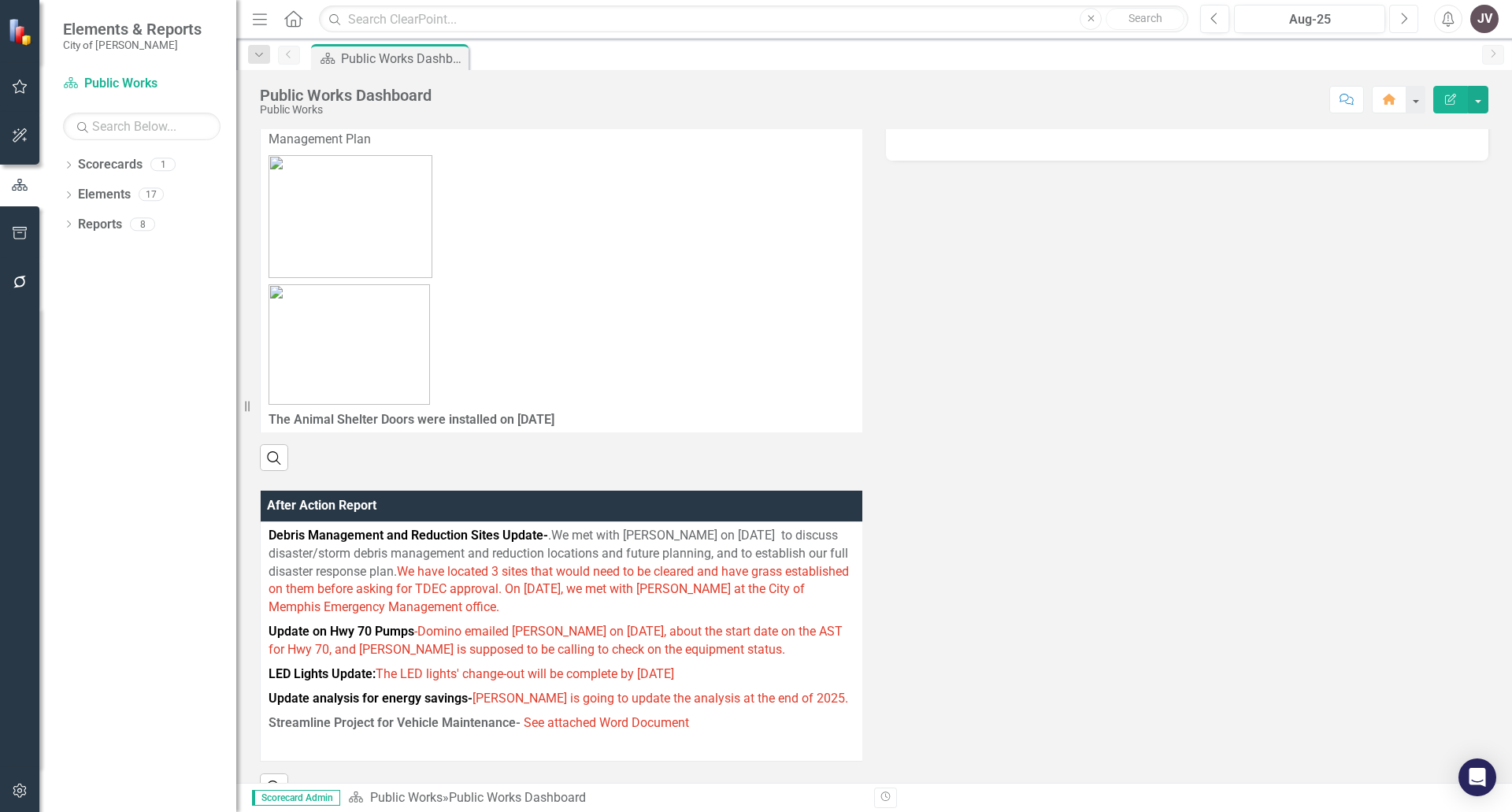
click at [1410, 21] on button "Next" at bounding box center [1404, 18] width 29 height 29
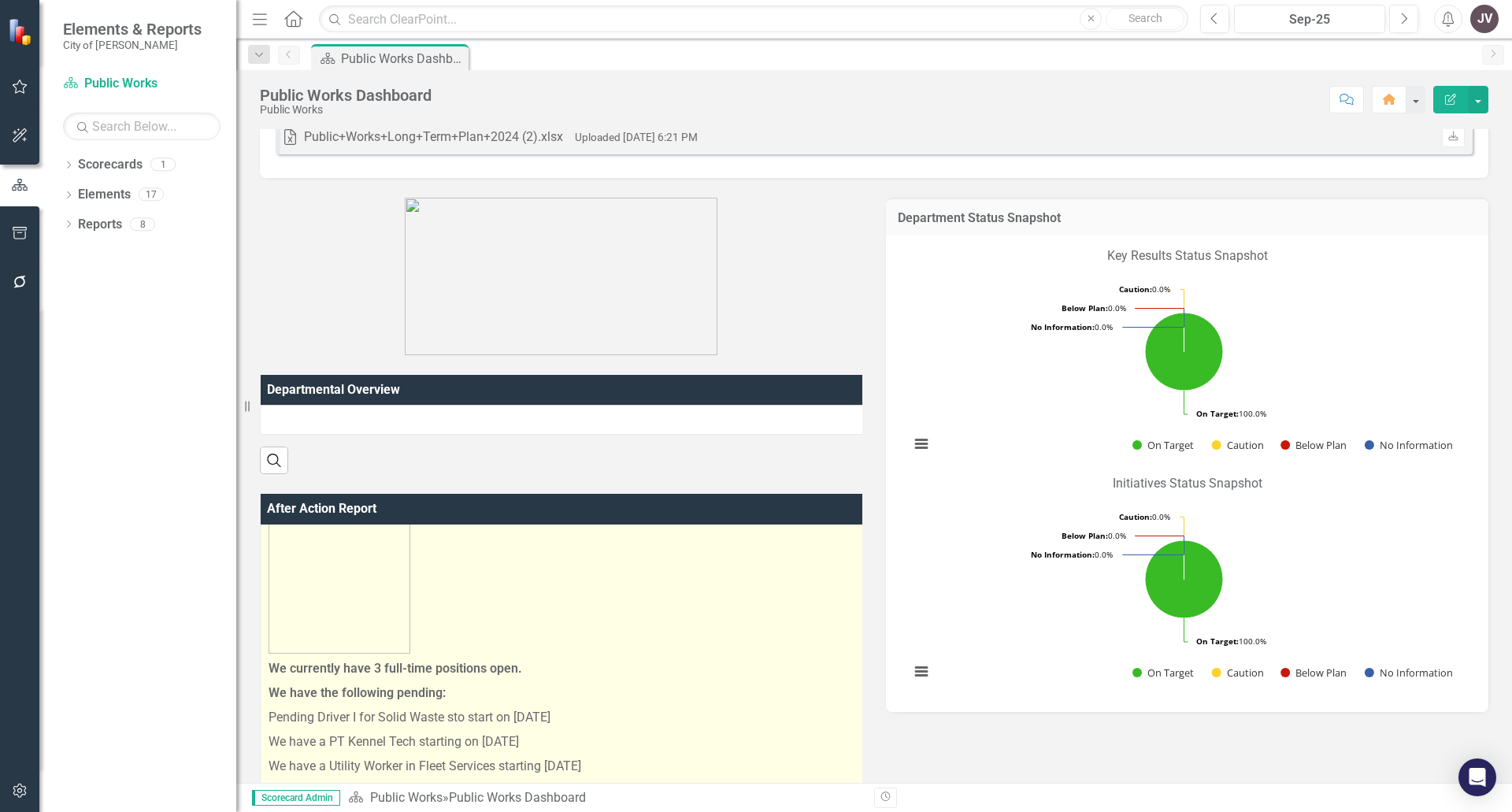
scroll to position [788, 0]
click at [389, 594] on img at bounding box center [339, 472] width 142 height 307
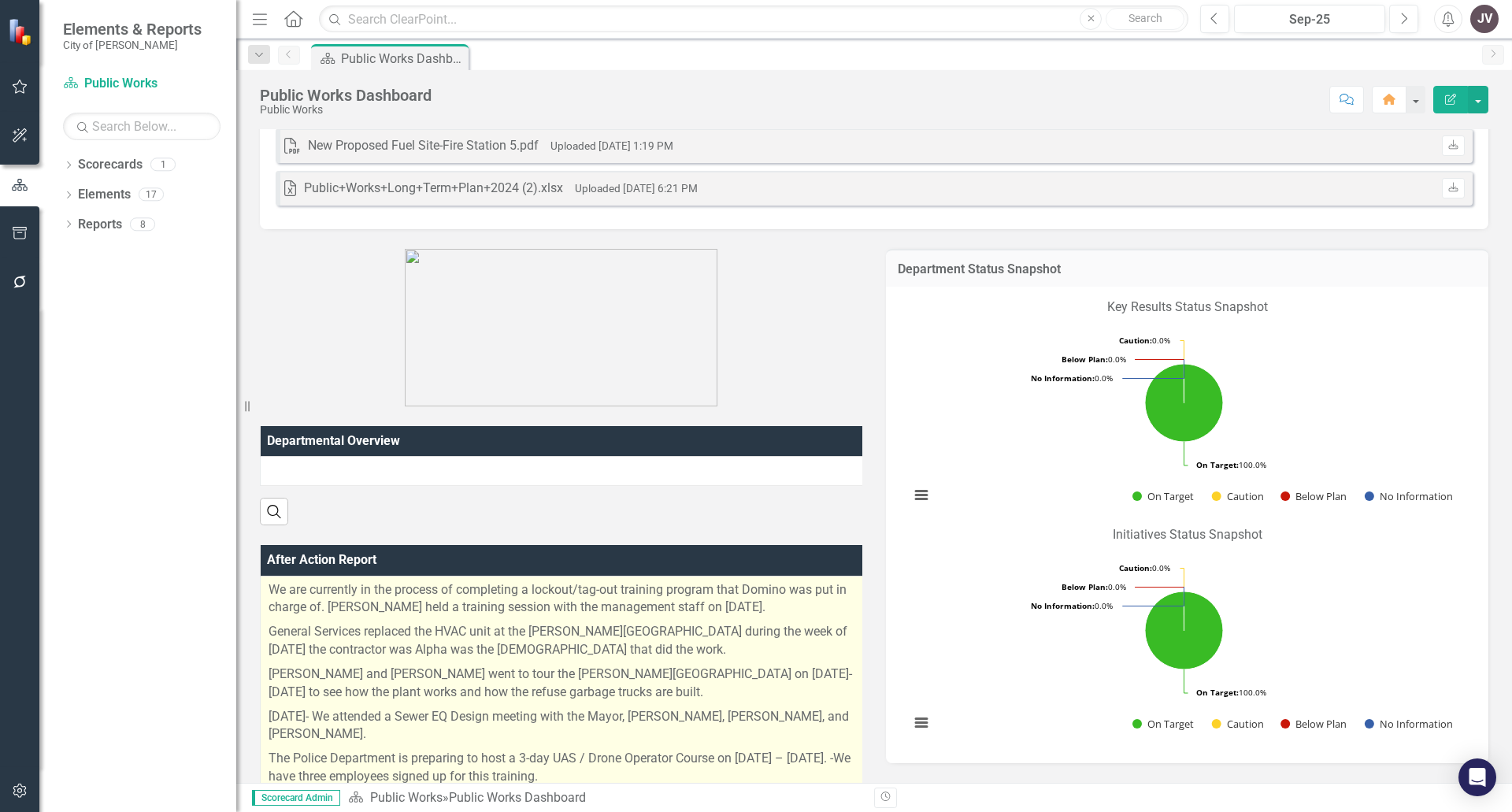
scroll to position [236, 0]
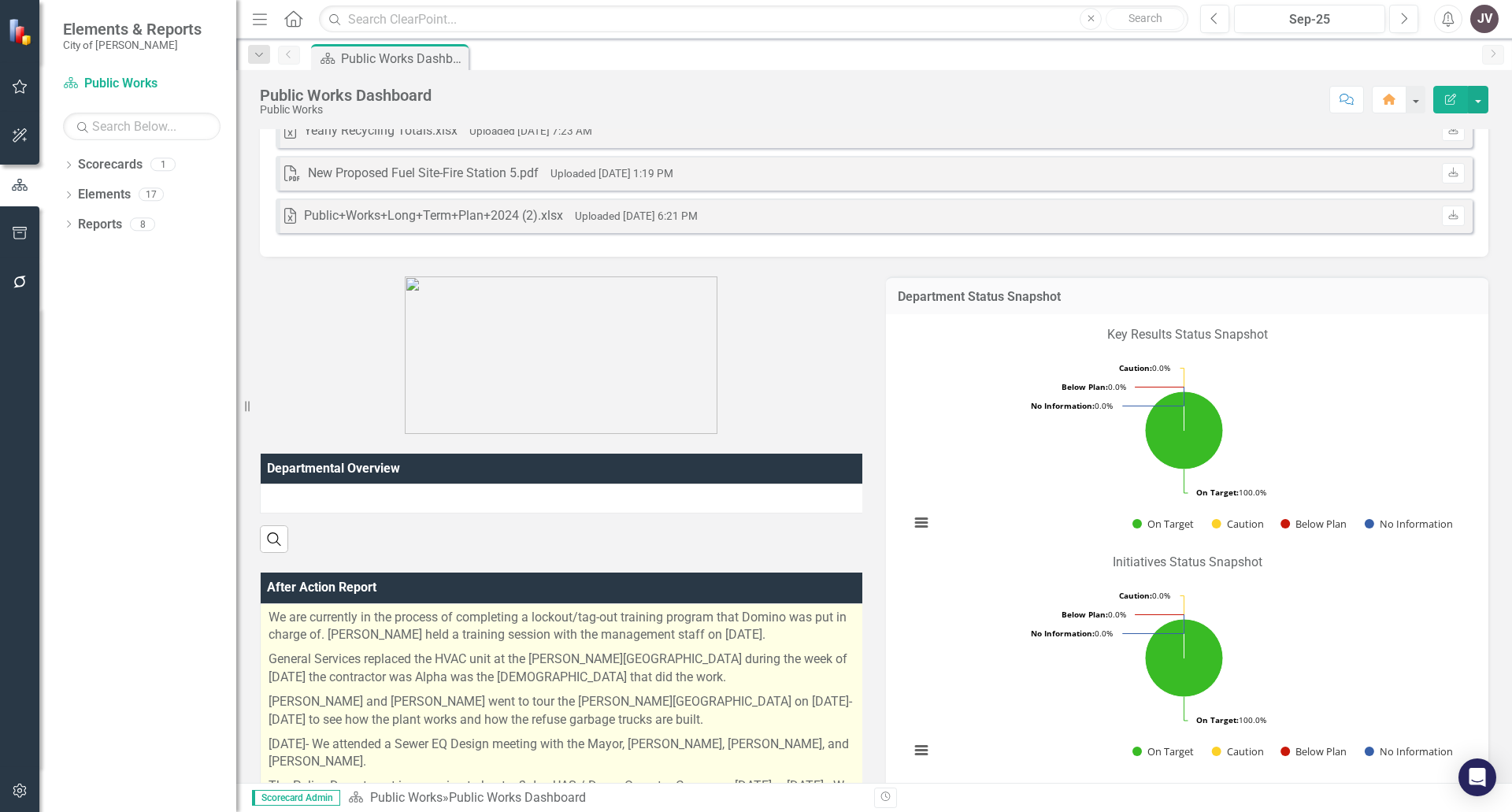
click at [780, 648] on p "We are currently in the process of completing a lockout/tag-out training progra…" at bounding box center [561, 628] width 586 height 40
click at [787, 644] on p "We are currently in the process of completing a lockout/tag-out training progra…" at bounding box center [561, 628] width 586 height 40
click at [743, 648] on p "We are currently in the process of completing a lockout/tag-out training progra…" at bounding box center [561, 628] width 586 height 40
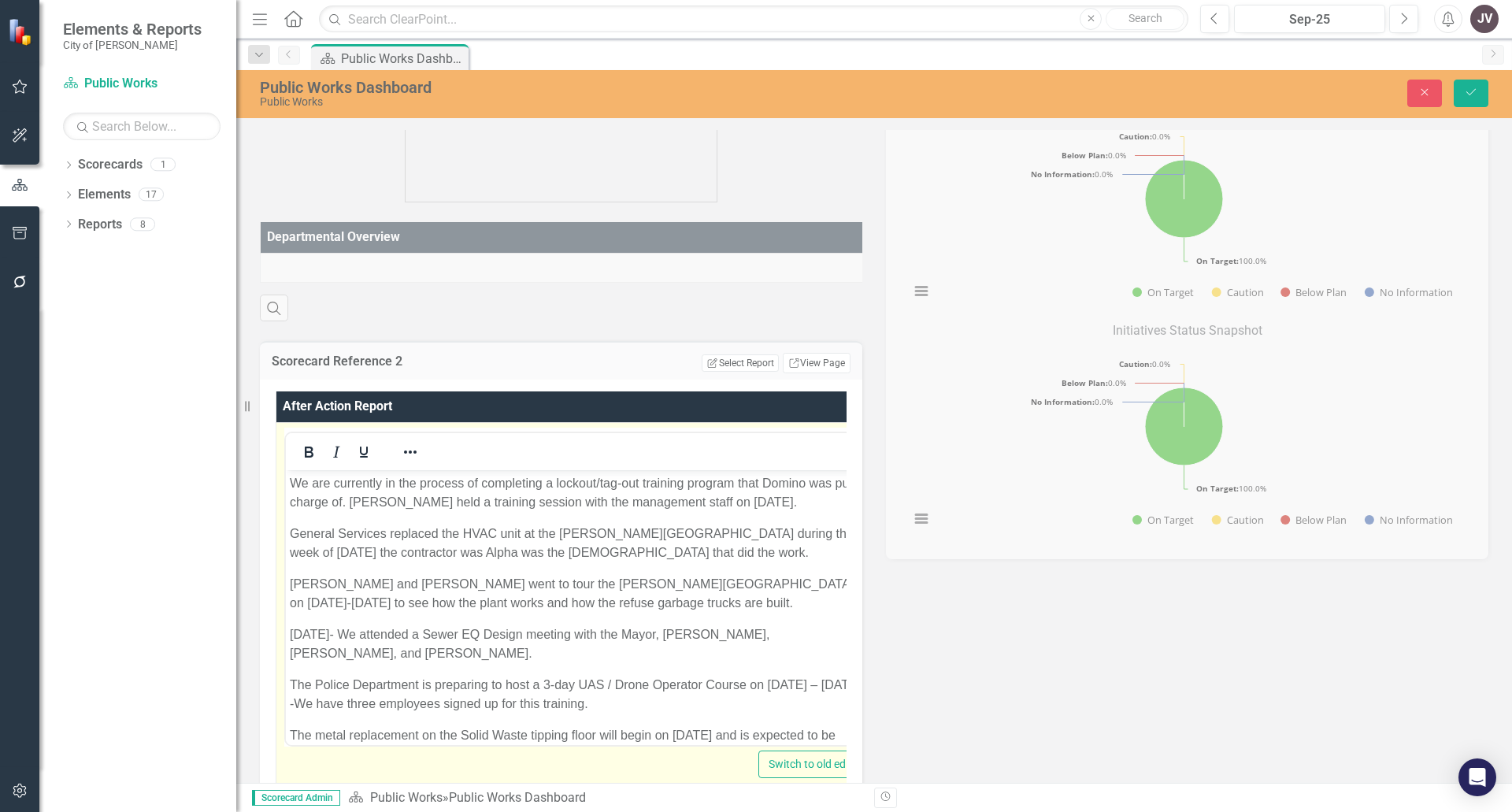
scroll to position [473, 0]
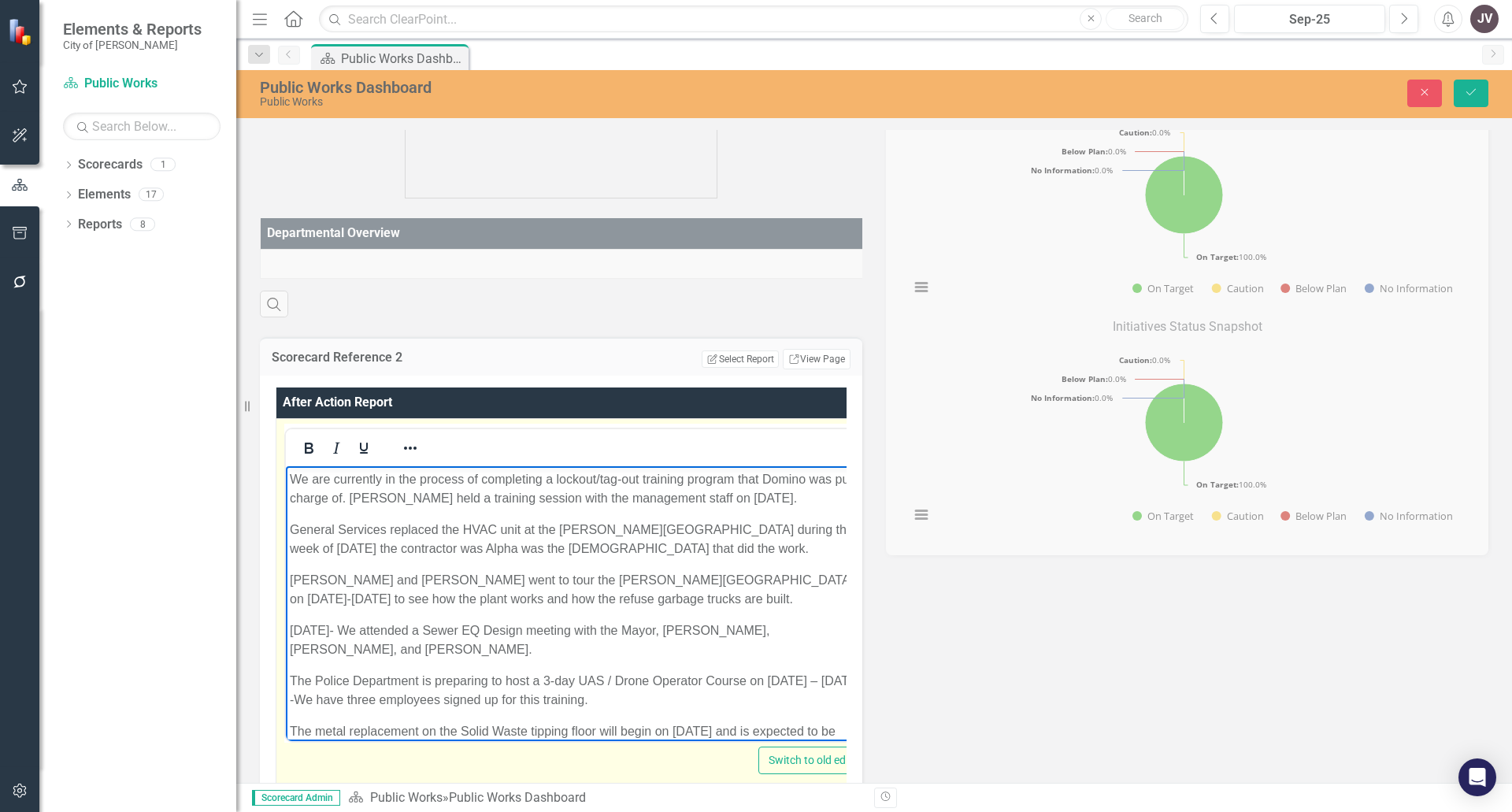
drag, startPoint x: 801, startPoint y: 498, endPoint x: 267, endPoint y: 486, distance: 534.1
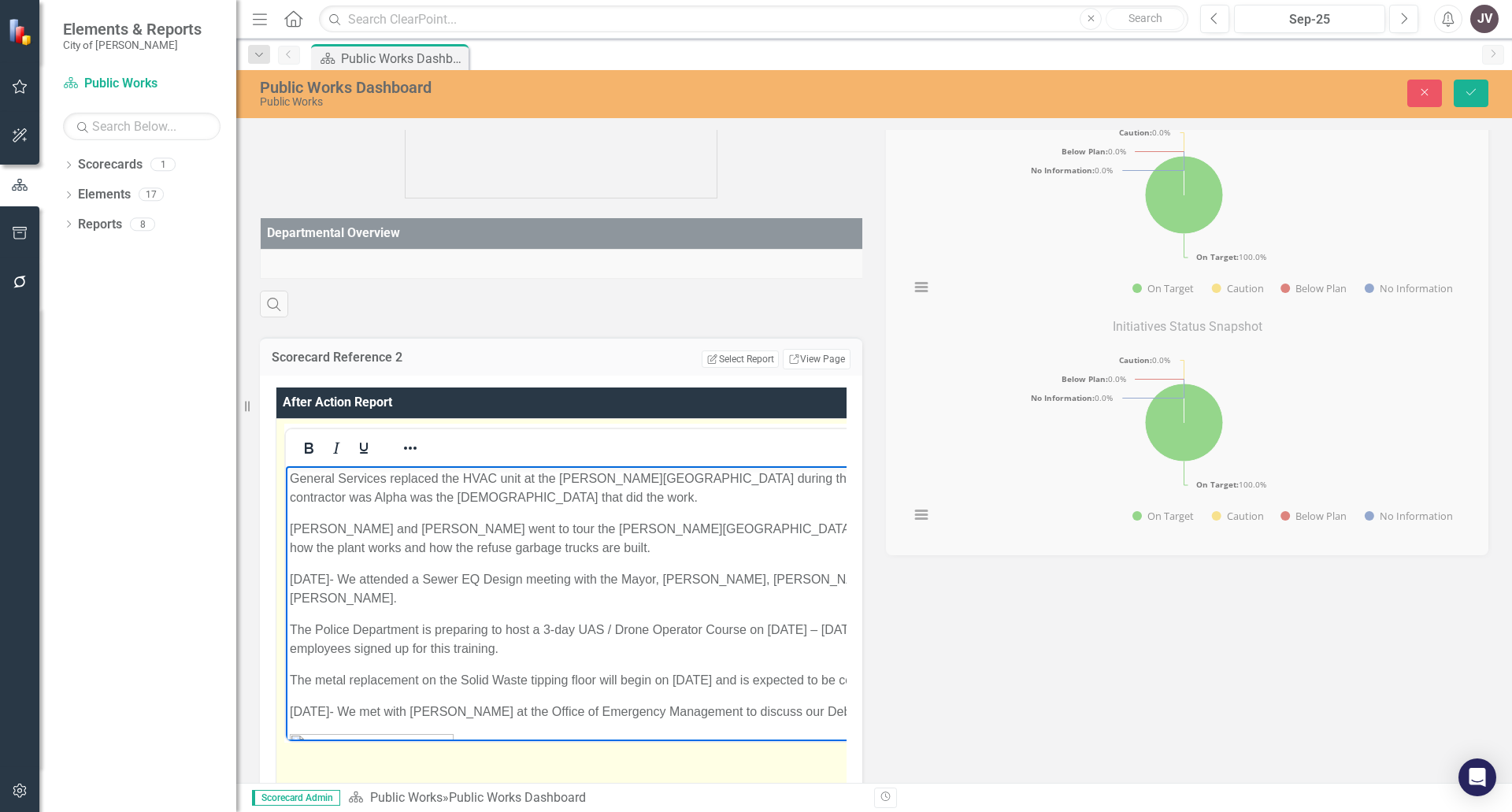
scroll to position [0, 0]
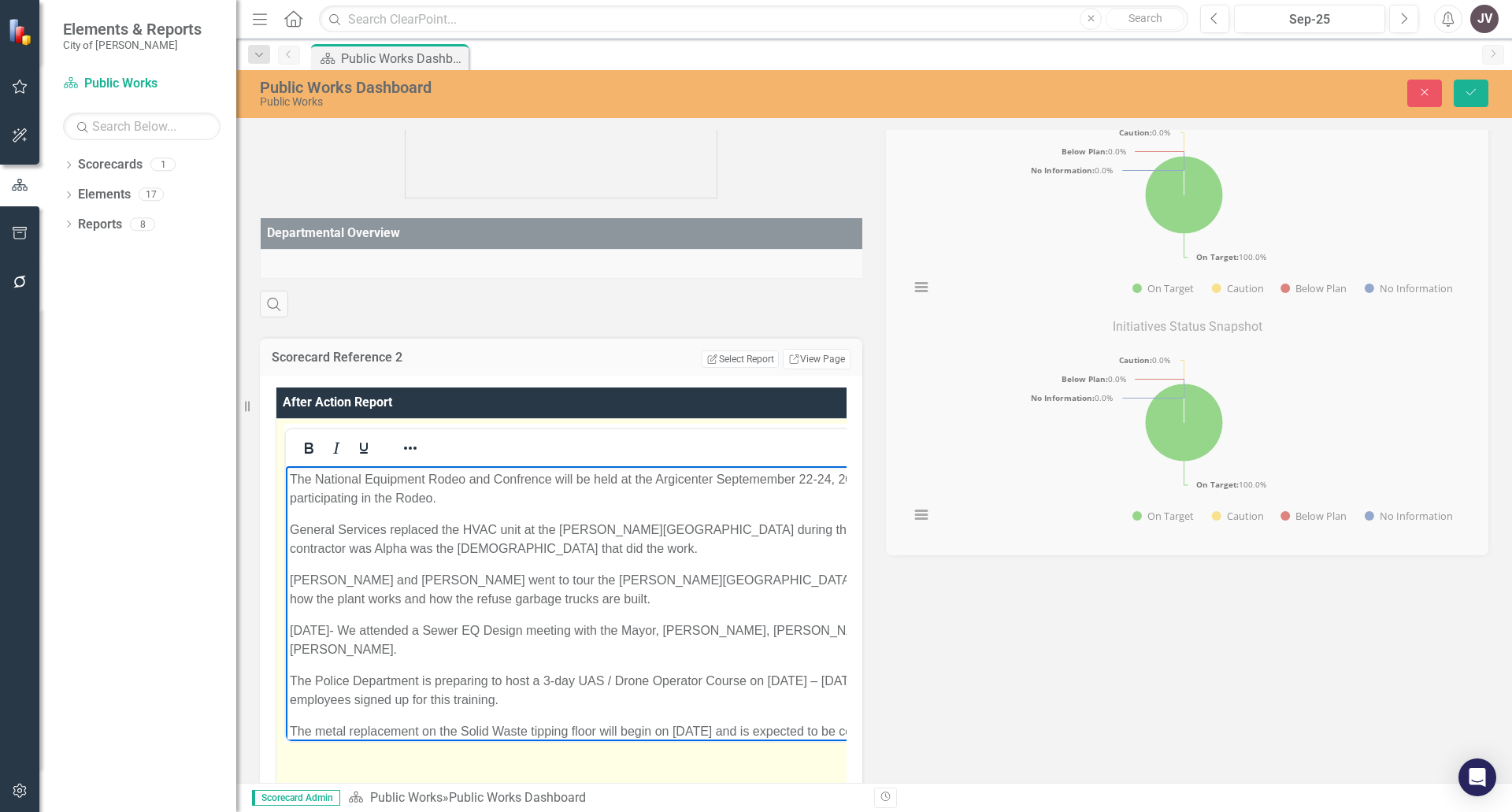
drag, startPoint x: 346, startPoint y: 550, endPoint x: 526, endPoint y: 1003, distance: 487.5
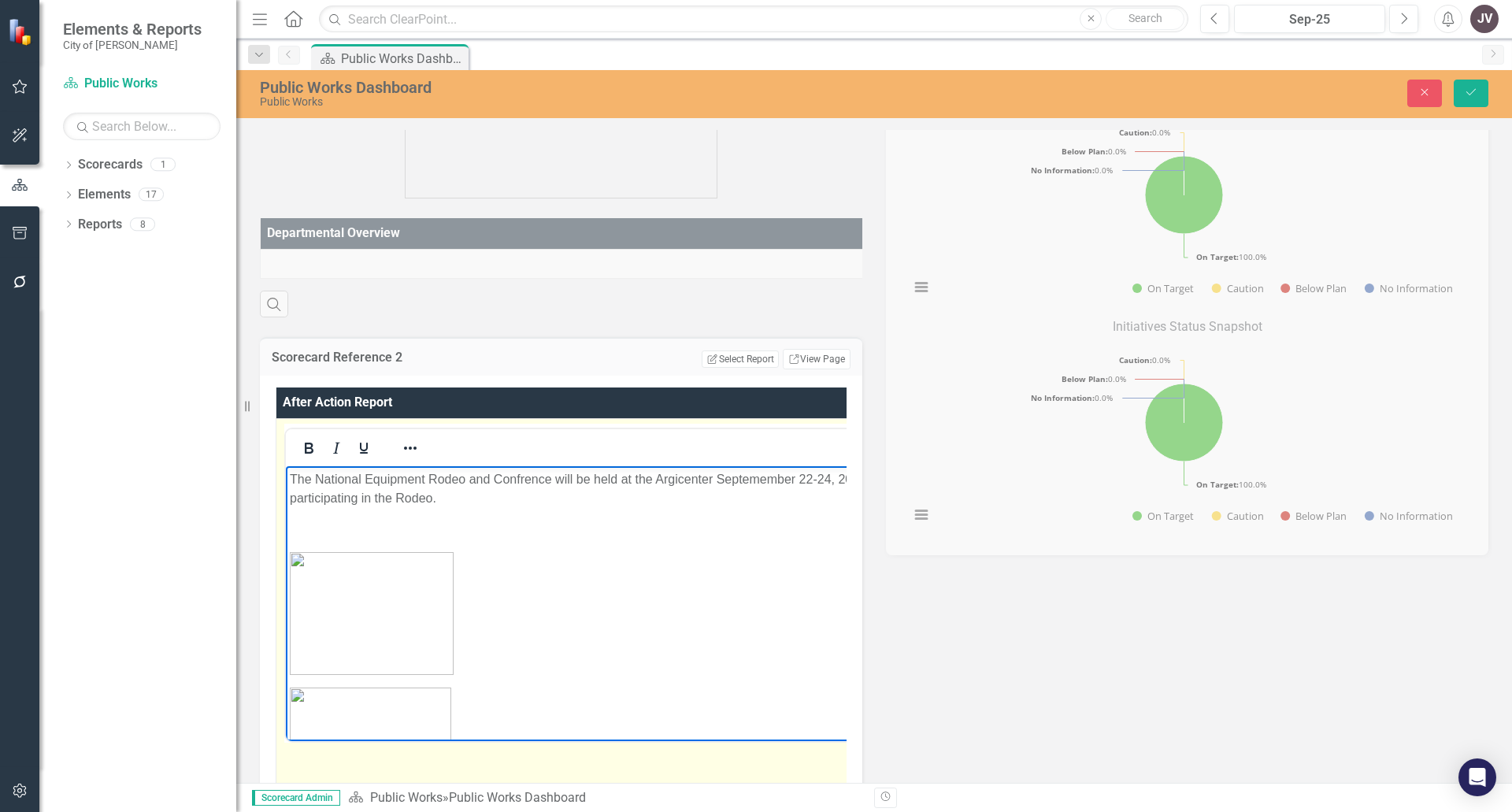
click at [293, 558] on img "Rich Text Area. Press ALT-0 for help." at bounding box center [371, 613] width 164 height 123
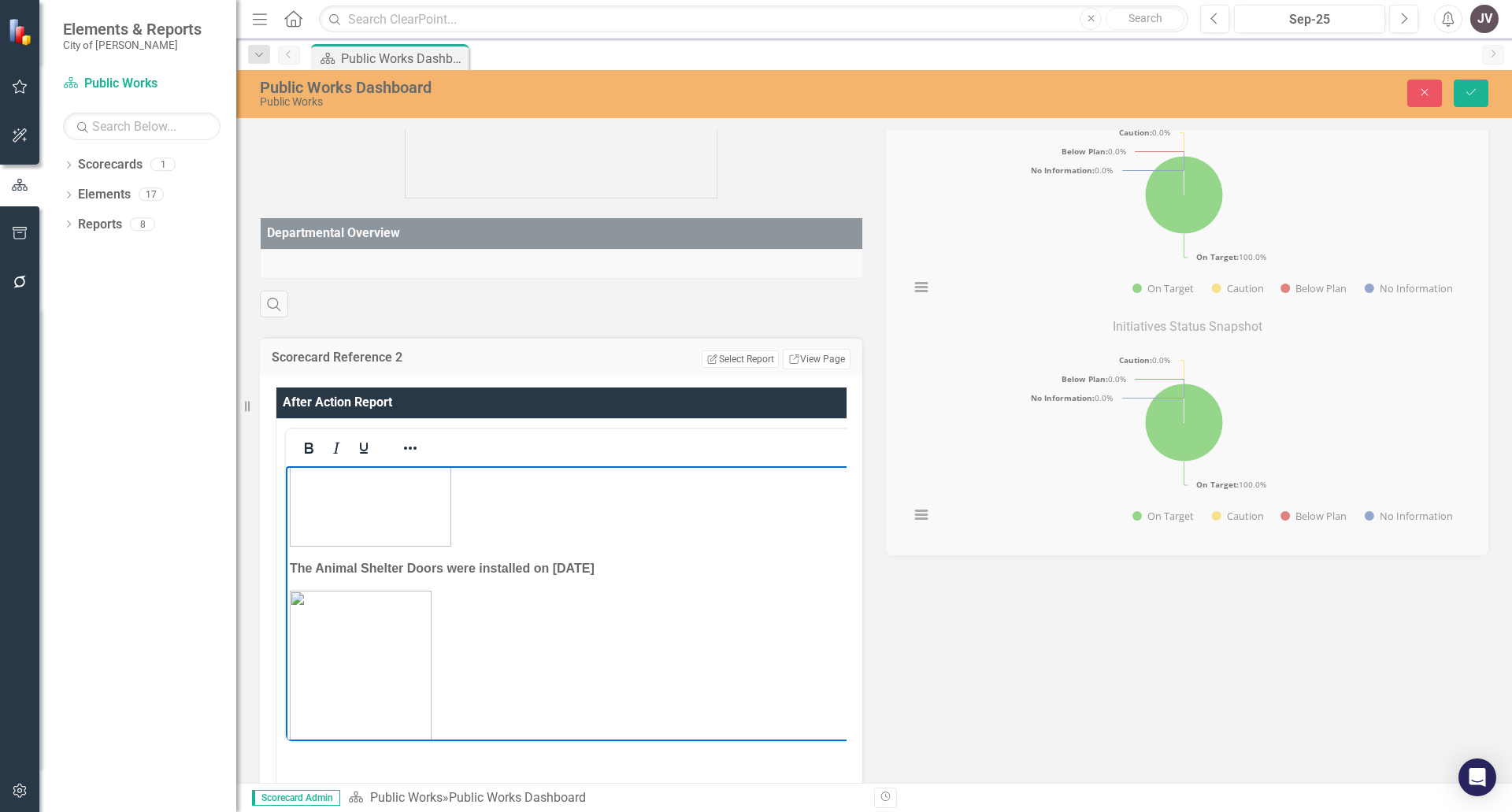
click at [376, 534] on img "Rich Text Area. Press ALT-0 for help." at bounding box center [370, 485] width 162 height 120
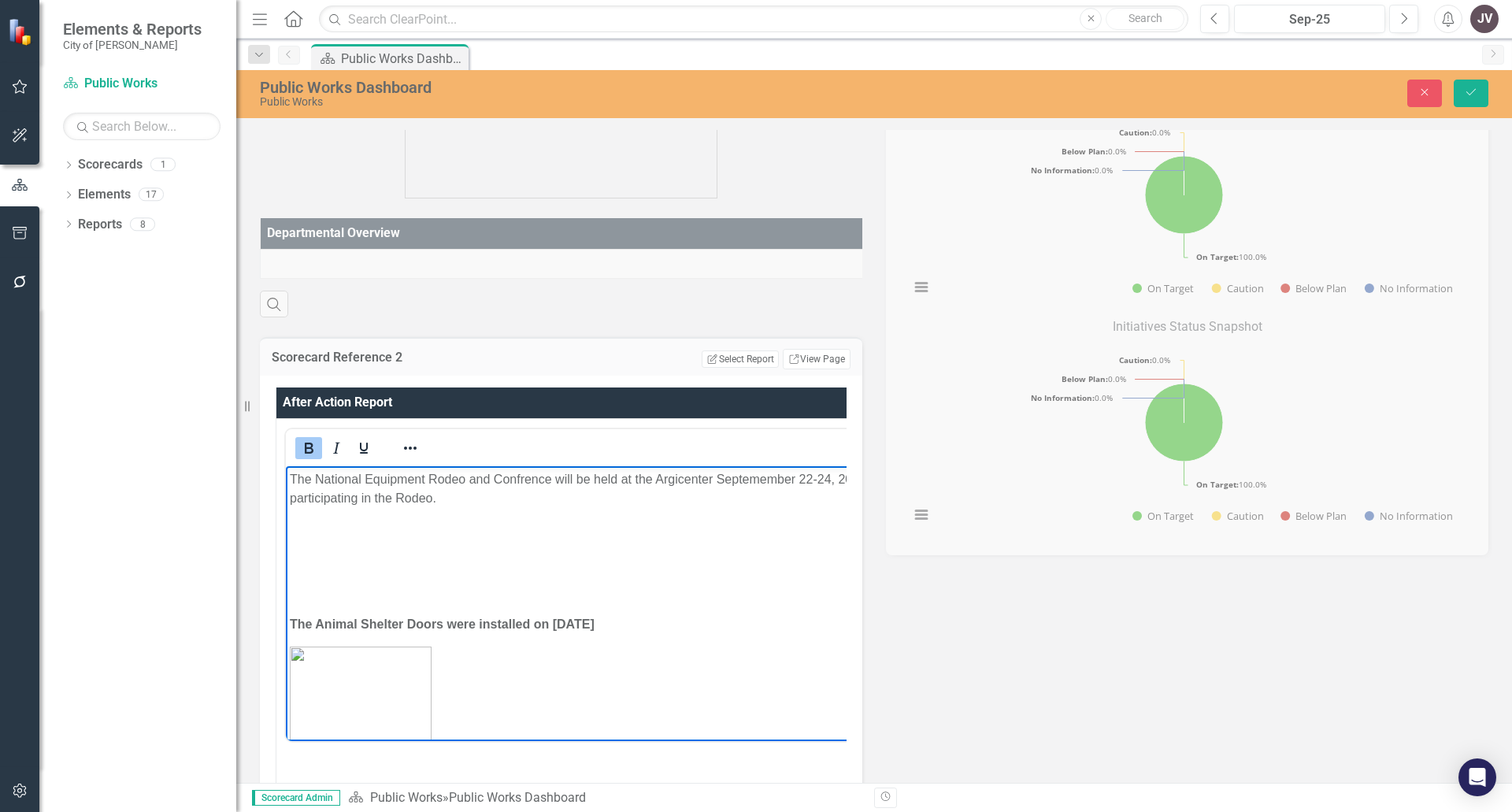
drag, startPoint x: 620, startPoint y: 627, endPoint x: 273, endPoint y: 616, distance: 347.2
click at [350, 679] on img "Rich Text Area. Press ALT-0 for help." at bounding box center [361, 799] width 142 height 307
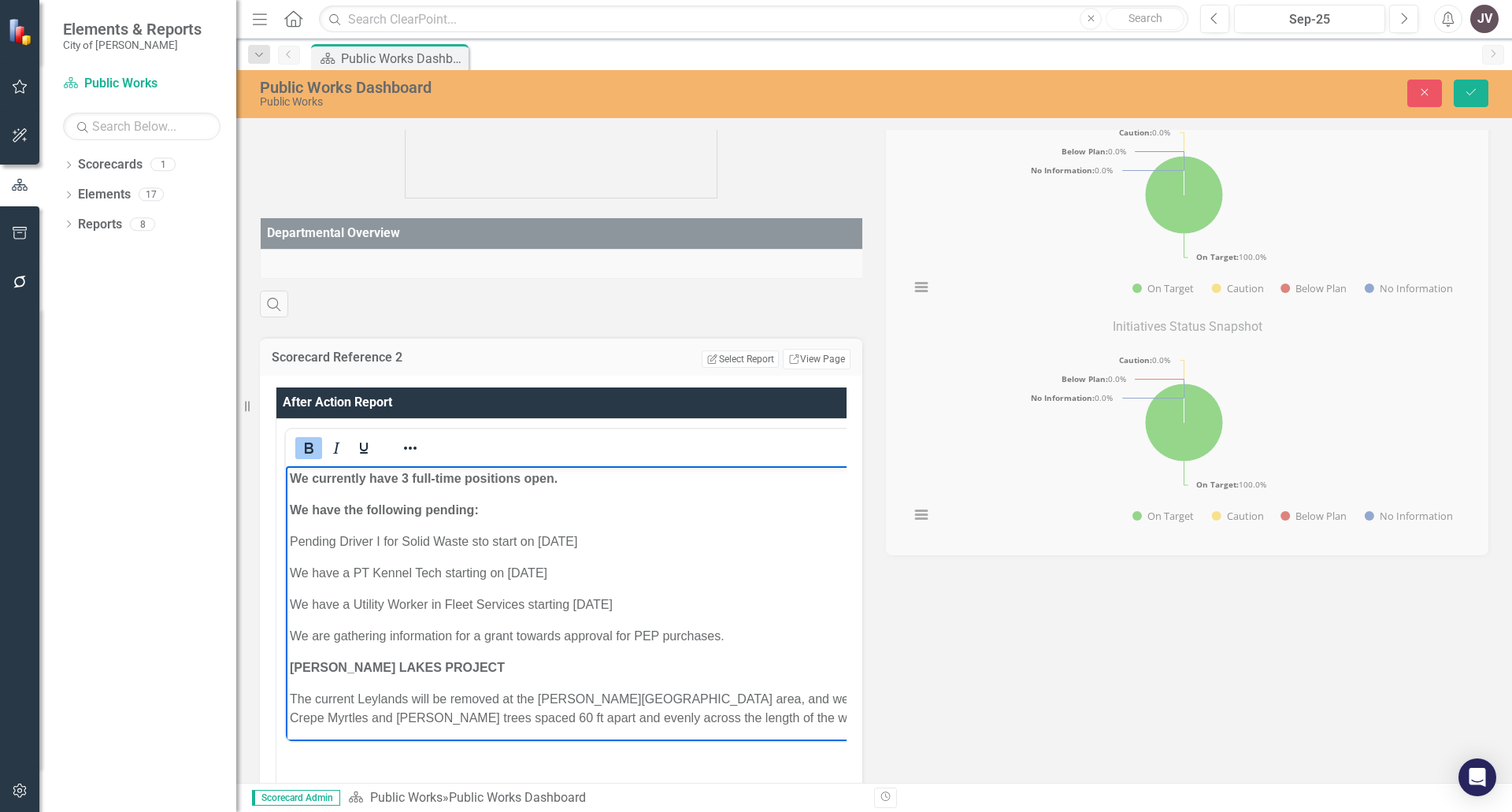
scroll to position [79, 0]
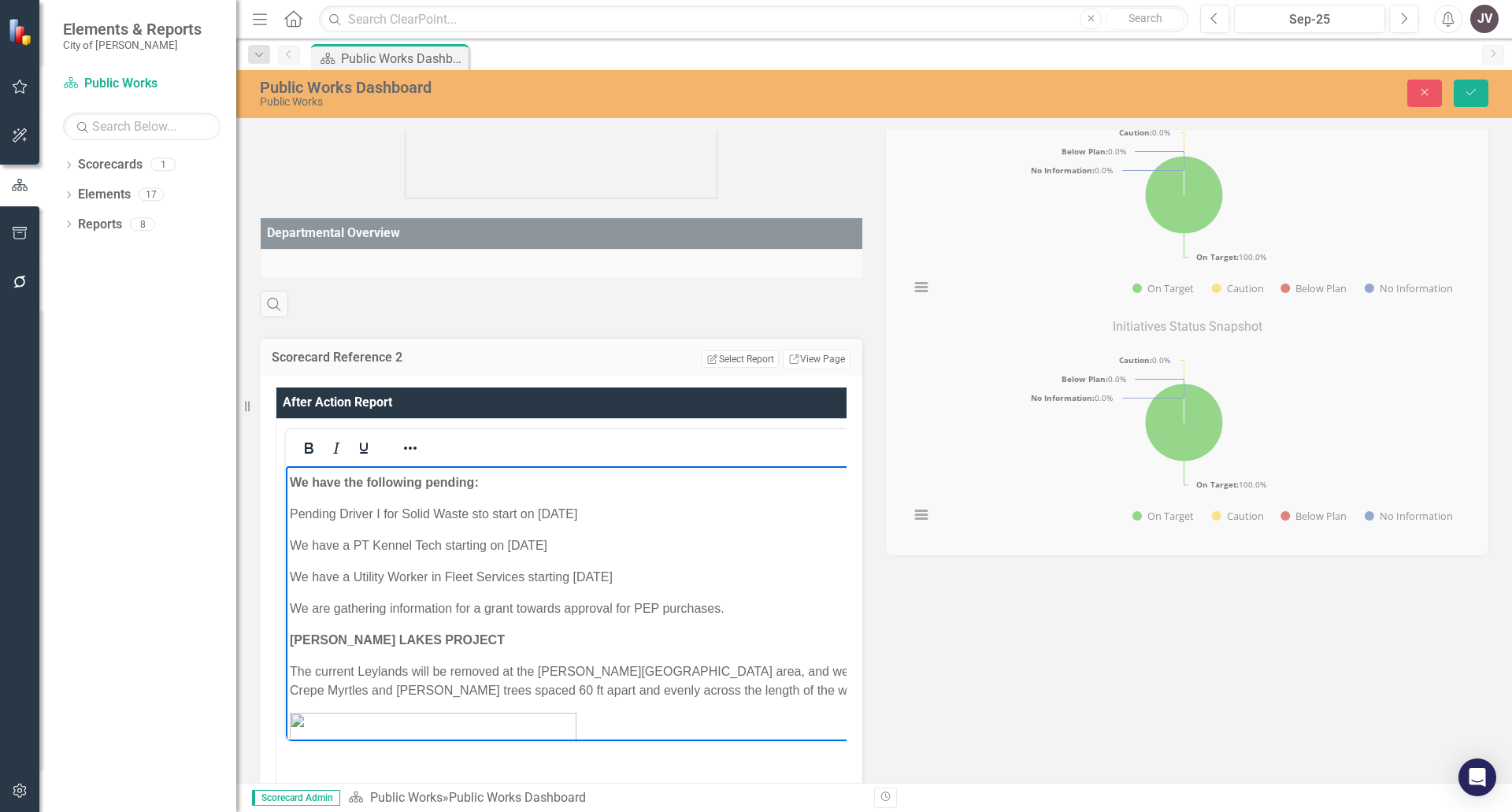
drag, startPoint x: 577, startPoint y: 547, endPoint x: 270, endPoint y: 530, distance: 307.5
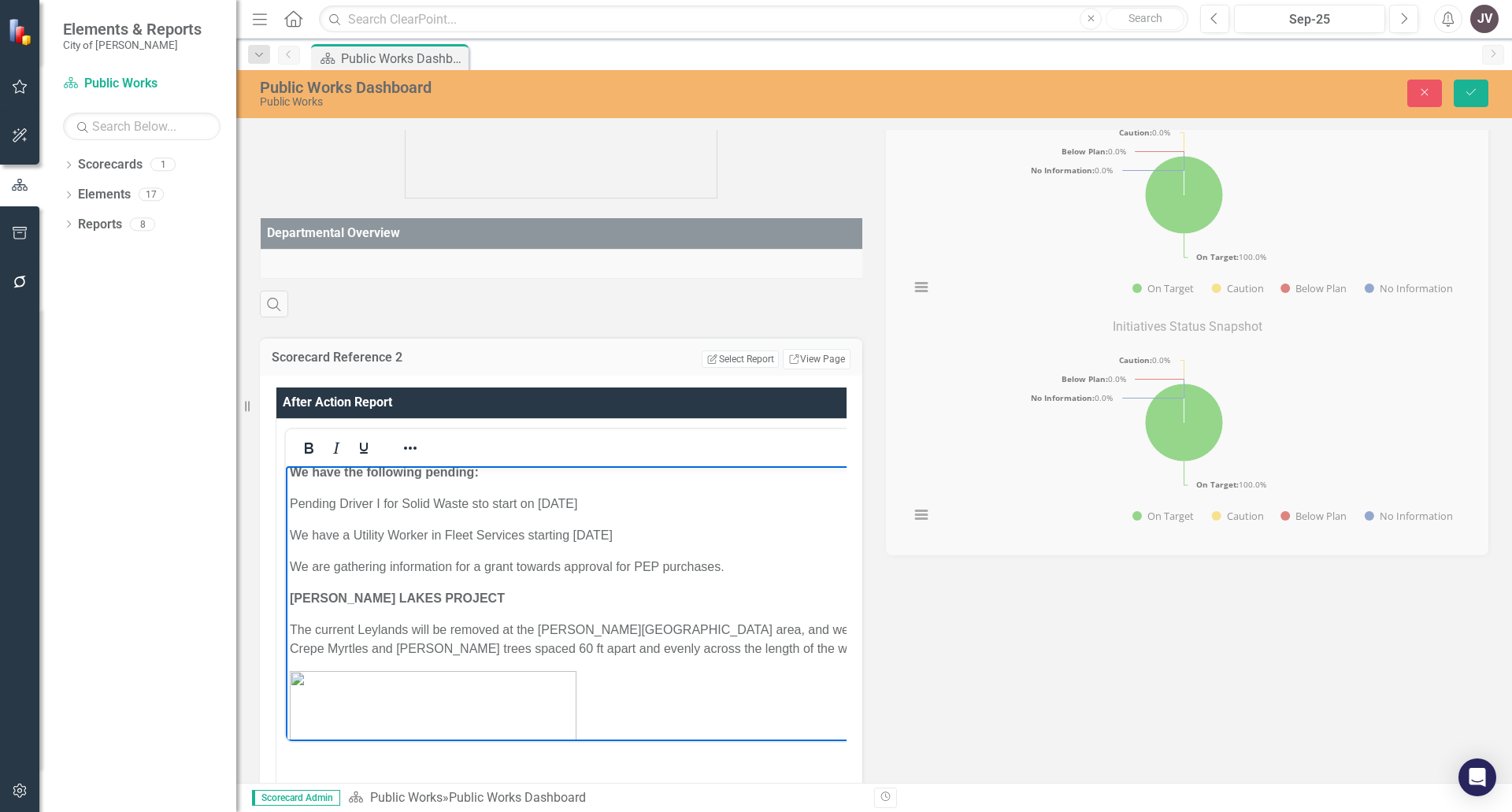
scroll to position [0, 0]
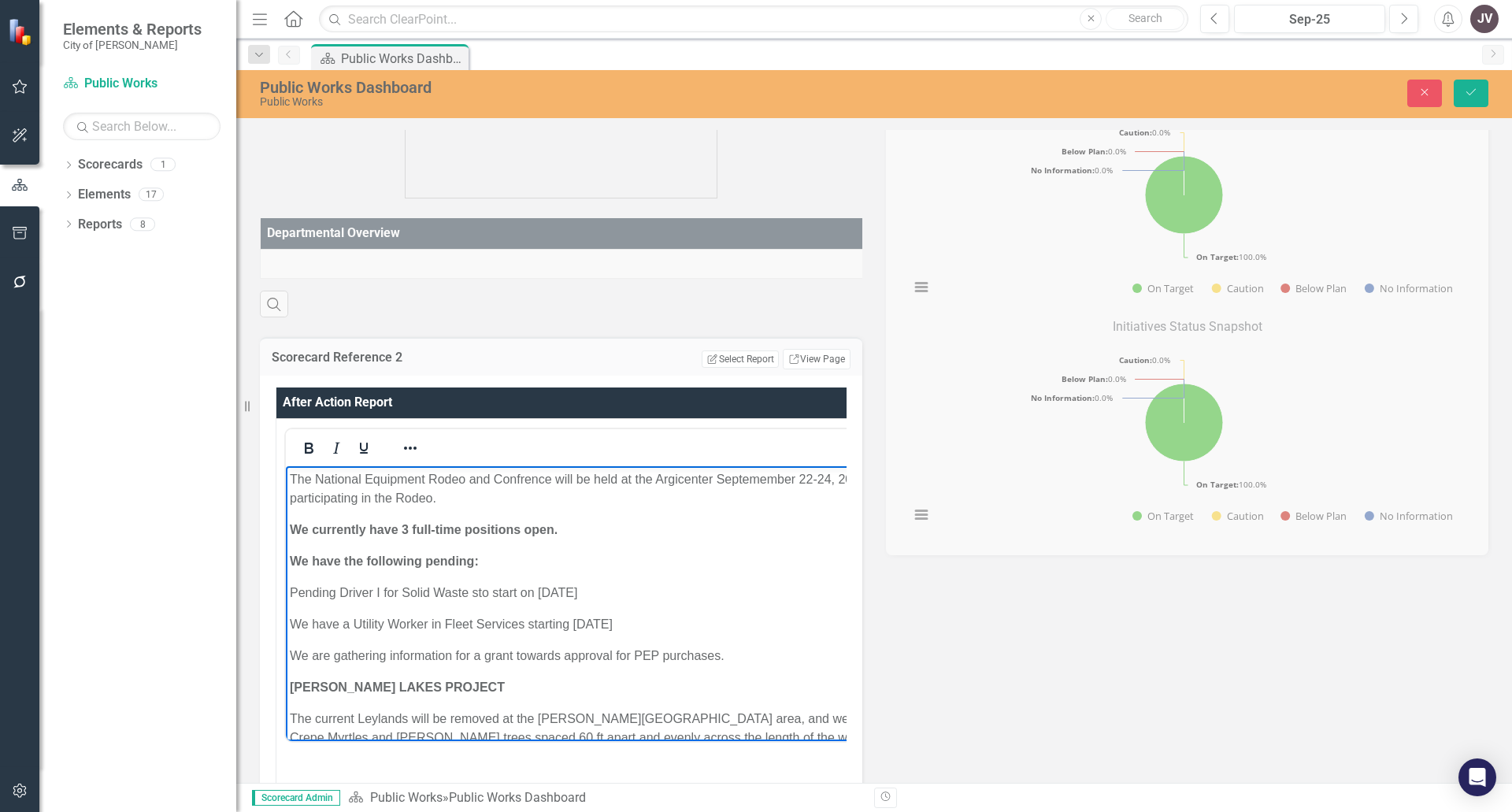
click at [460, 501] on p "The National Equipment Rodeo and Confrence will be held at the Argicenter Septe…" at bounding box center [659, 488] width 739 height 38
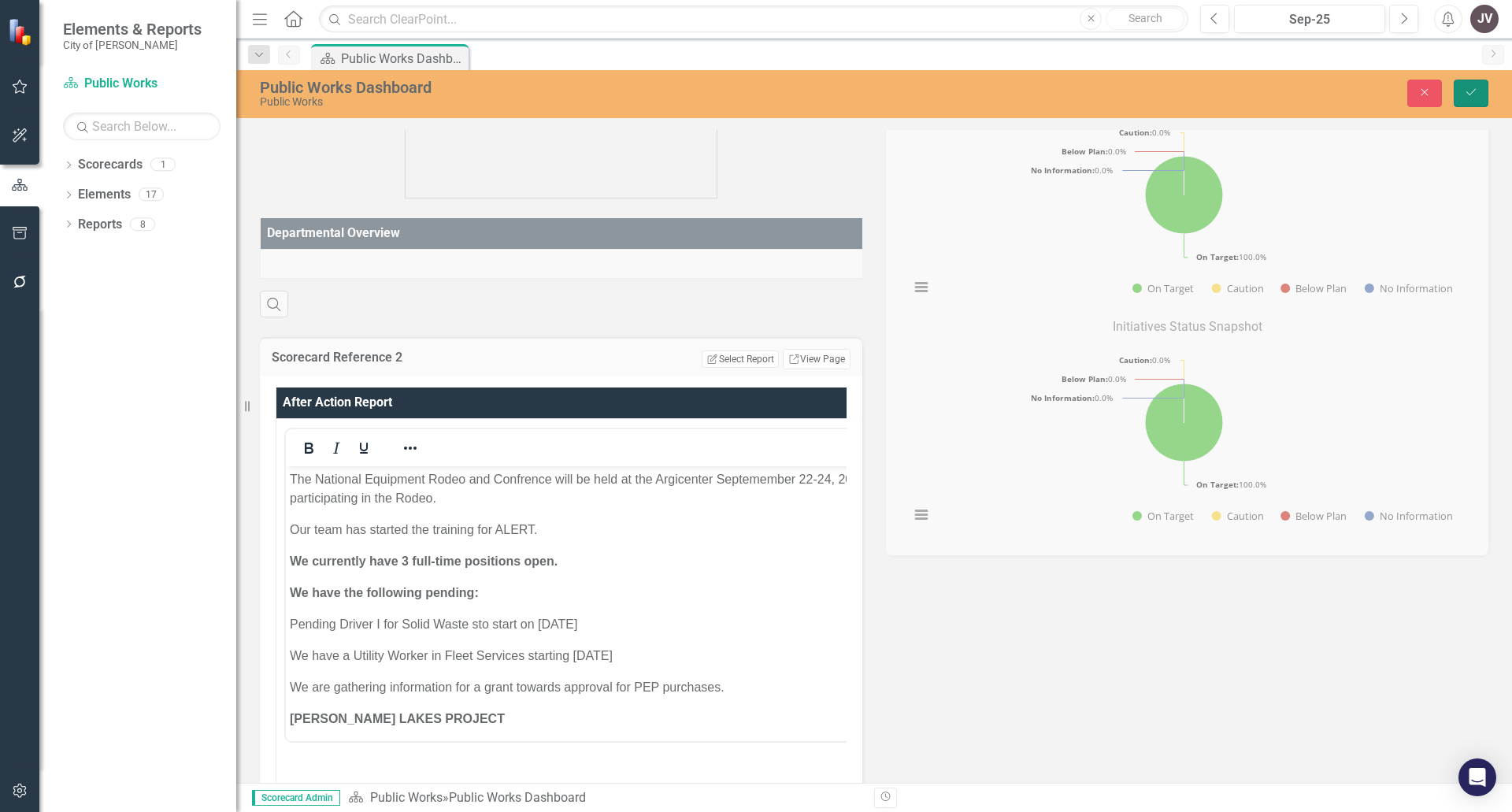
click at [1467, 97] on icon "Save" at bounding box center [1471, 92] width 14 height 11
